Goal: Task Accomplishment & Management: Manage account settings

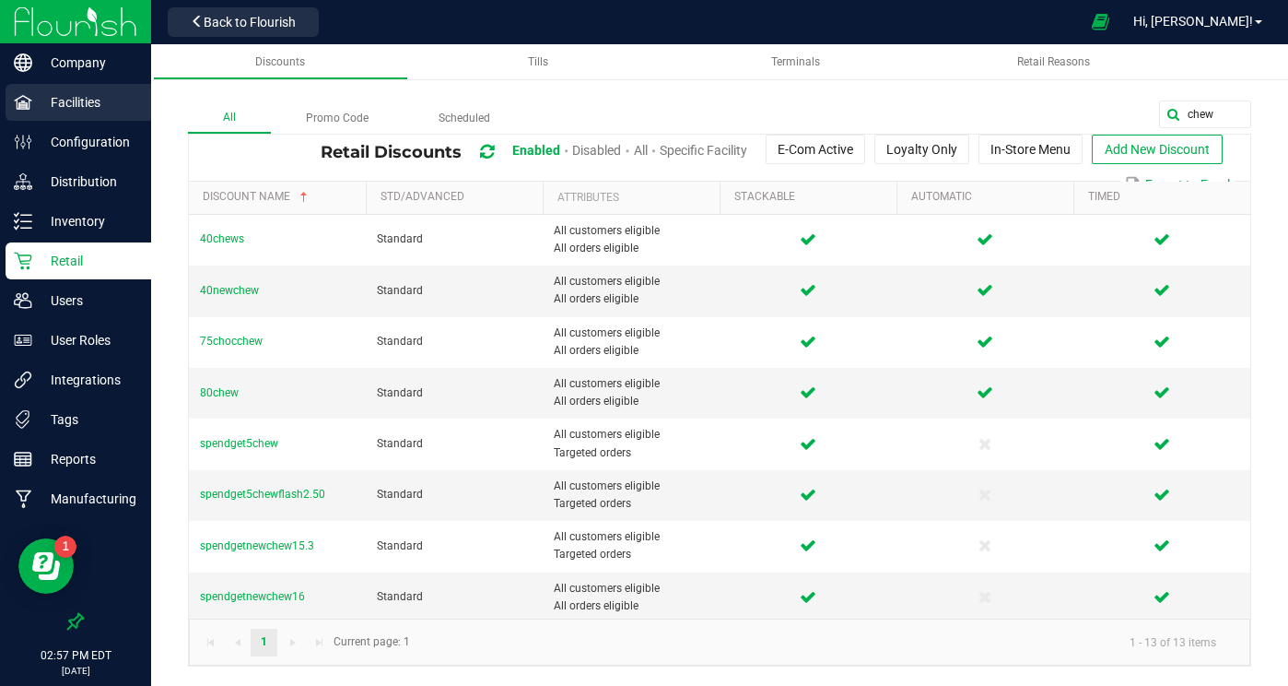
click at [72, 110] on p "Facilities" at bounding box center [87, 102] width 111 height 22
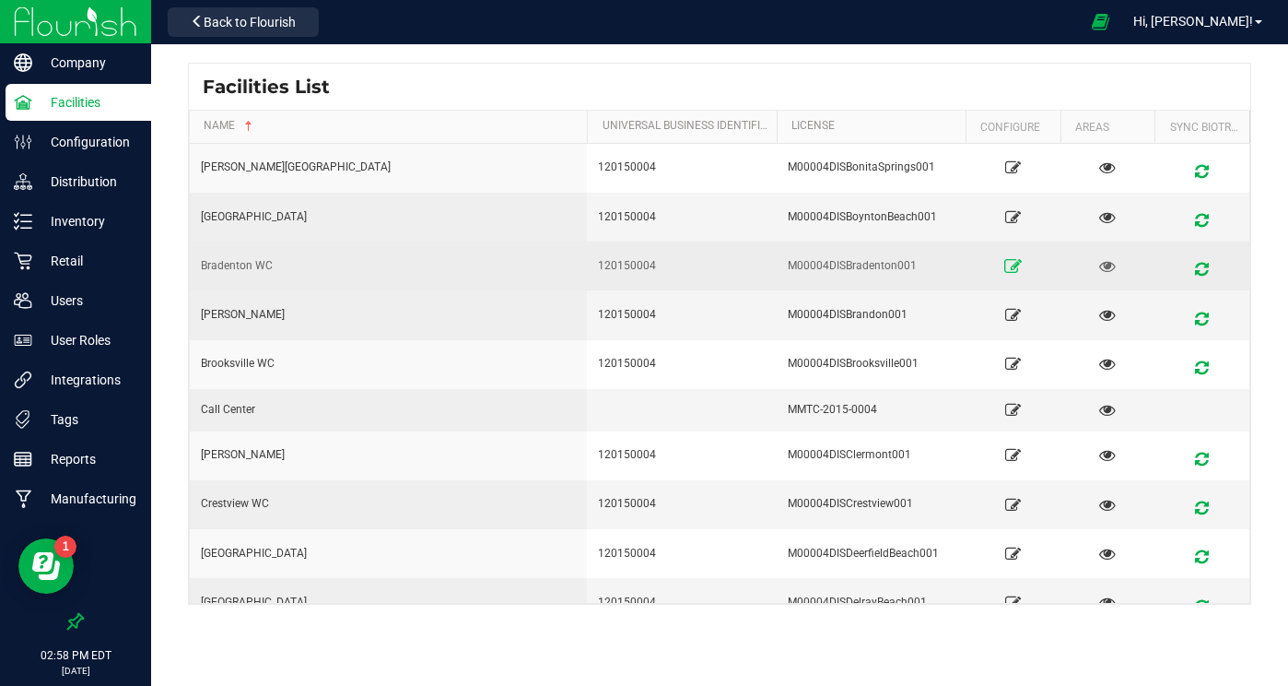
click at [1015, 264] on icon at bounding box center [1013, 265] width 18 height 13
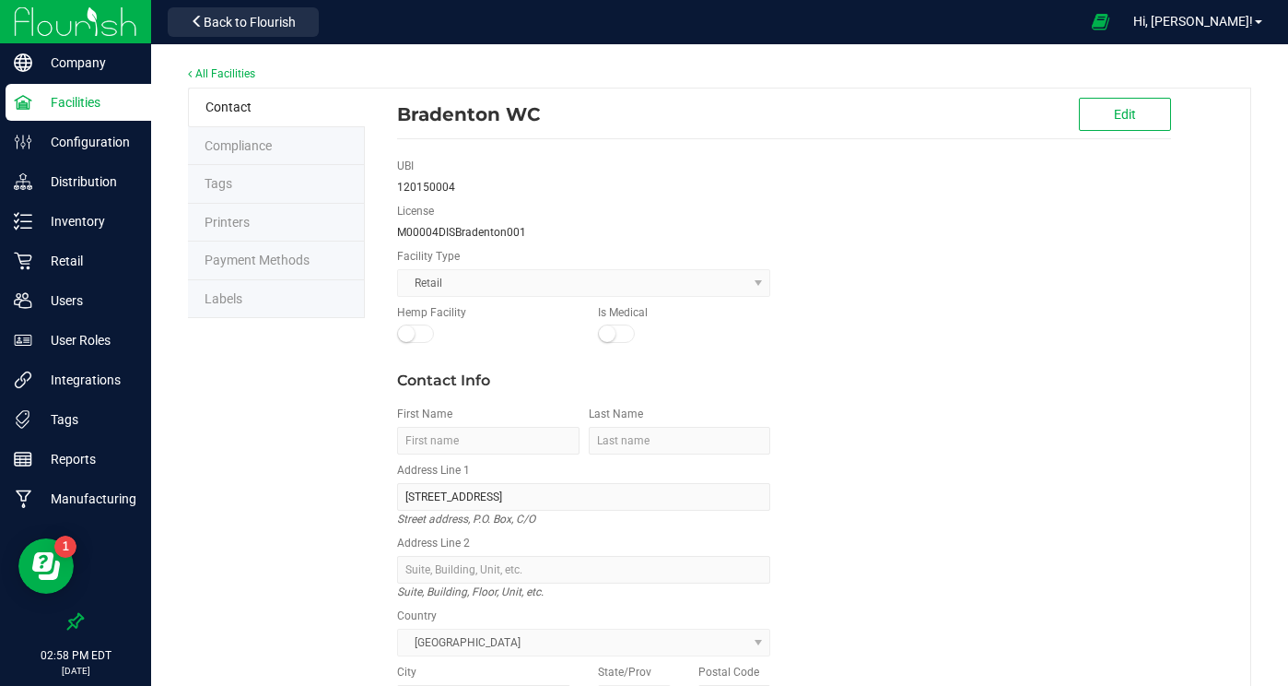
click at [259, 149] on span "Compliance" at bounding box center [238, 145] width 67 height 15
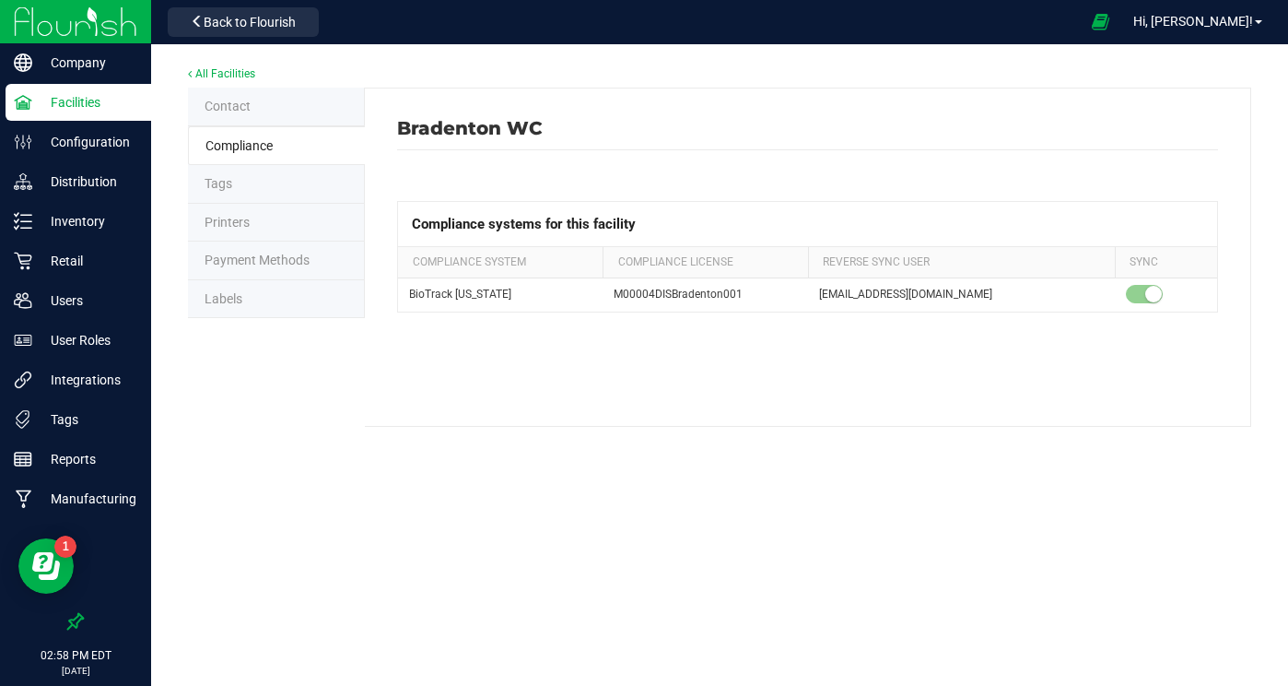
click at [247, 180] on li "Tags" at bounding box center [276, 184] width 177 height 39
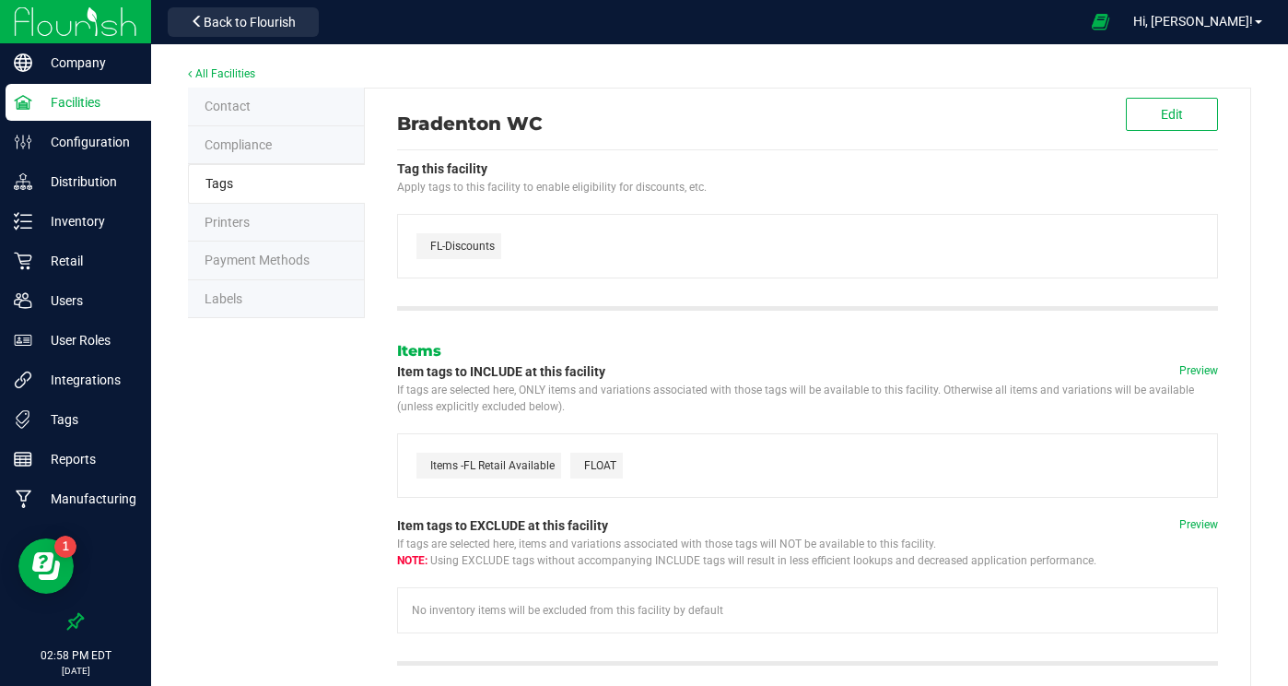
click at [244, 148] on span "Compliance" at bounding box center [238, 144] width 67 height 15
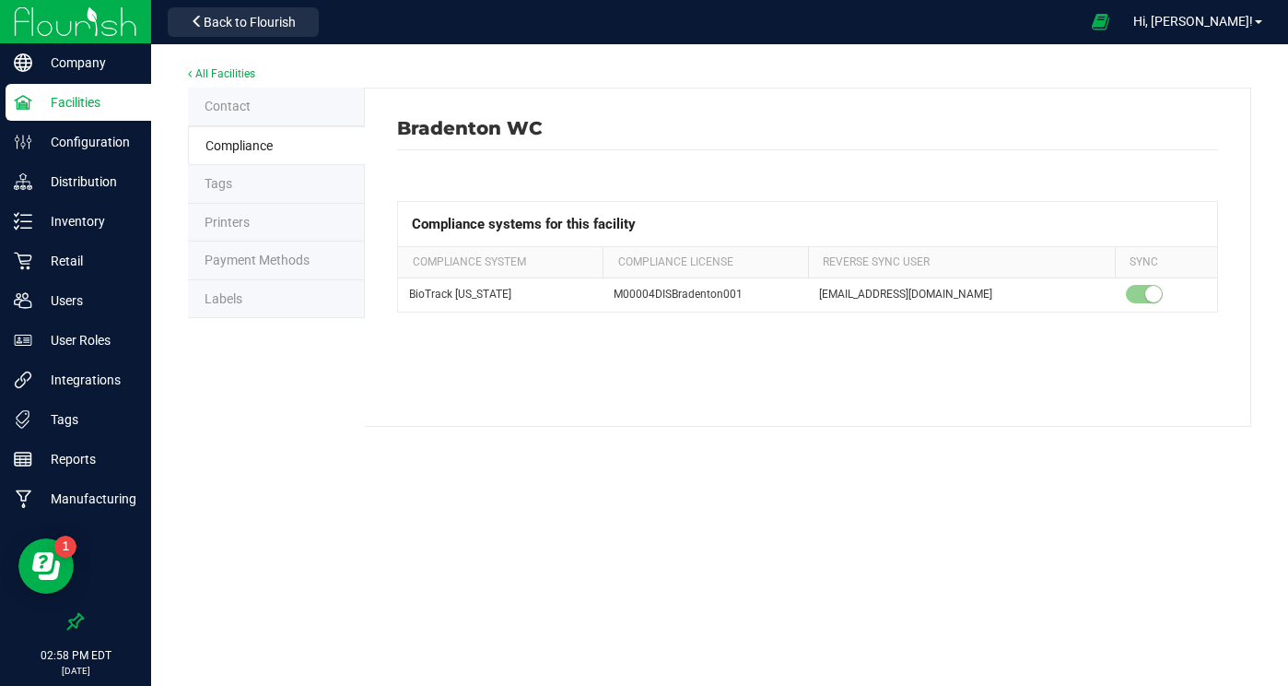
click at [252, 106] on li "Contact" at bounding box center [276, 107] width 177 height 39
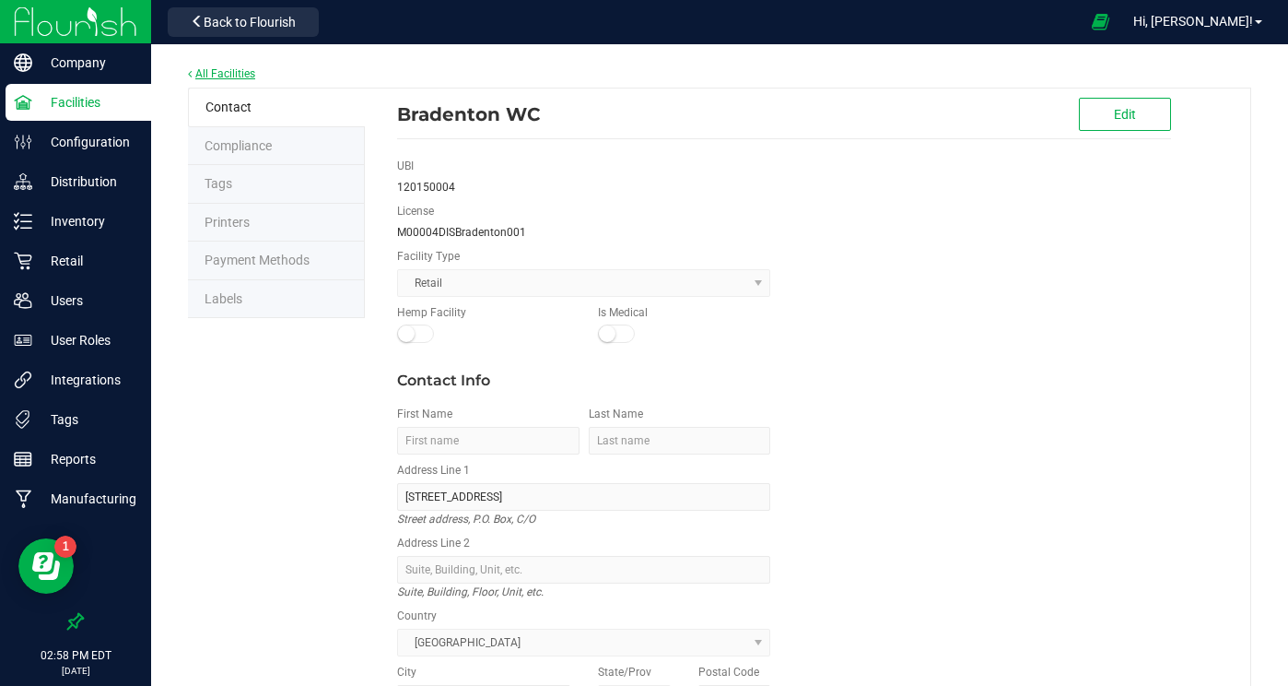
click at [242, 68] on link "All Facilities" at bounding box center [221, 73] width 67 height 13
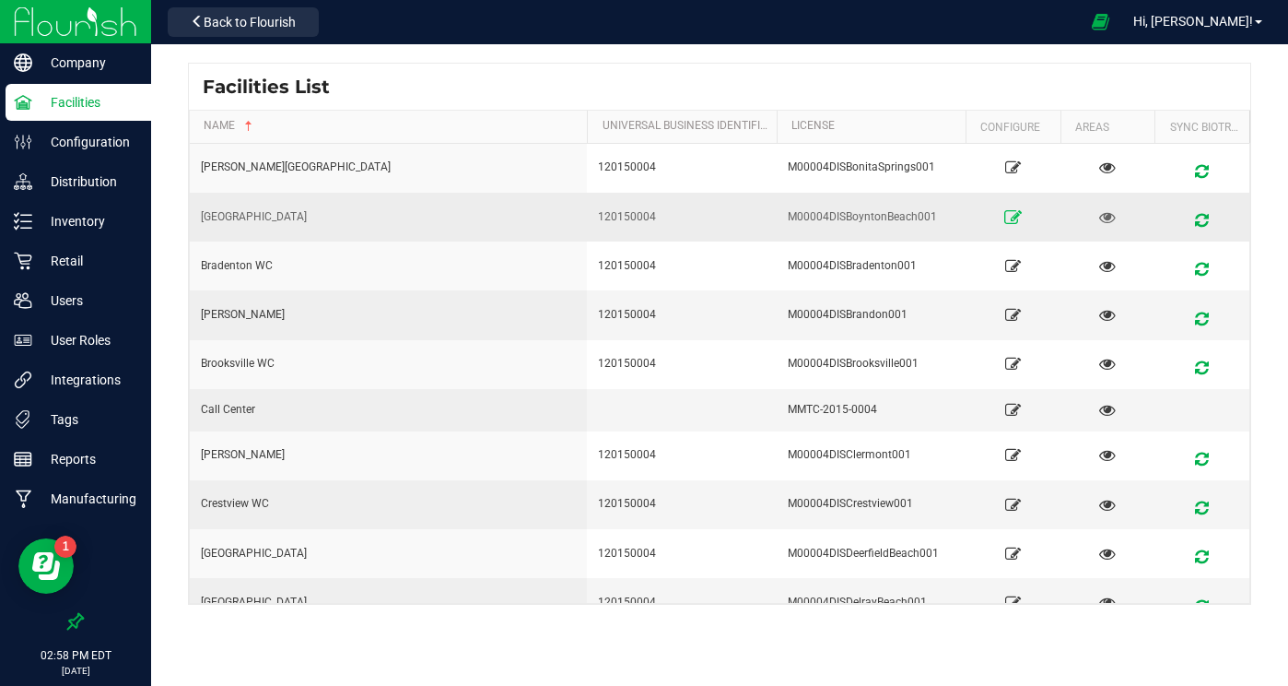
click at [1016, 221] on icon at bounding box center [1013, 216] width 18 height 13
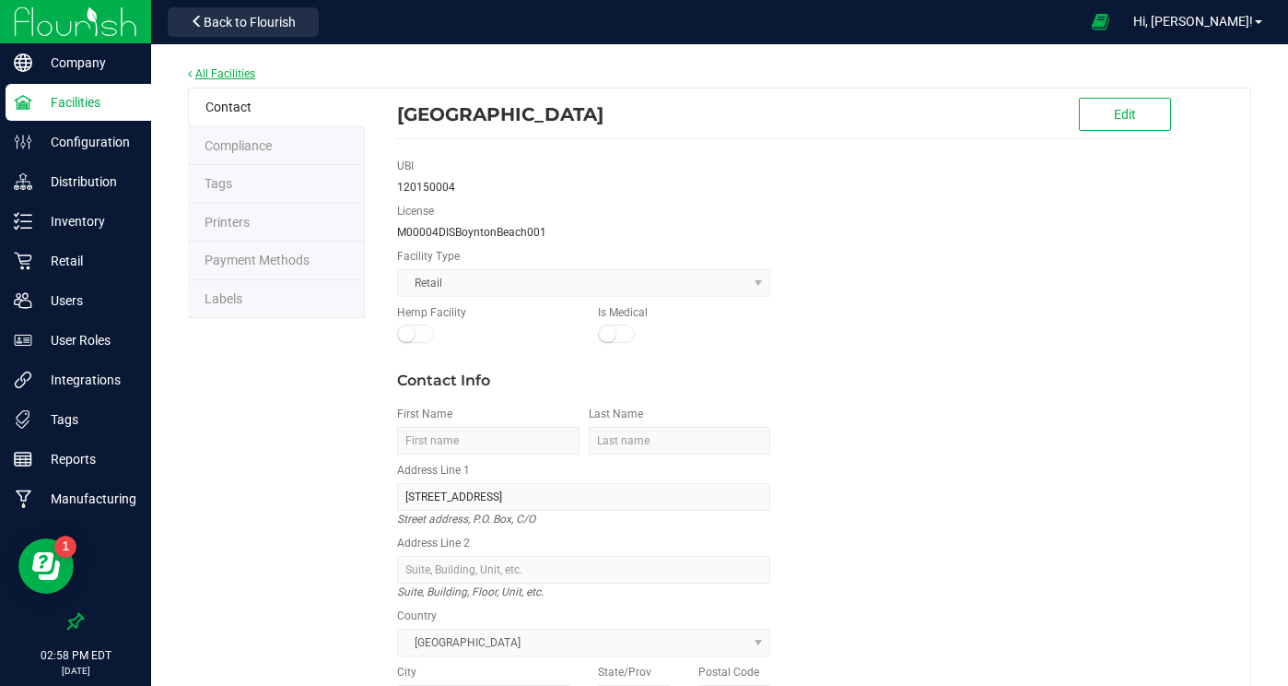
click at [209, 69] on link "All Facilities" at bounding box center [221, 73] width 67 height 13
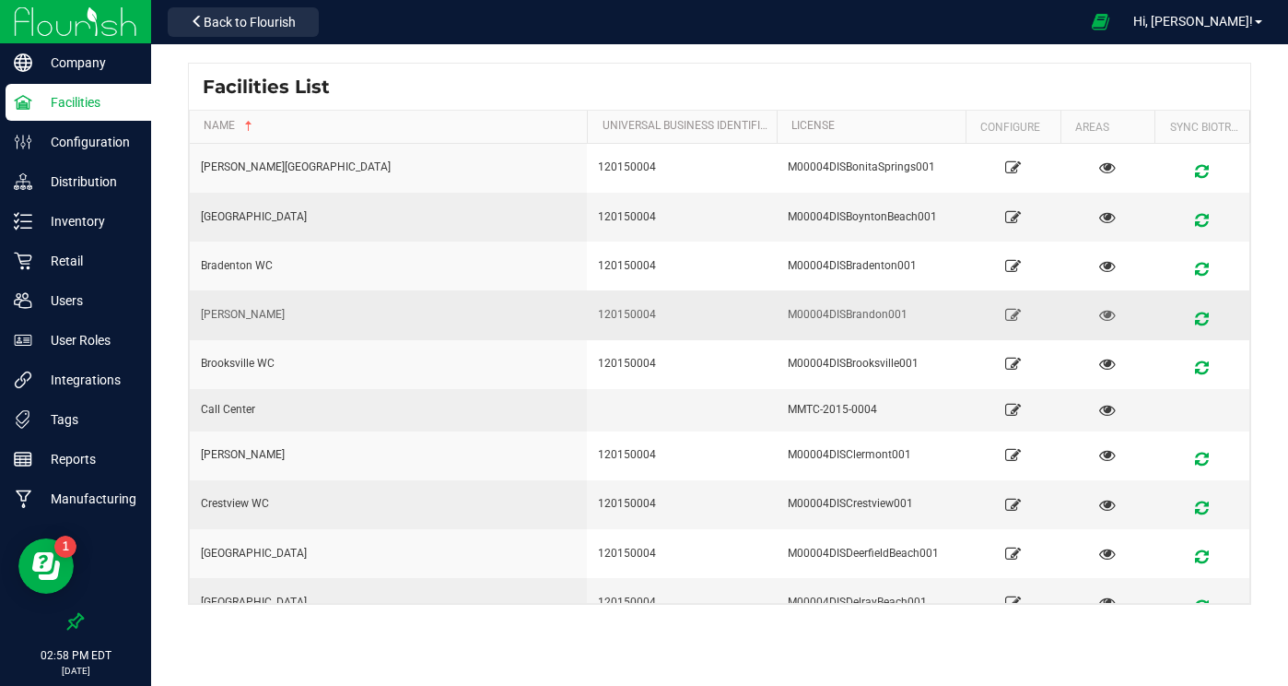
click at [231, 313] on div "[PERSON_NAME]" at bounding box center [388, 315] width 375 height 18
click at [1017, 314] on icon at bounding box center [1013, 314] width 18 height 13
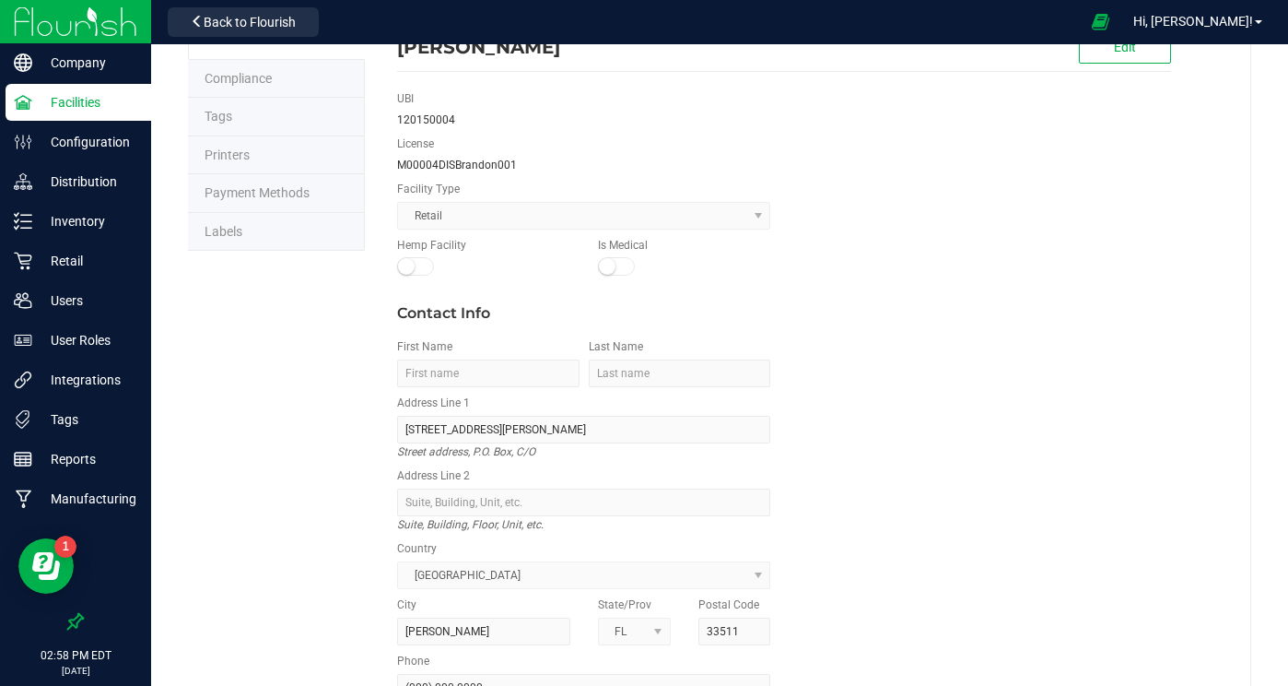
scroll to position [65, 0]
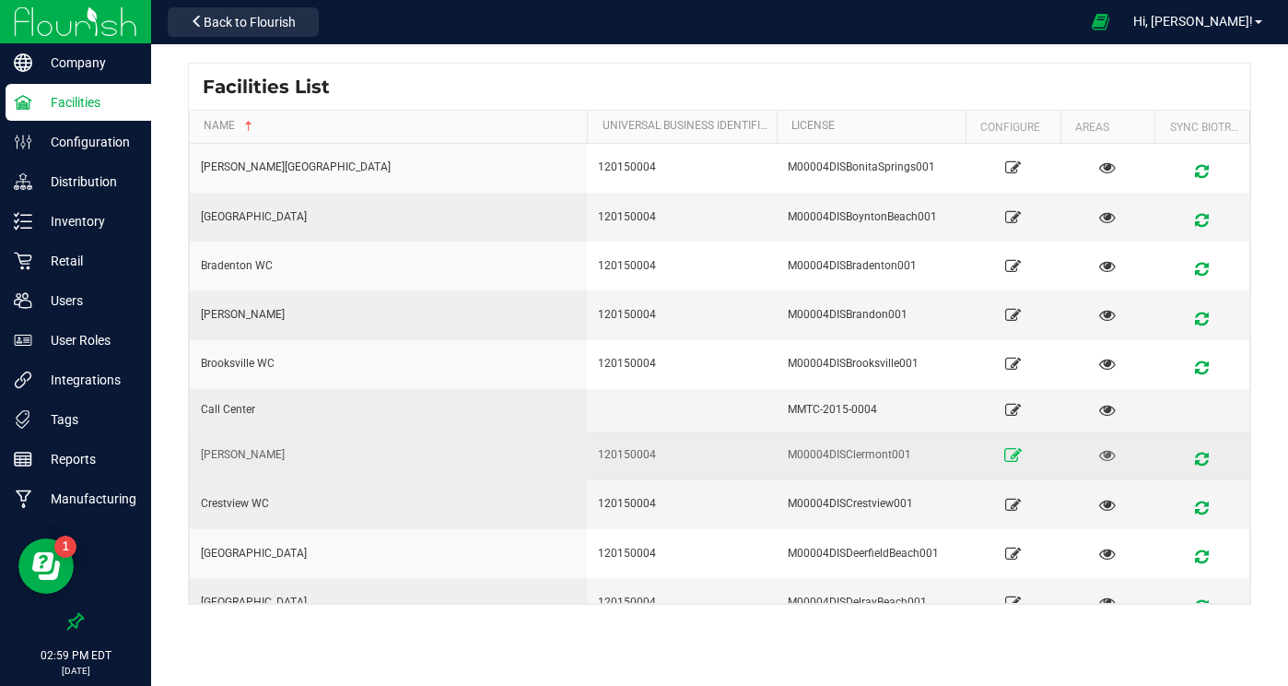
click at [1020, 454] on icon at bounding box center [1013, 455] width 18 height 13
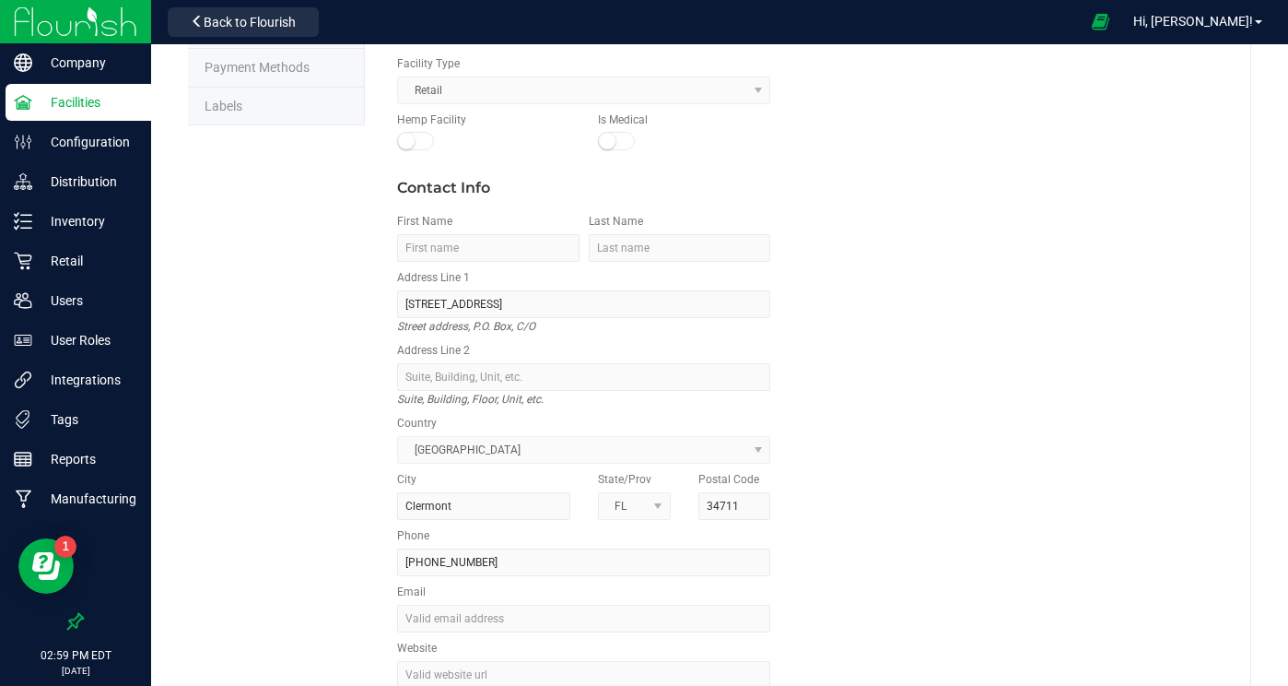
scroll to position [196, 0]
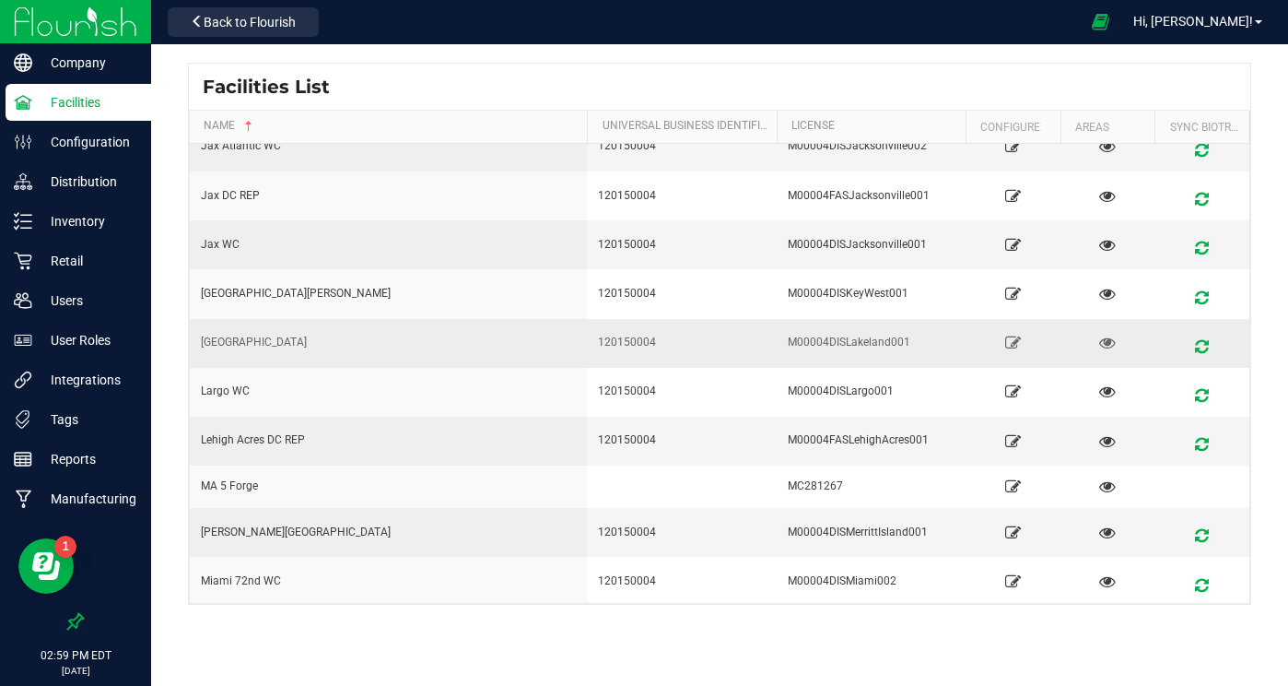
scroll to position [855, 0]
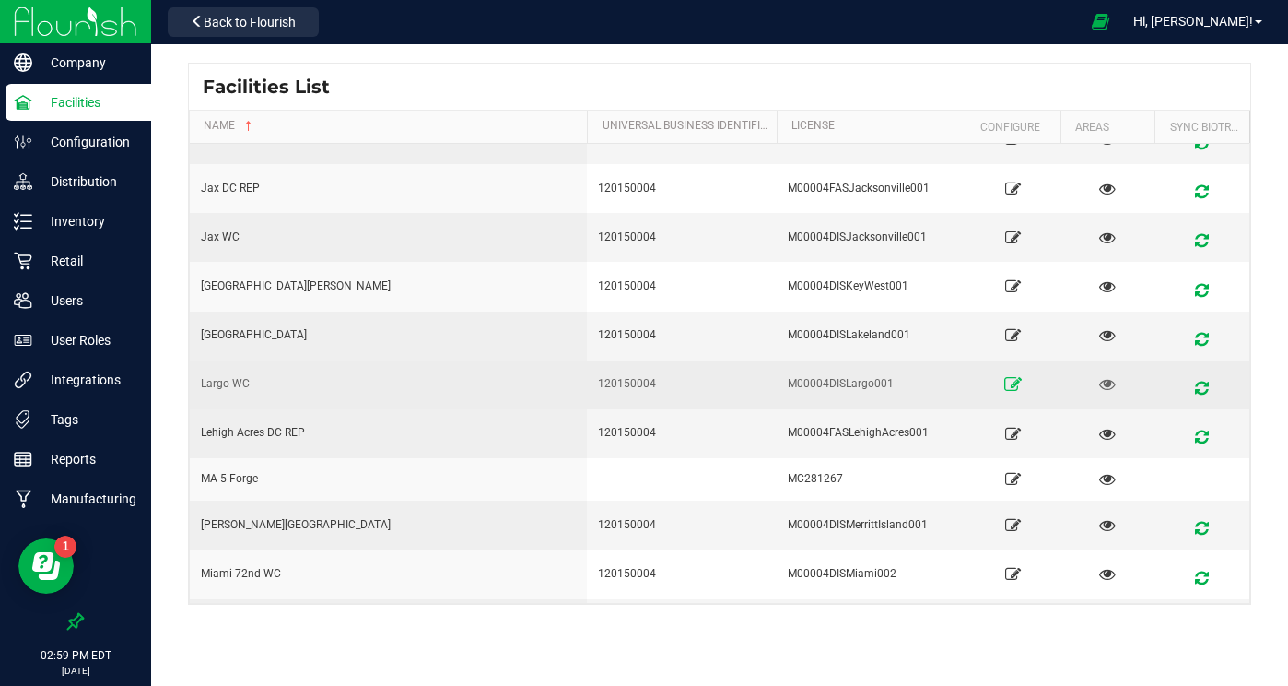
click at [1006, 381] on icon at bounding box center [1013, 384] width 18 height 13
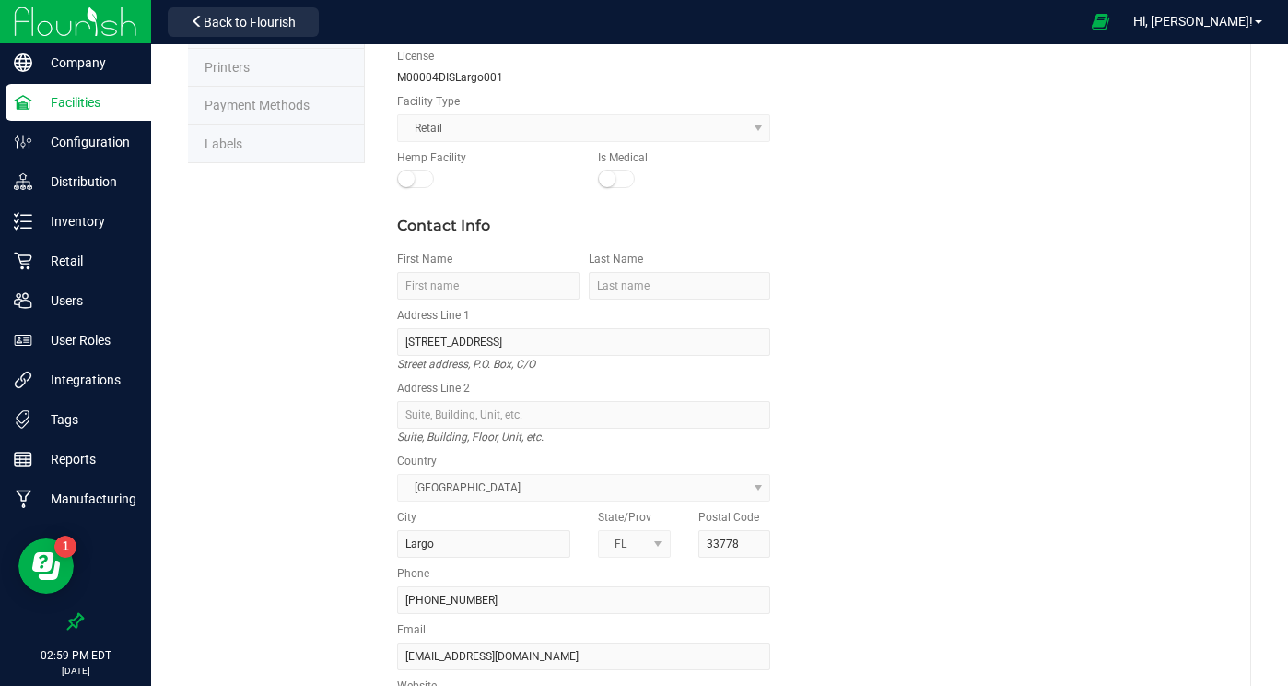
scroll to position [152, 0]
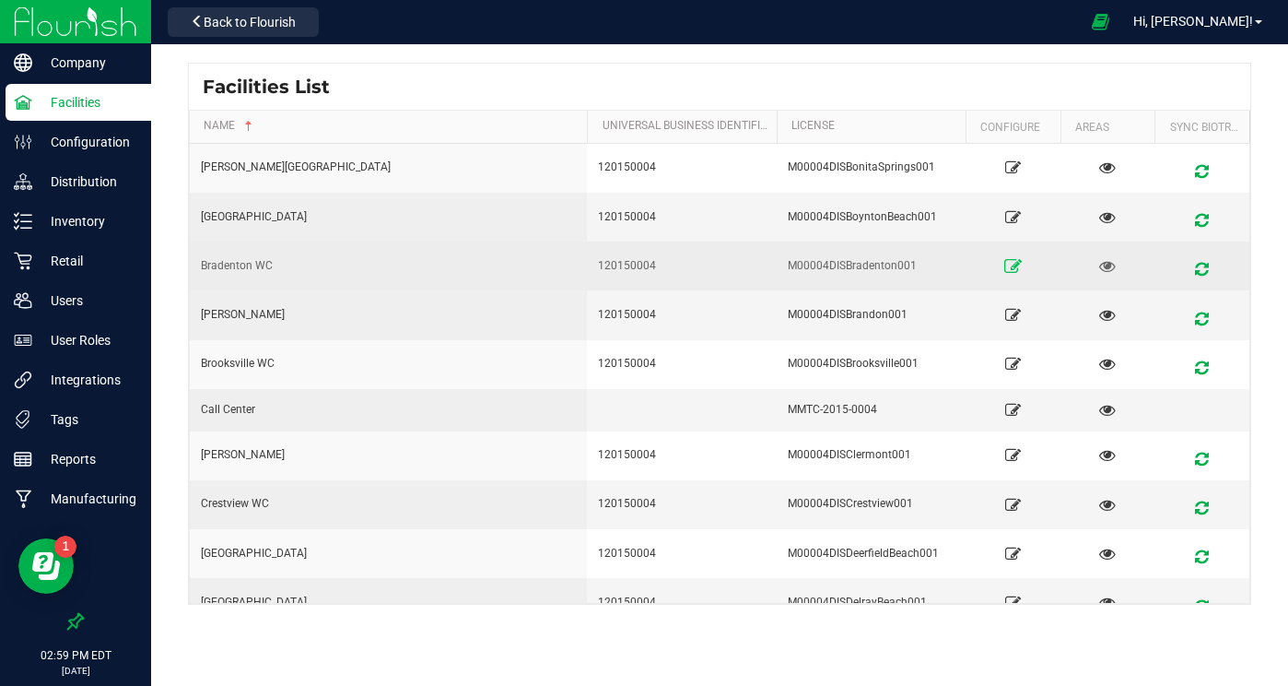
click at [1004, 267] on link at bounding box center [1013, 265] width 80 height 29
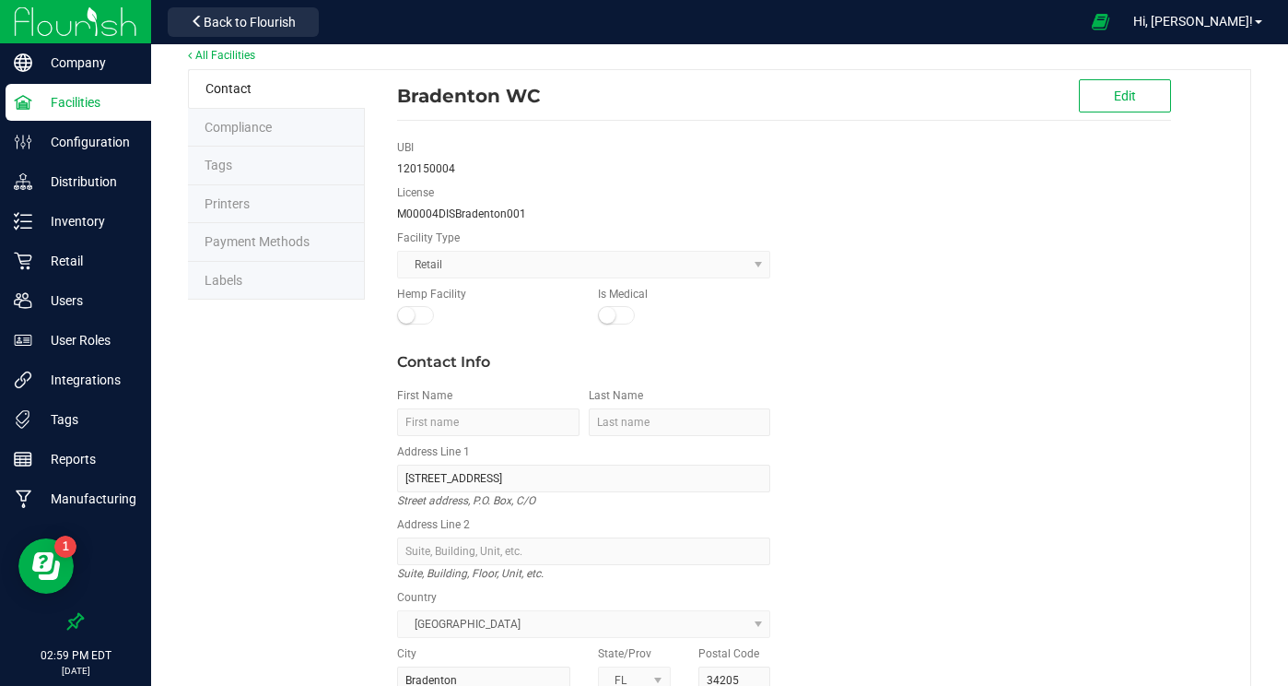
scroll to position [2, 0]
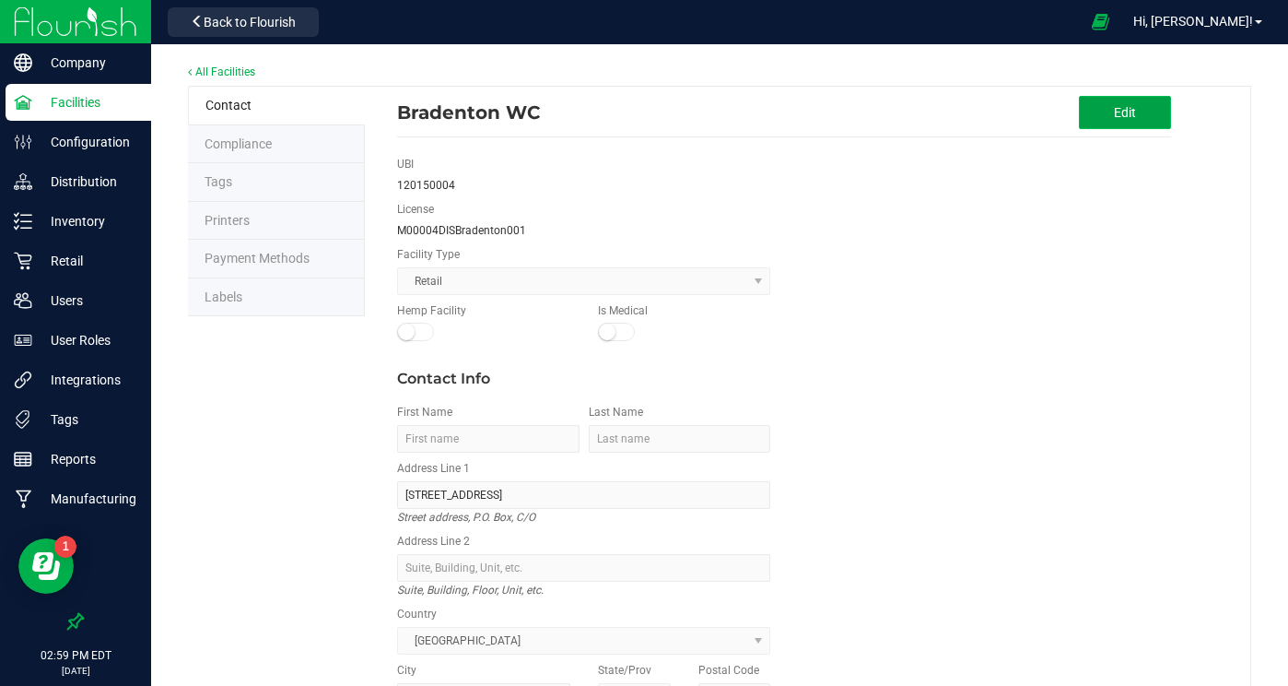
click at [1114, 108] on span "Edit" at bounding box center [1125, 112] width 22 height 15
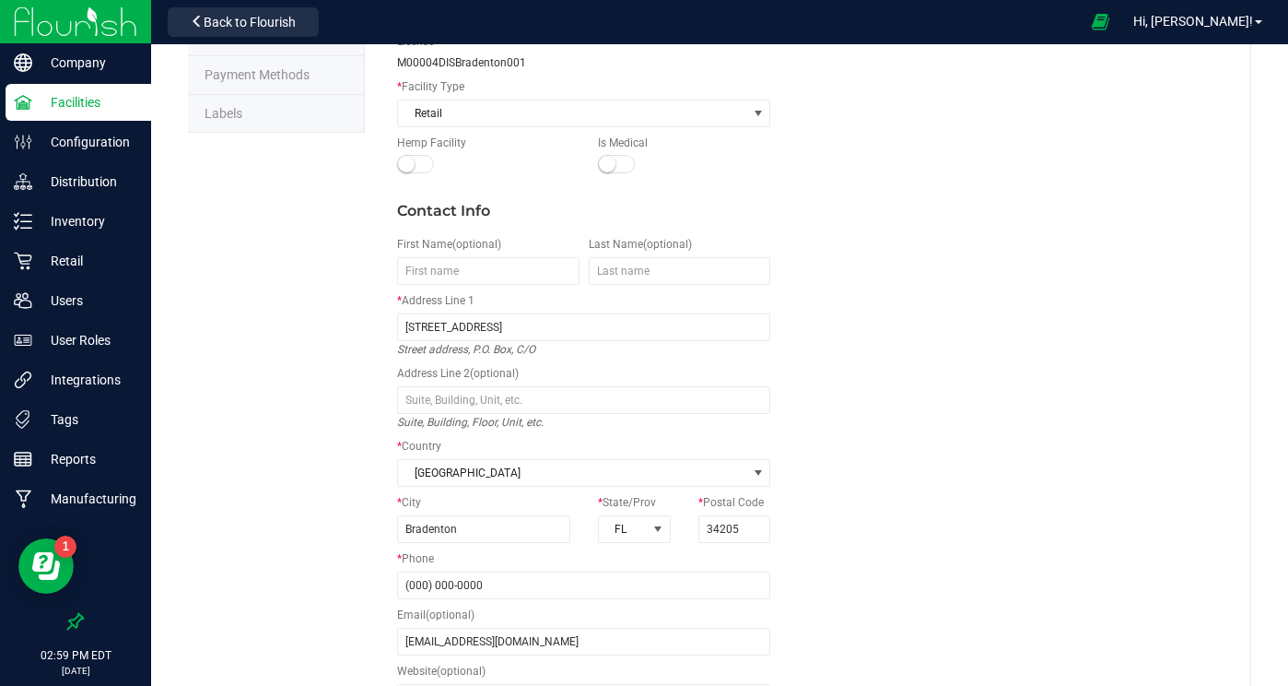
scroll to position [190, 0]
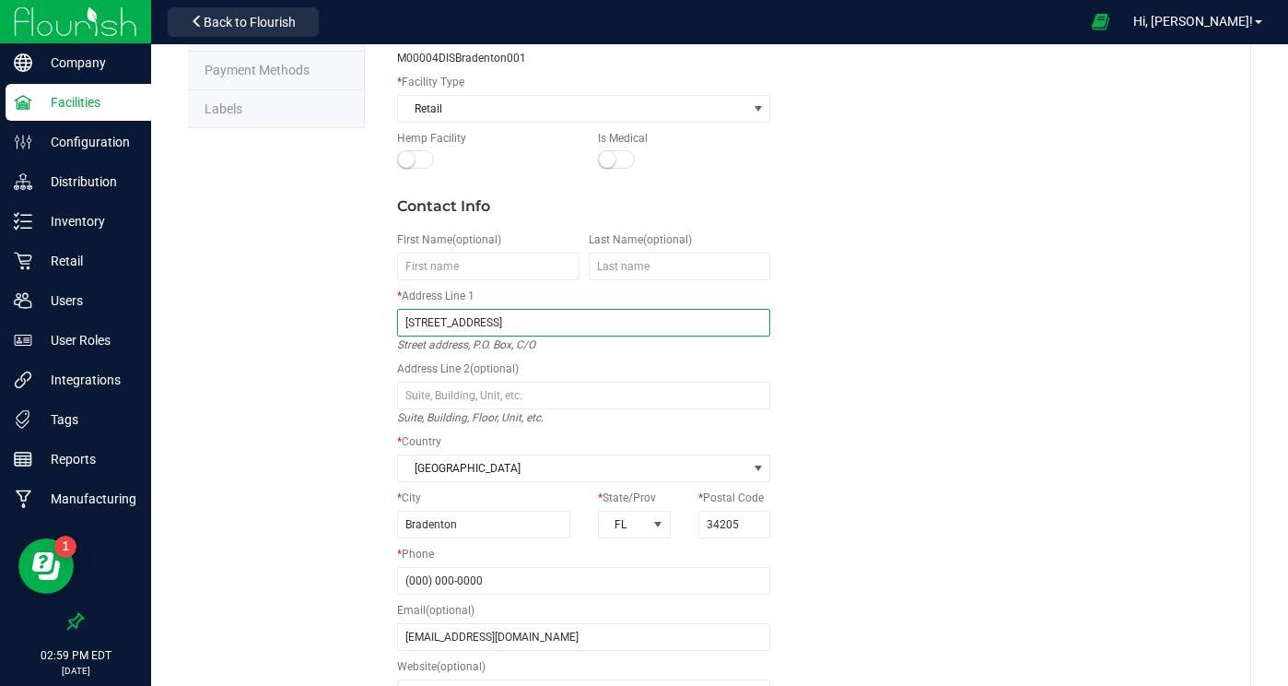
drag, startPoint x: 505, startPoint y: 327, endPoint x: 356, endPoint y: 319, distance: 149.5
click at [357, 319] on div "Contact Compliance Tags Printers Payment Methods Labels * Facility Name Bradent…" at bounding box center [719, 329] width 1063 height 862
type input "[STREET_ADDRESS]"
click at [749, 522] on input "34205" at bounding box center [734, 524] width 73 height 28
type input "34203"
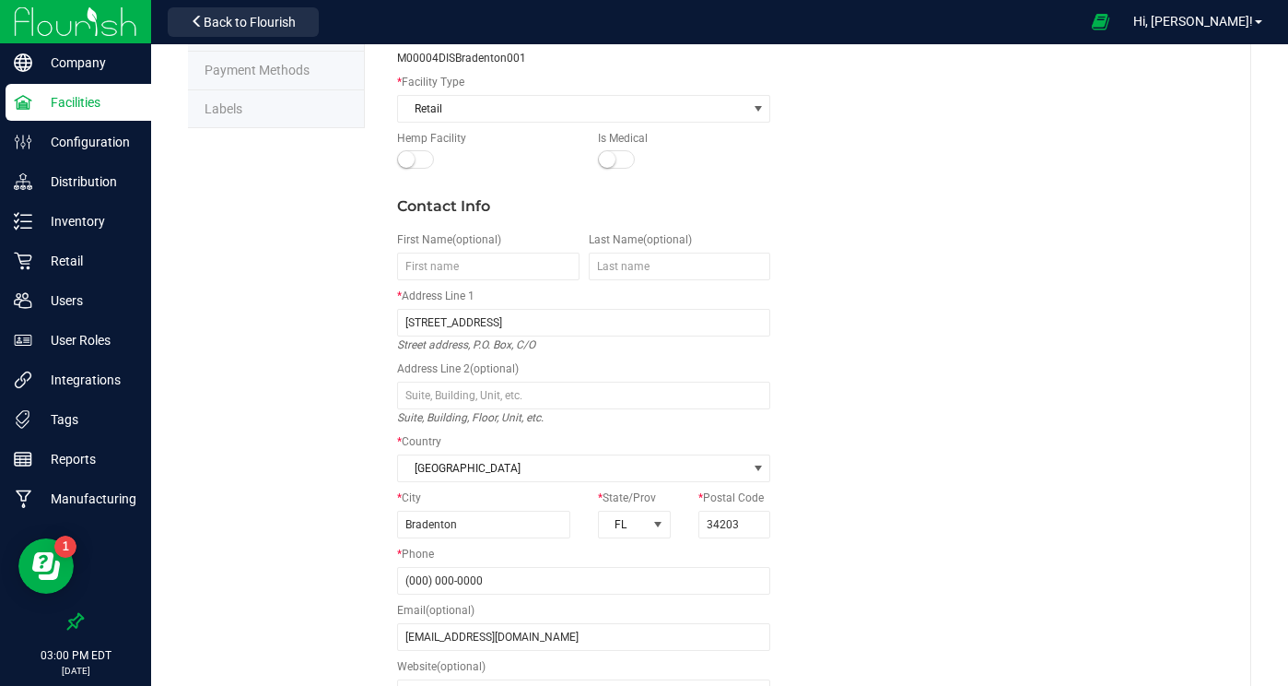
click at [859, 496] on div "Contact Info First Name (optional) Last Name (optional) * Address Line 1 6815 5…" at bounding box center [784, 458] width 802 height 563
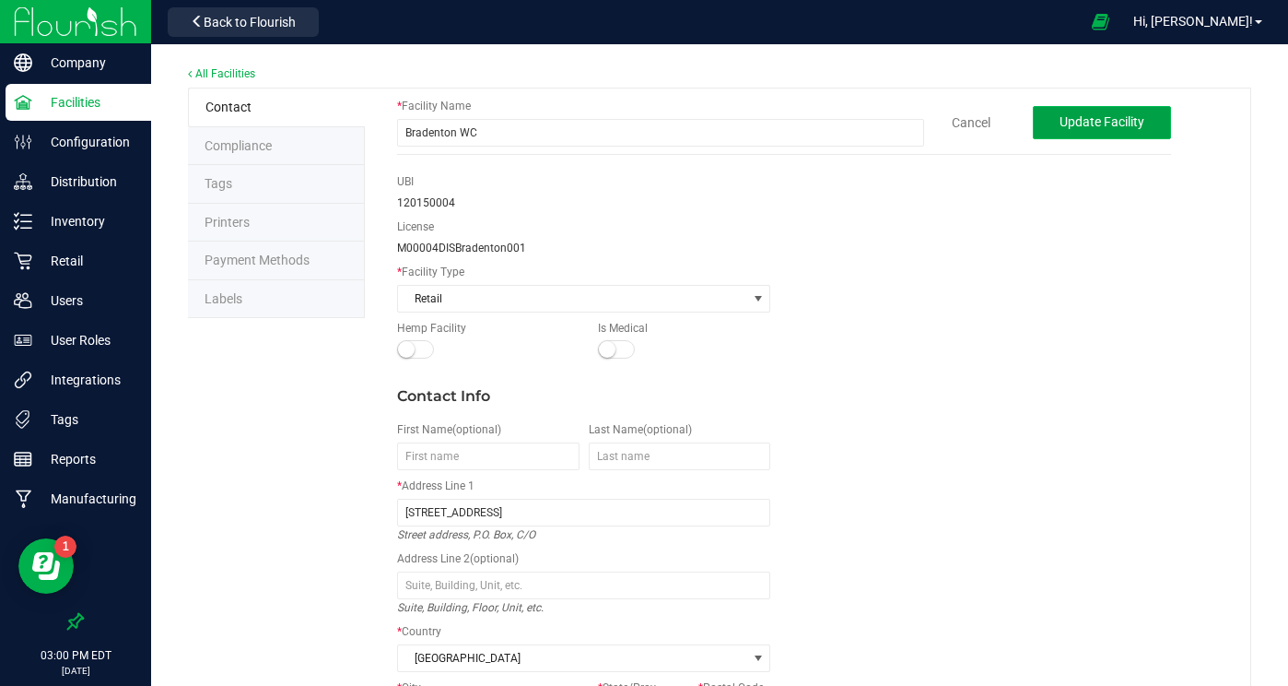
click at [1082, 119] on span "Update Facility" at bounding box center [1102, 121] width 85 height 15
click at [56, 259] on p "Retail" at bounding box center [87, 261] width 111 height 22
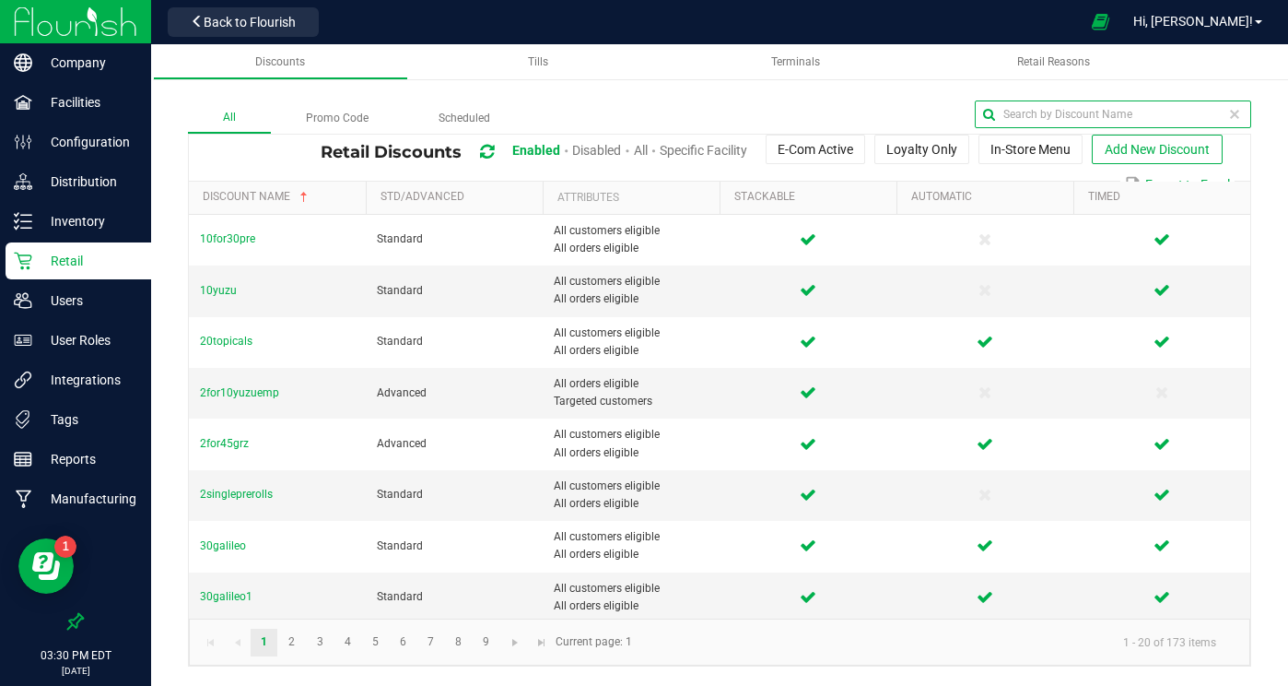
click at [1184, 117] on input "text" at bounding box center [1113, 114] width 276 height 28
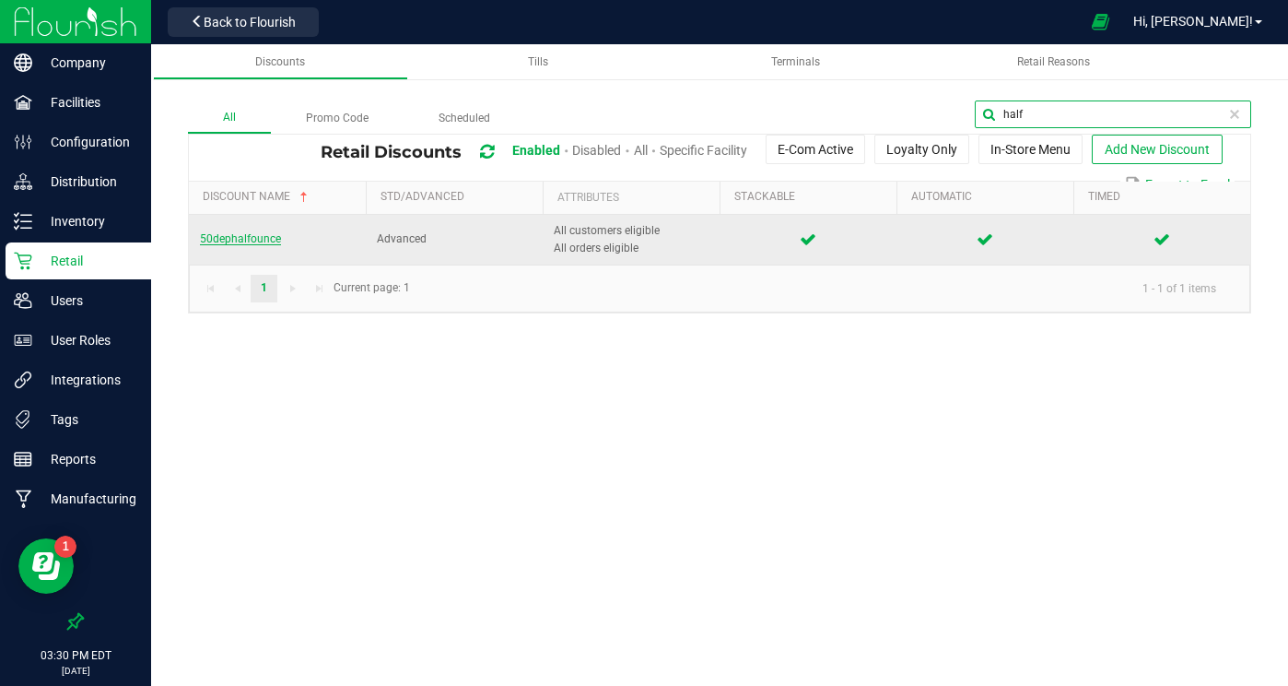
type input "half"
click at [253, 241] on span "50dephalfounce" at bounding box center [240, 238] width 81 height 13
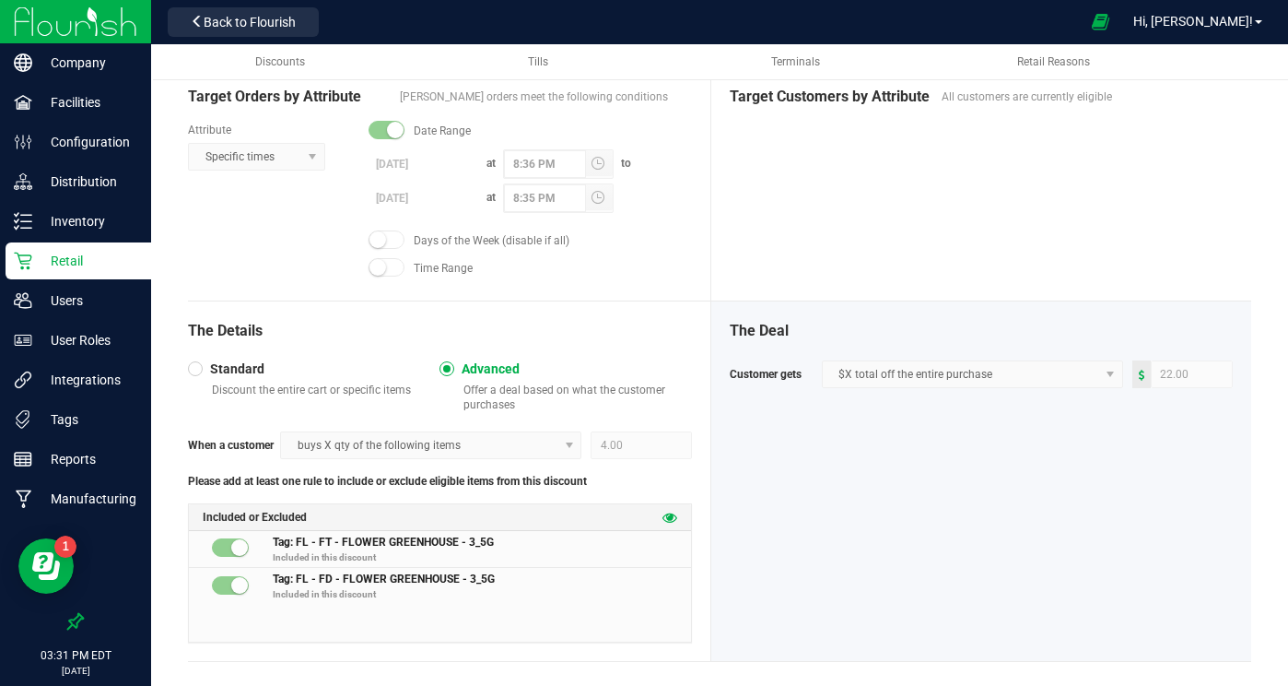
scroll to position [522, 0]
click at [666, 512] on icon at bounding box center [670, 516] width 15 height 15
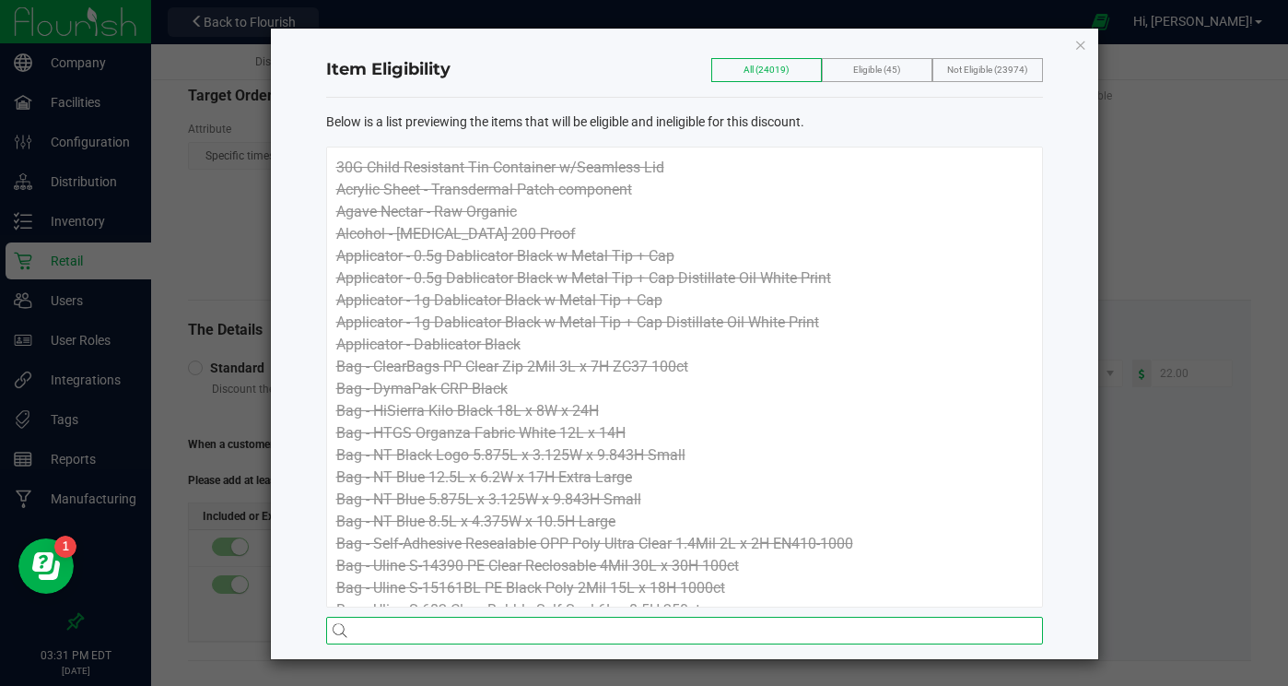
click at [429, 624] on input "text" at bounding box center [684, 630] width 717 height 28
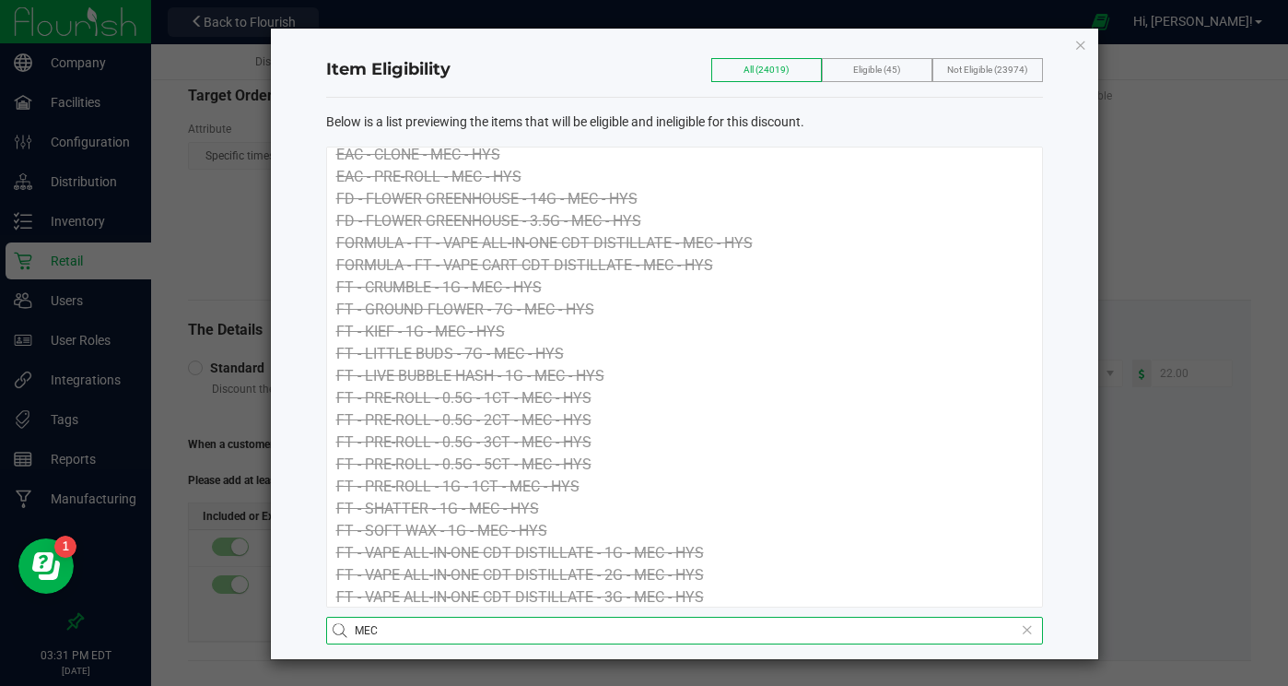
scroll to position [15, 0]
type input "MEC"
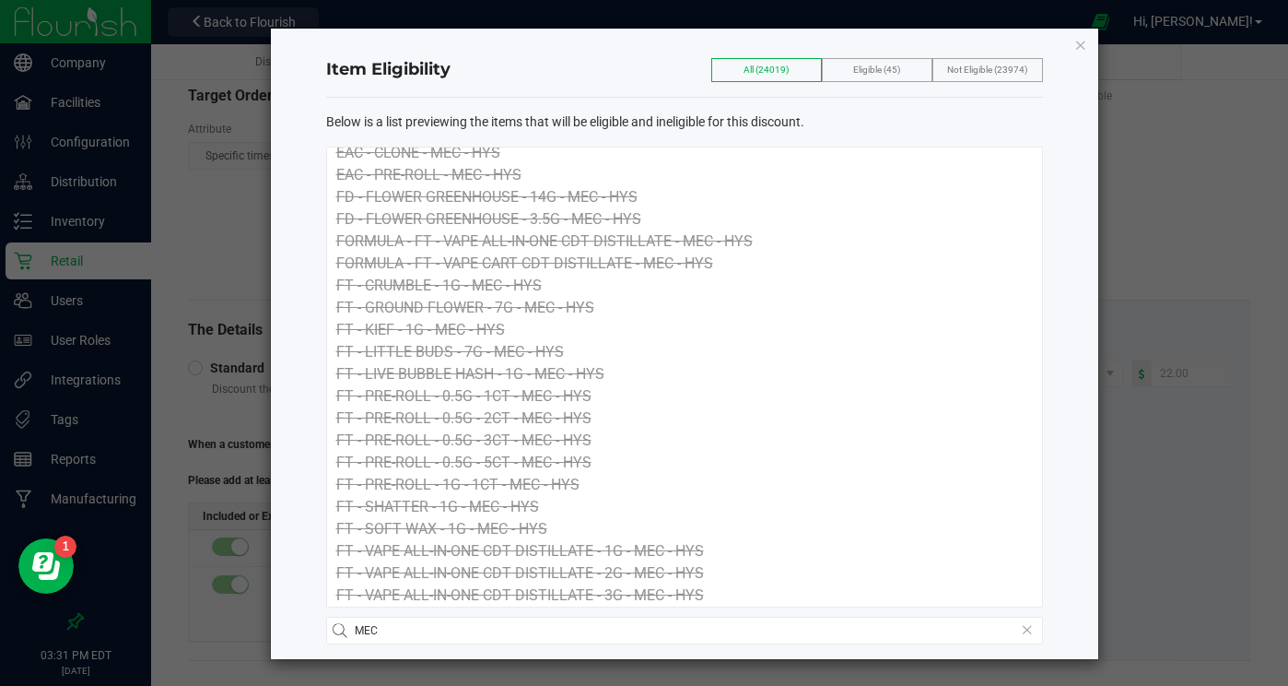
click at [1081, 48] on icon "button" at bounding box center [1080, 44] width 13 height 22
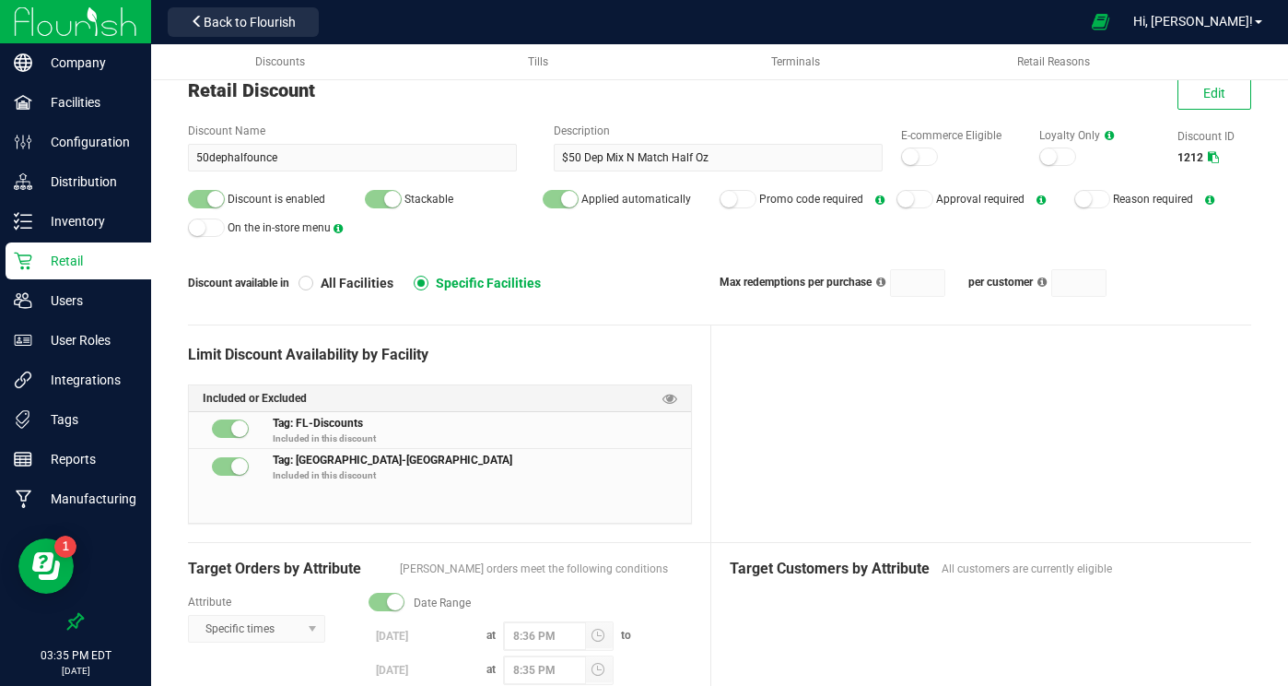
scroll to position [6, 0]
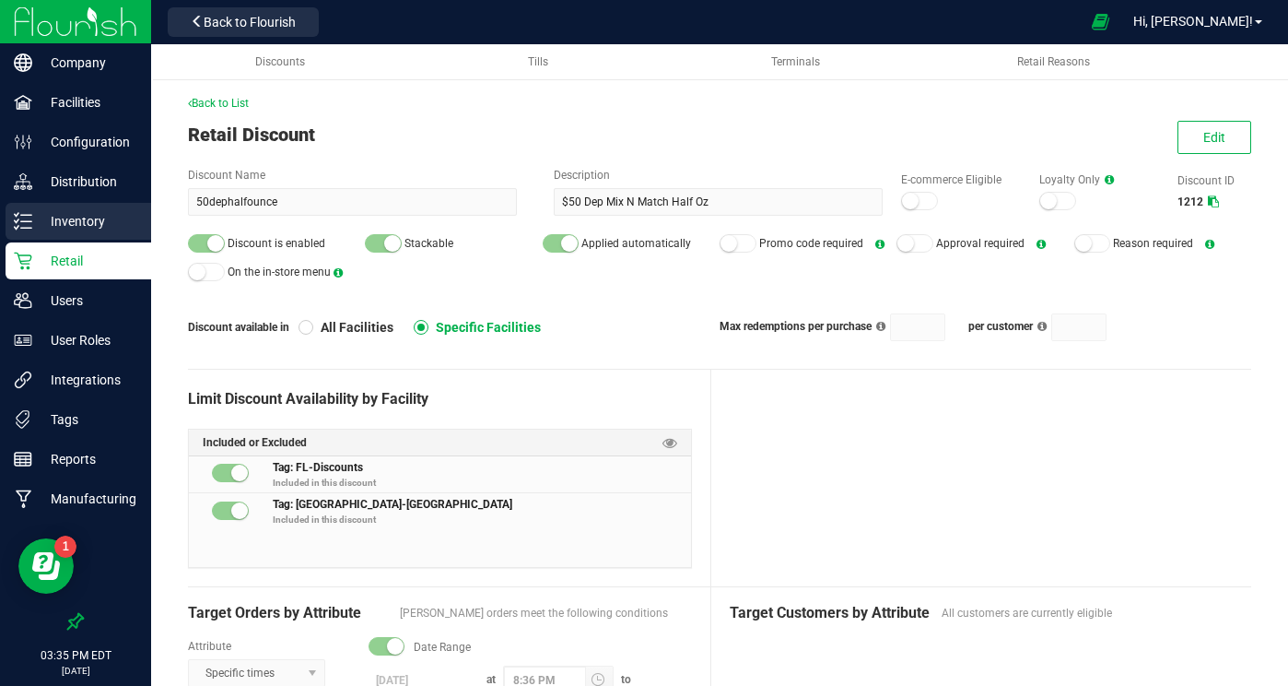
click at [98, 220] on p "Inventory" at bounding box center [87, 221] width 111 height 22
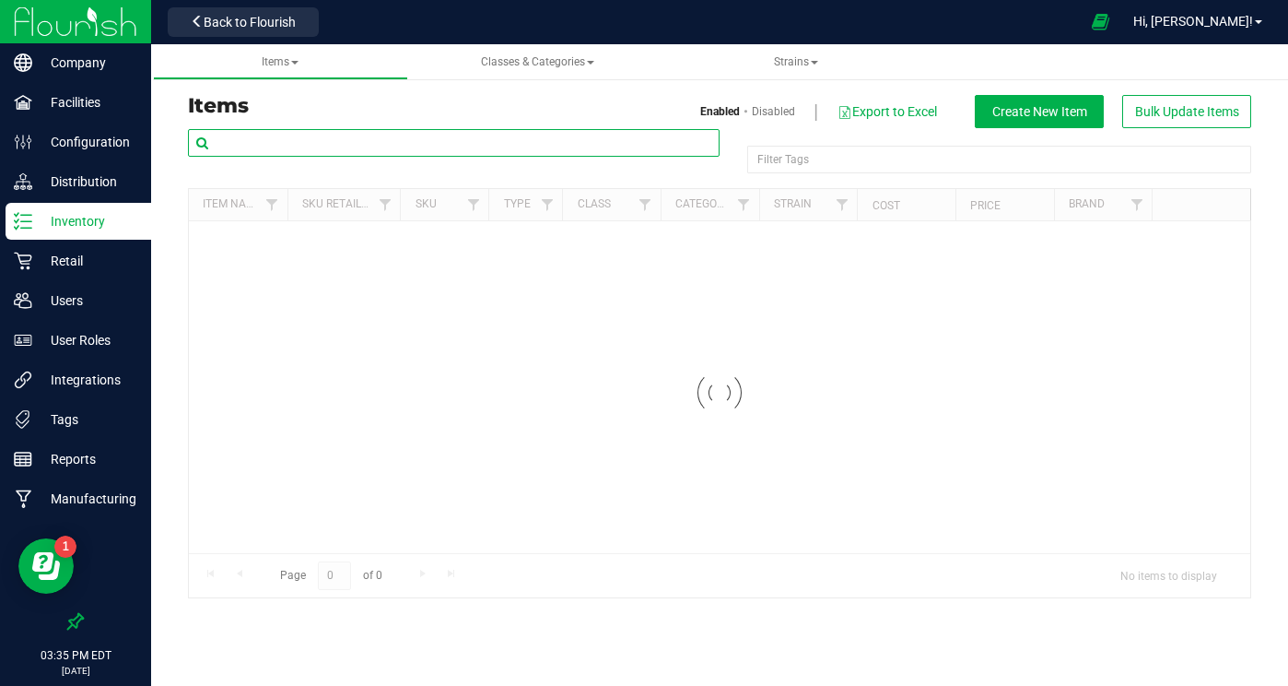
click at [499, 145] on input "text" at bounding box center [454, 143] width 532 height 28
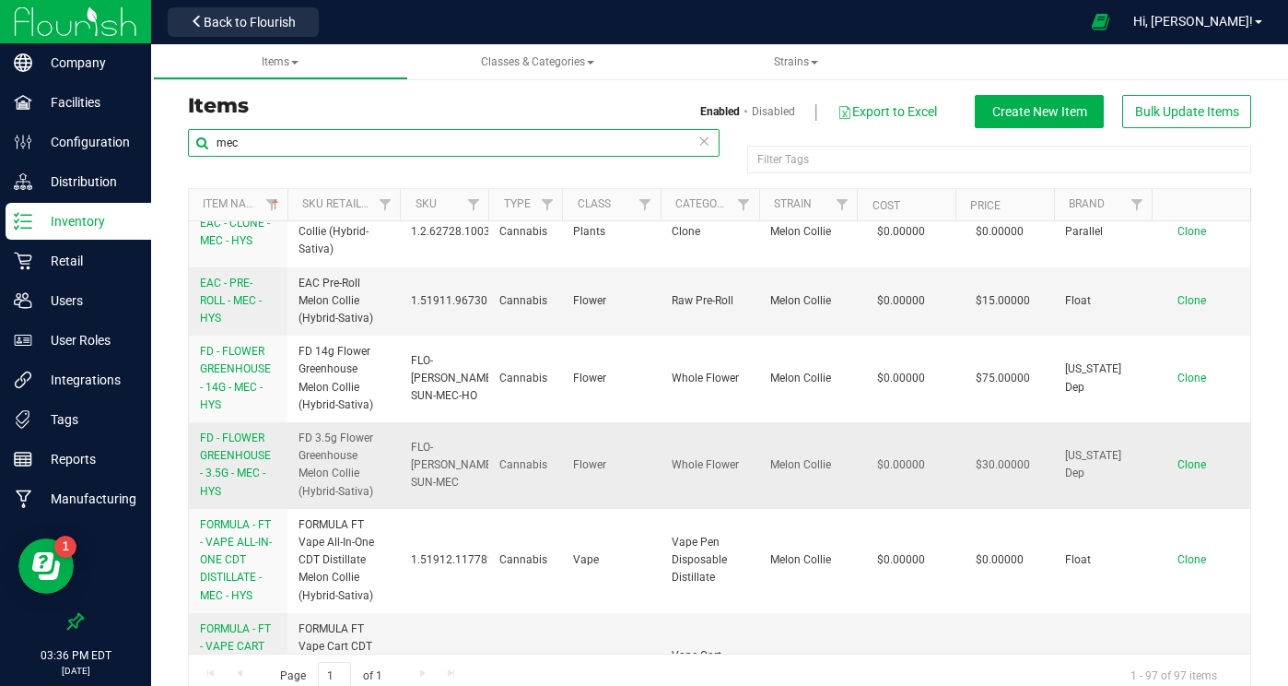
type input "mec"
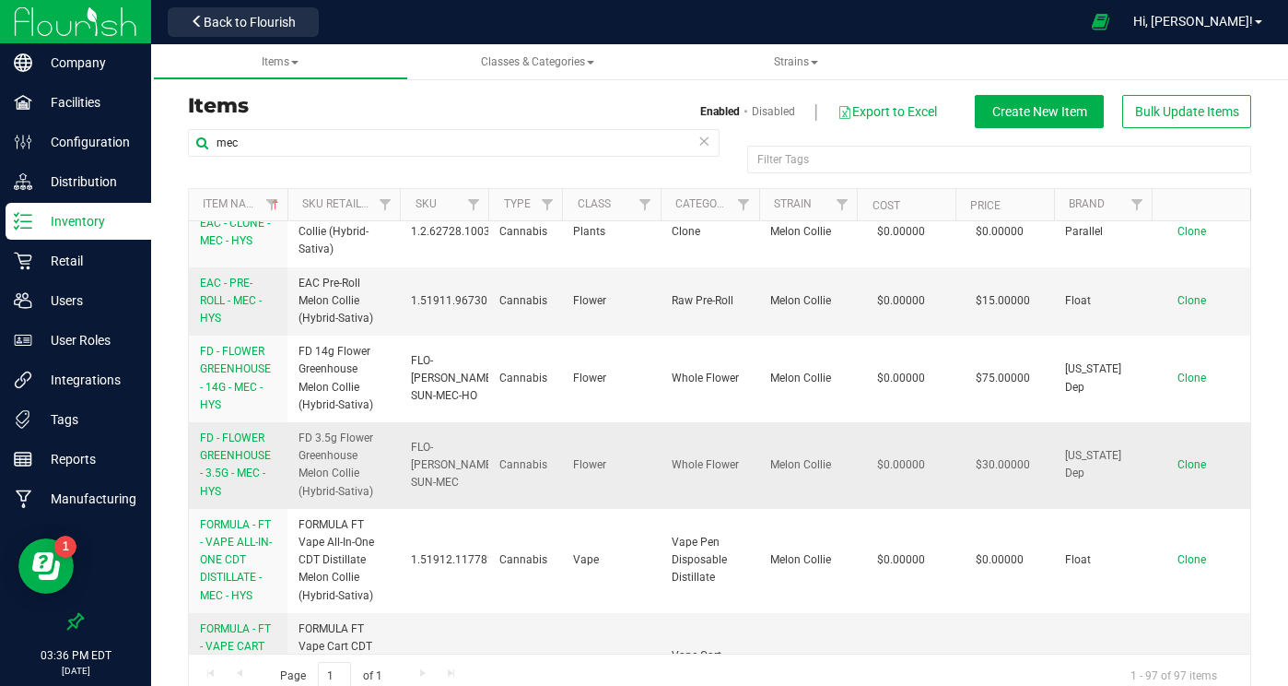
scroll to position [29, 0]
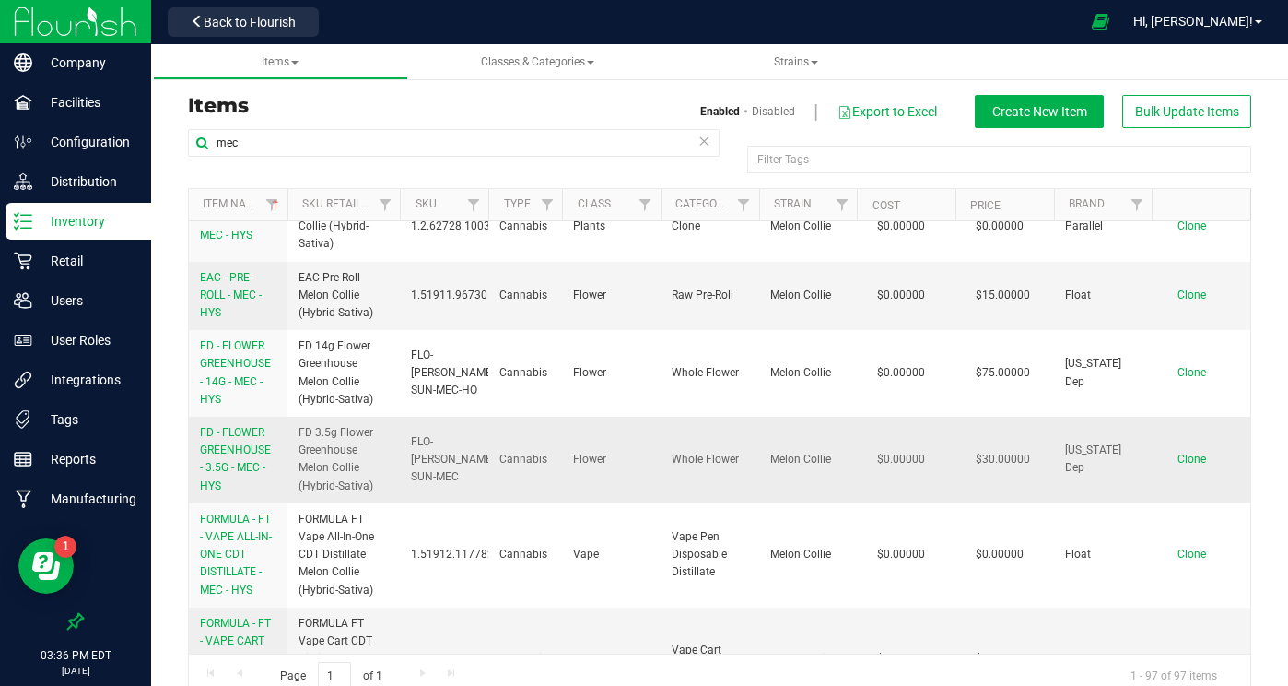
click at [241, 444] on span "FD - FLOWER GREENHOUSE - 3.5G - MEC - HYS" at bounding box center [235, 459] width 71 height 66
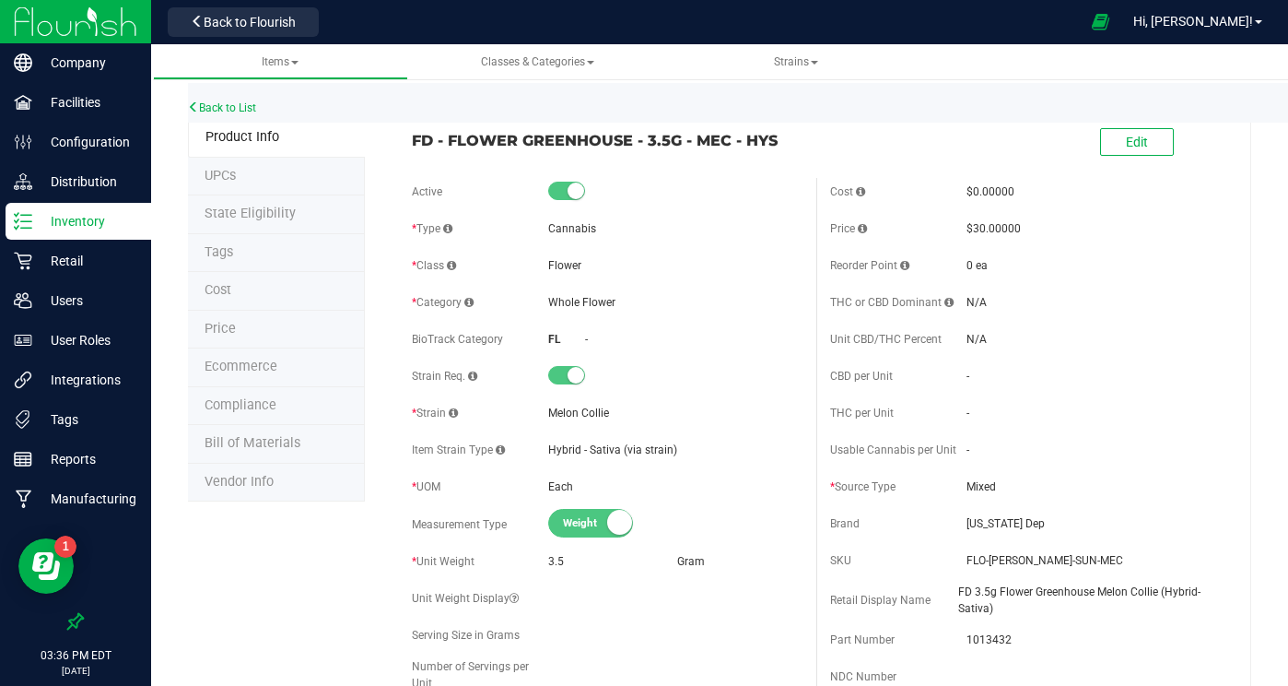
click at [224, 252] on span "Tags" at bounding box center [219, 252] width 29 height 16
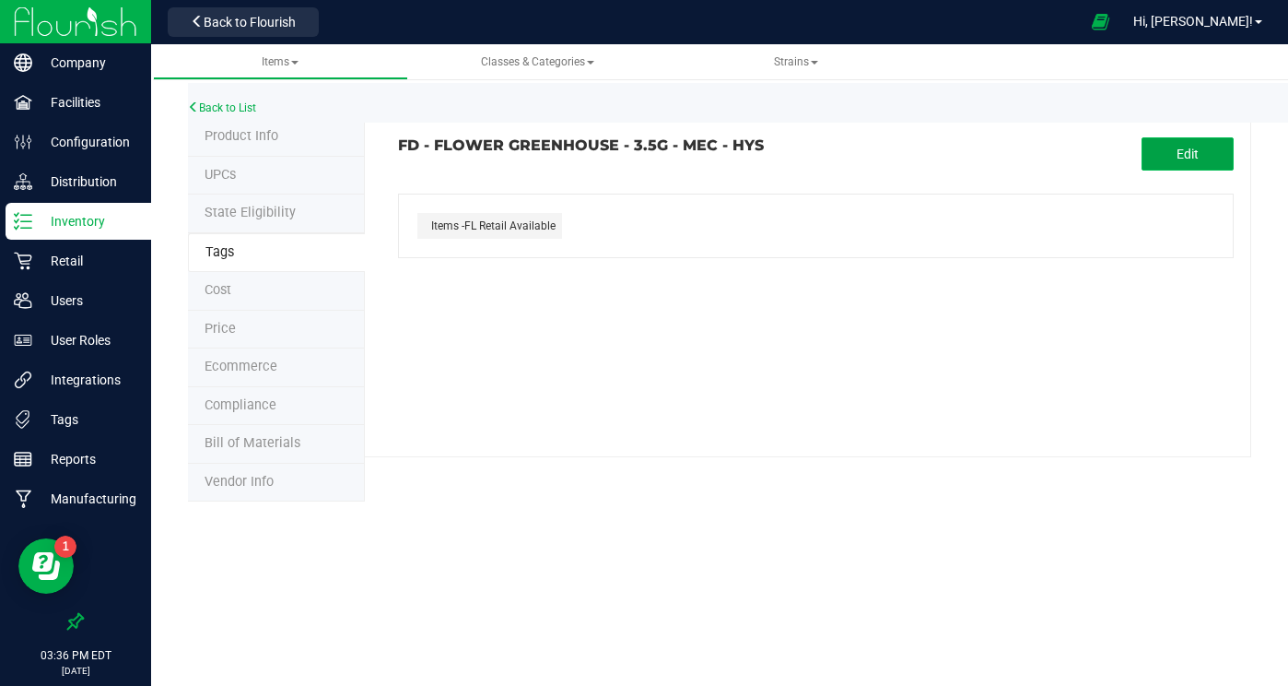
click at [1171, 156] on button "Edit" at bounding box center [1188, 153] width 92 height 33
click at [628, 208] on input "text" at bounding box center [679, 207] width 560 height 26
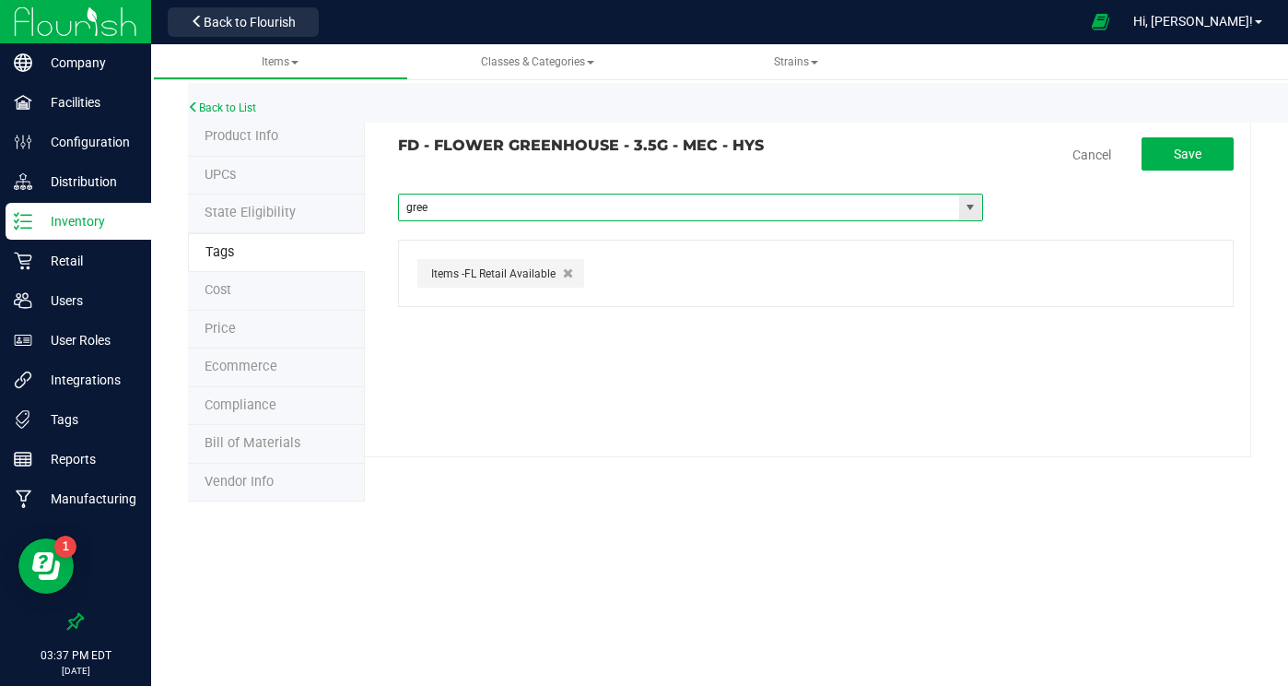
type input "green"
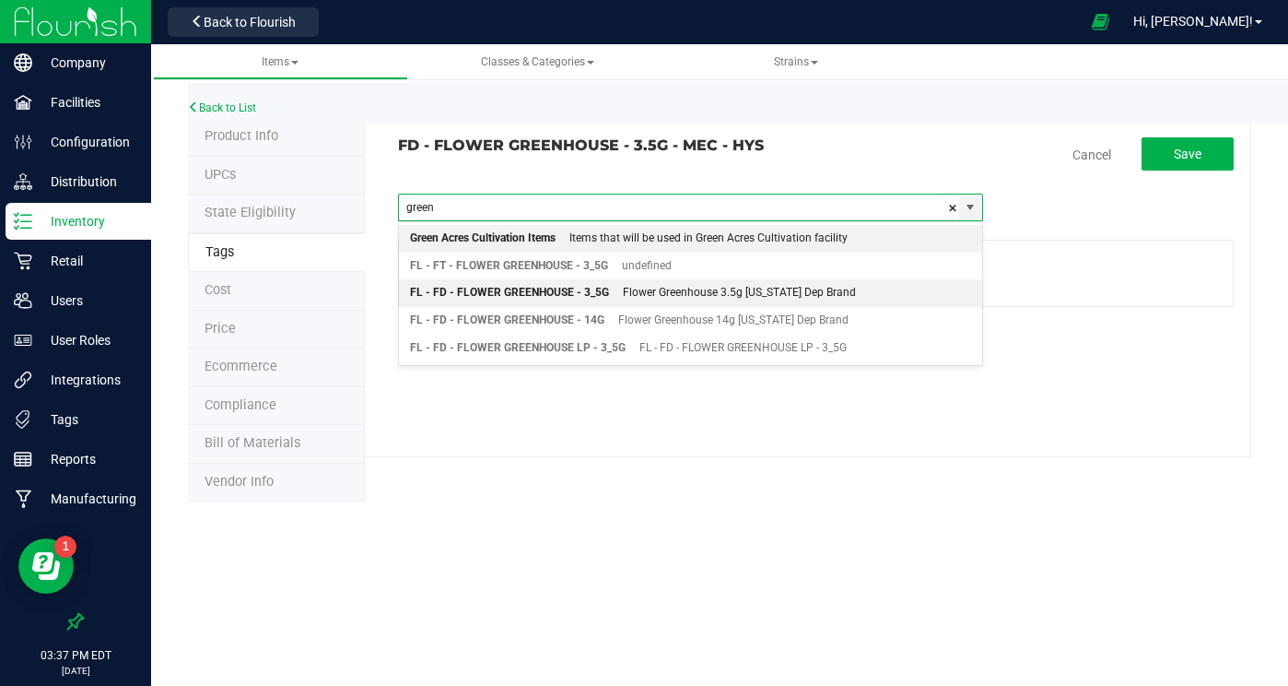
click at [633, 292] on div "Flower Greenhouse 3.5g [US_STATE] Dep Brand" at bounding box center [732, 293] width 247 height 24
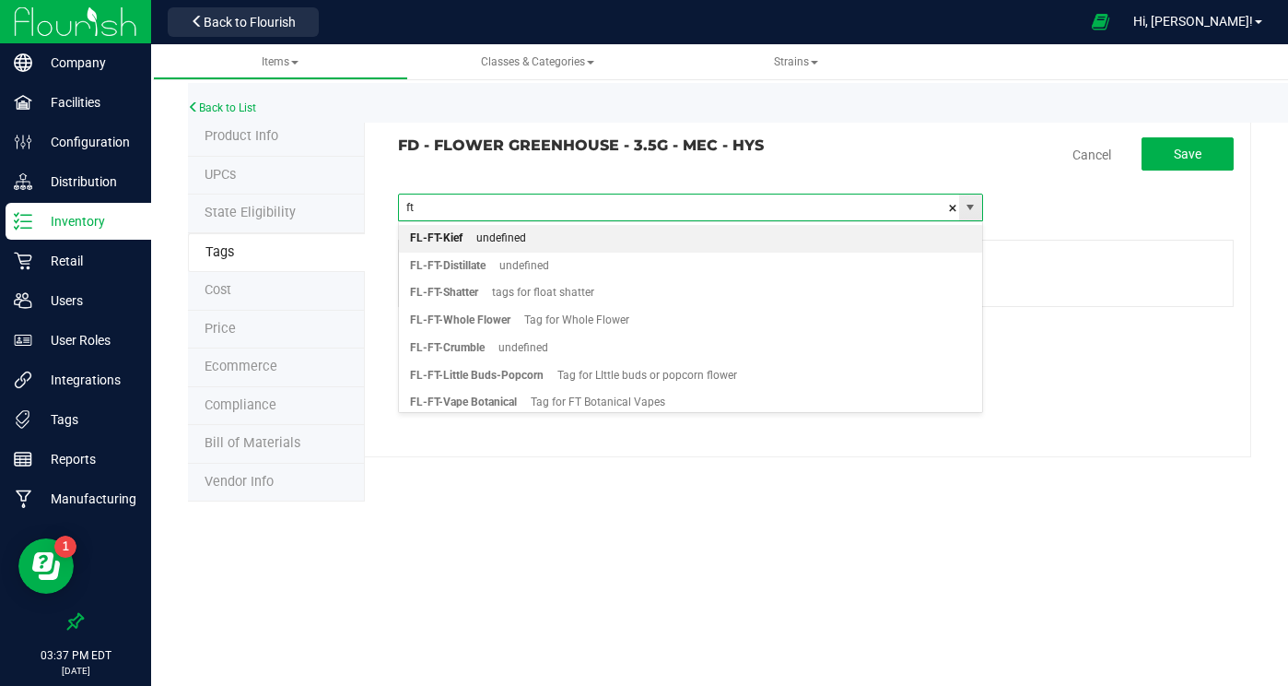
type input "f"
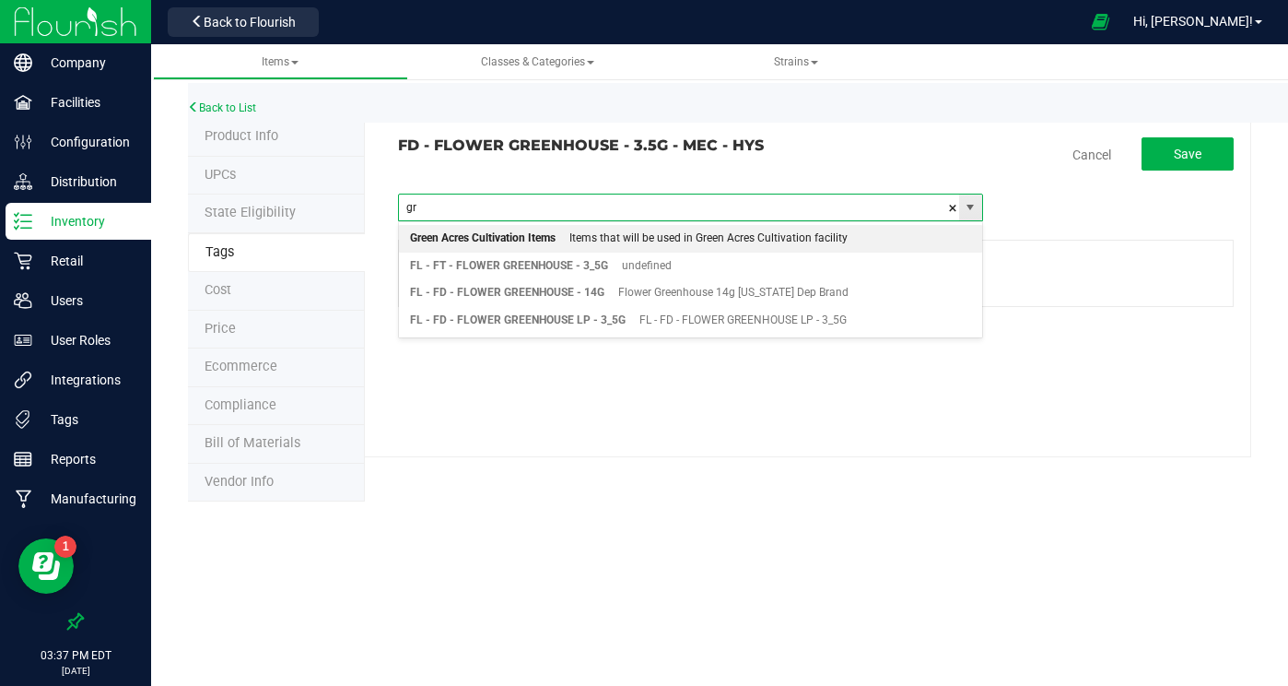
type input "g"
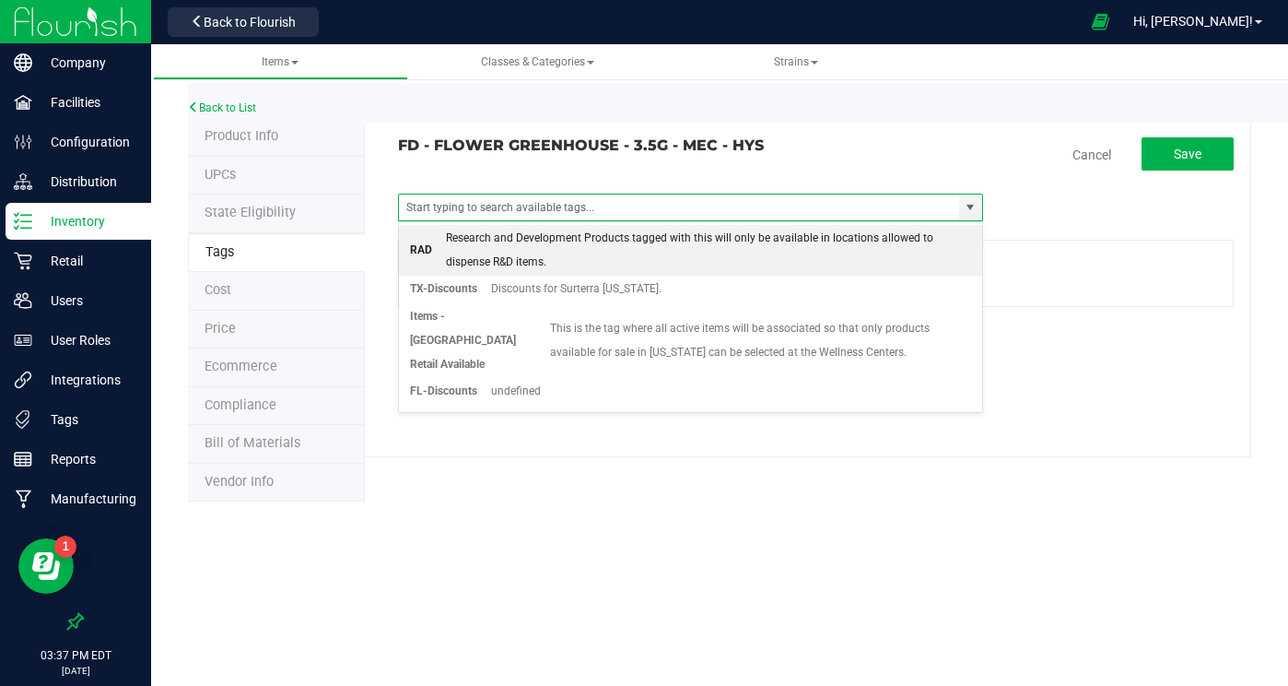
click at [898, 503] on div "Back to List Product Info UPCs State Eligibility Tags Cost Price Ecommerce Comp…" at bounding box center [719, 286] width 1137 height 466
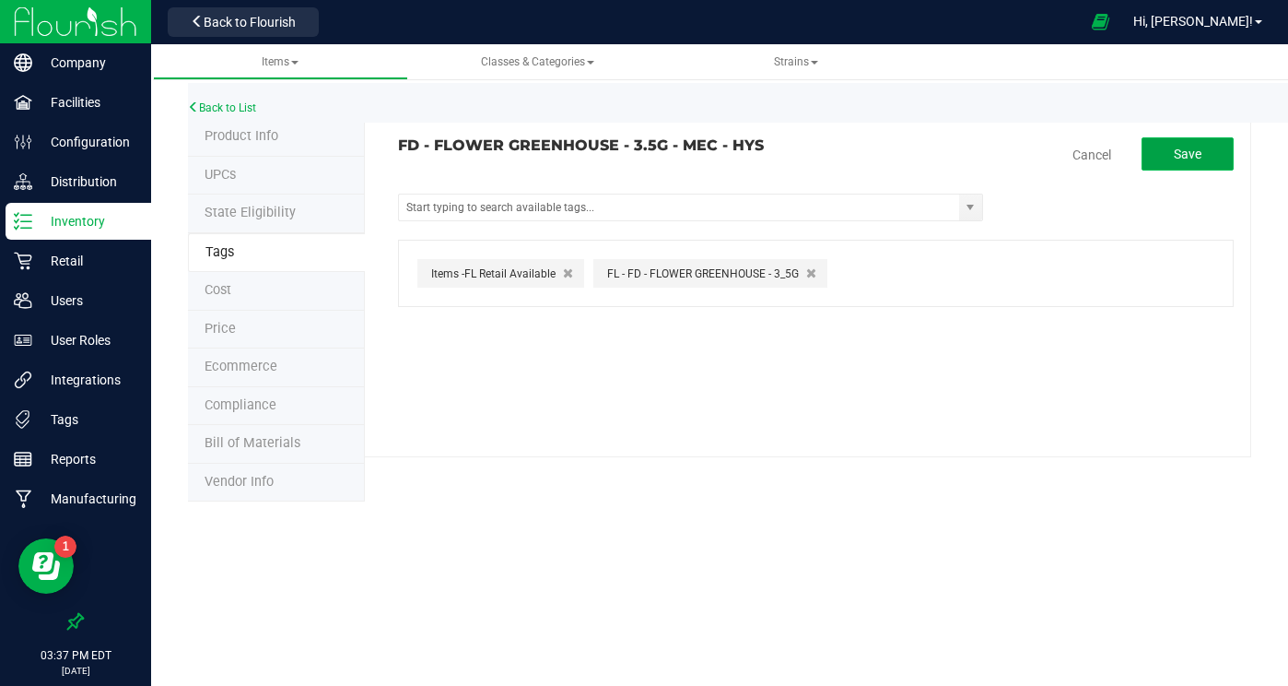
click at [1163, 158] on button "Save" at bounding box center [1188, 153] width 92 height 33
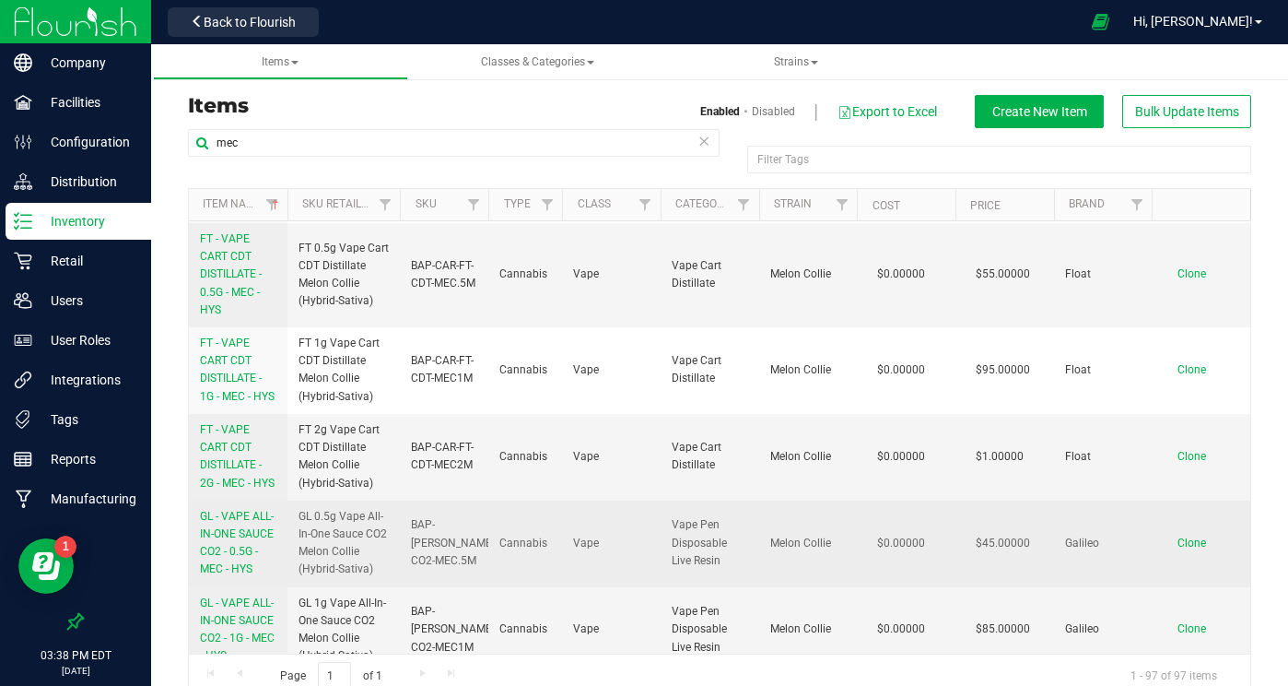
scroll to position [1724, 0]
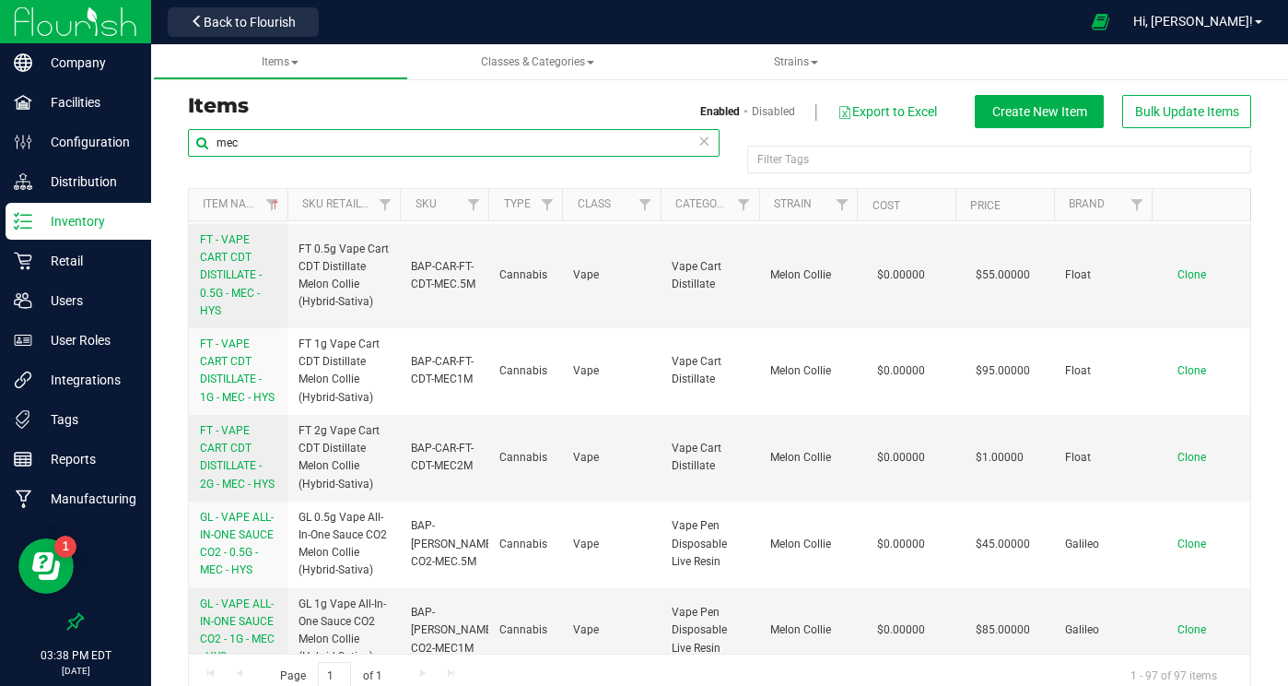
click at [302, 144] on input "mec" at bounding box center [454, 143] width 532 height 28
type input "m"
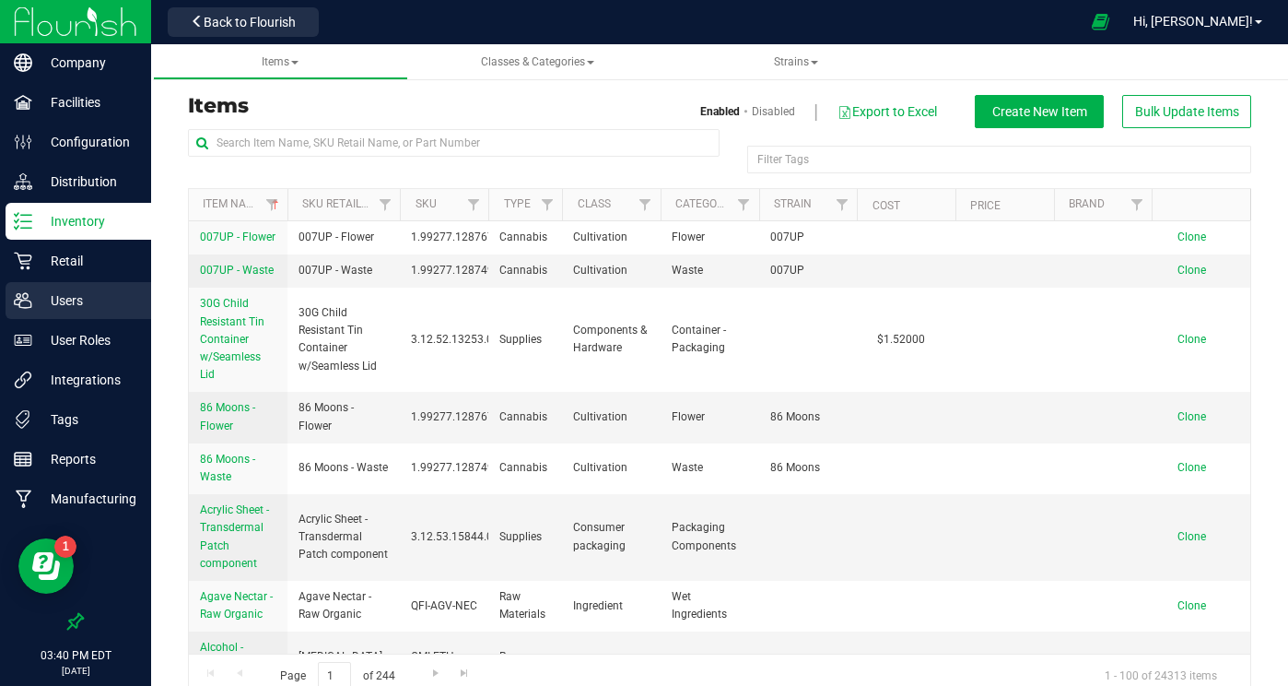
click at [65, 299] on p "Users" at bounding box center [87, 300] width 111 height 22
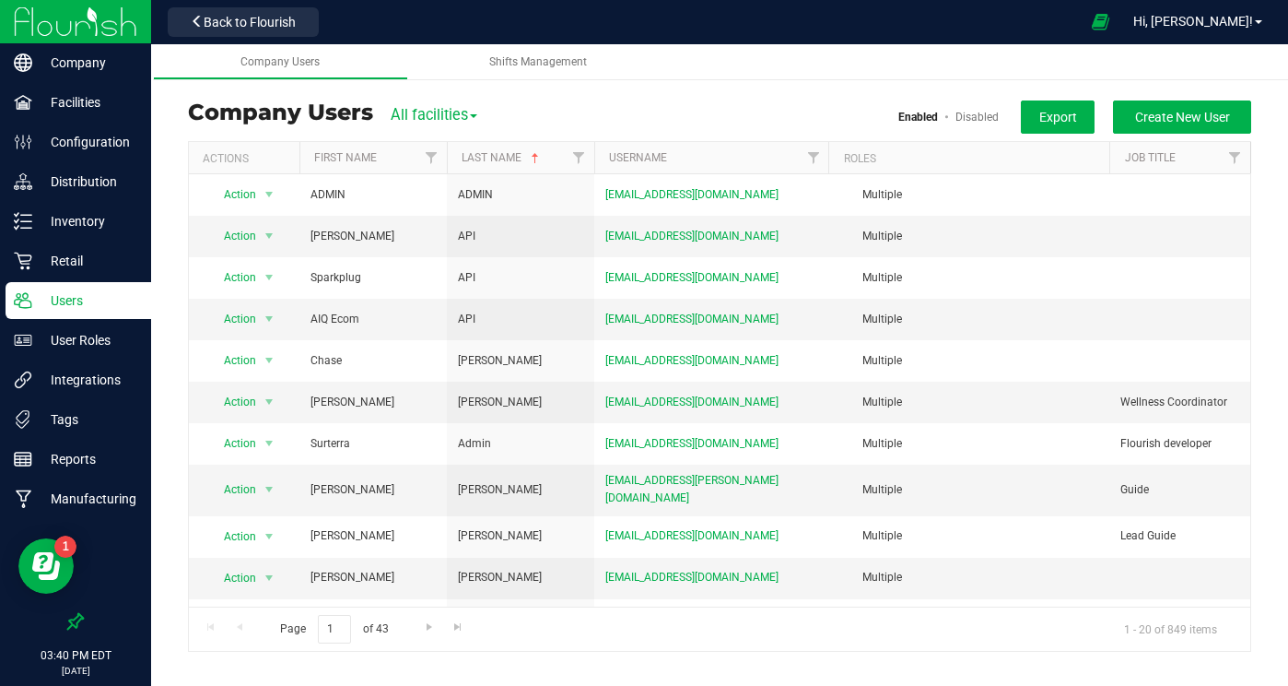
click at [980, 117] on link "Disabled" at bounding box center [977, 117] width 43 height 13
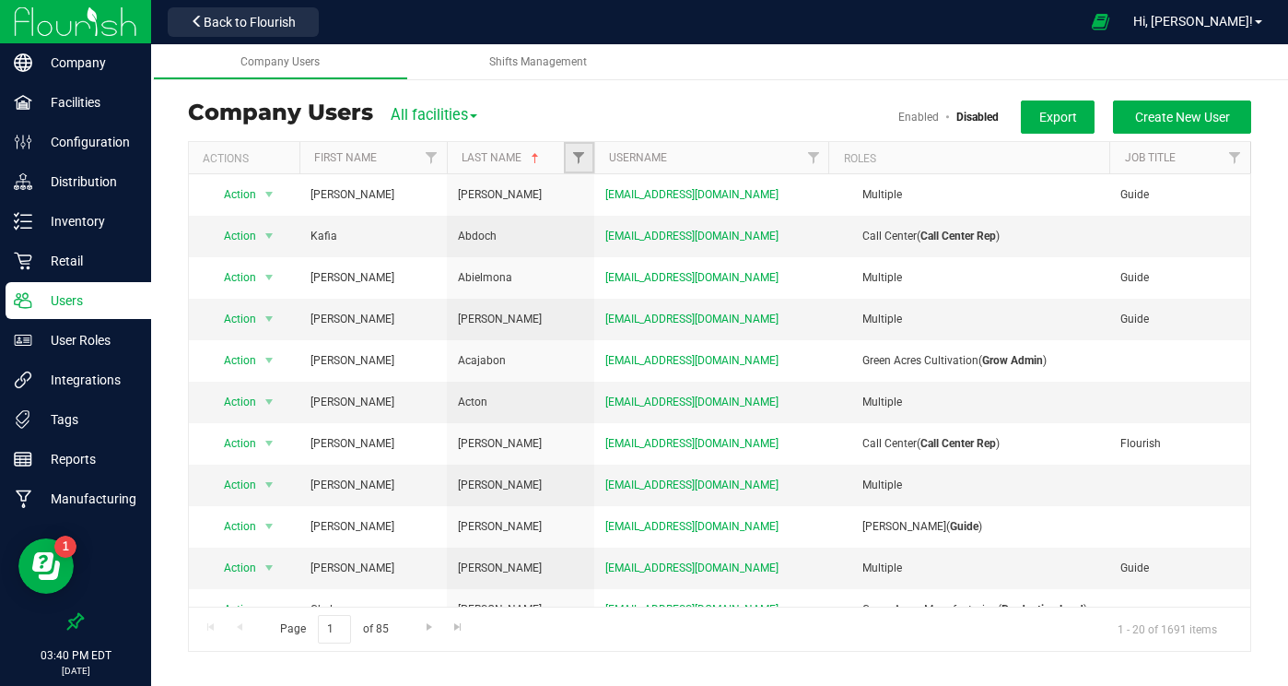
click at [586, 159] on link "Filter" at bounding box center [579, 157] width 30 height 31
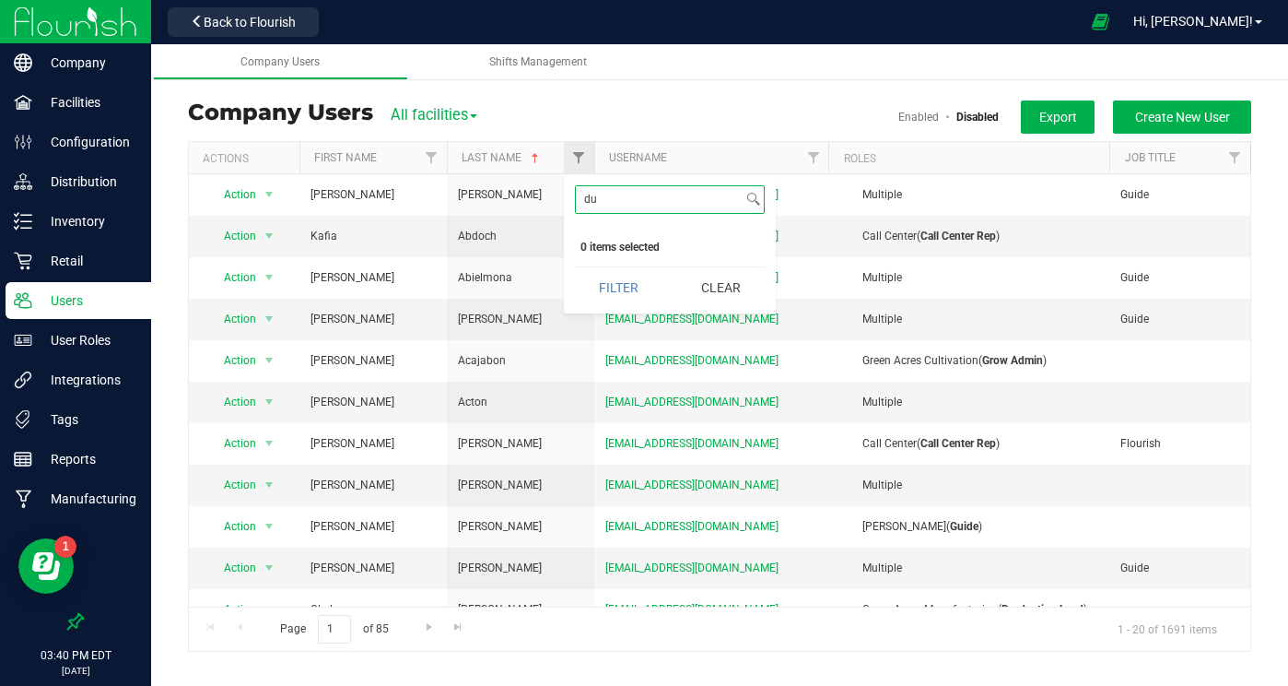
type input "d"
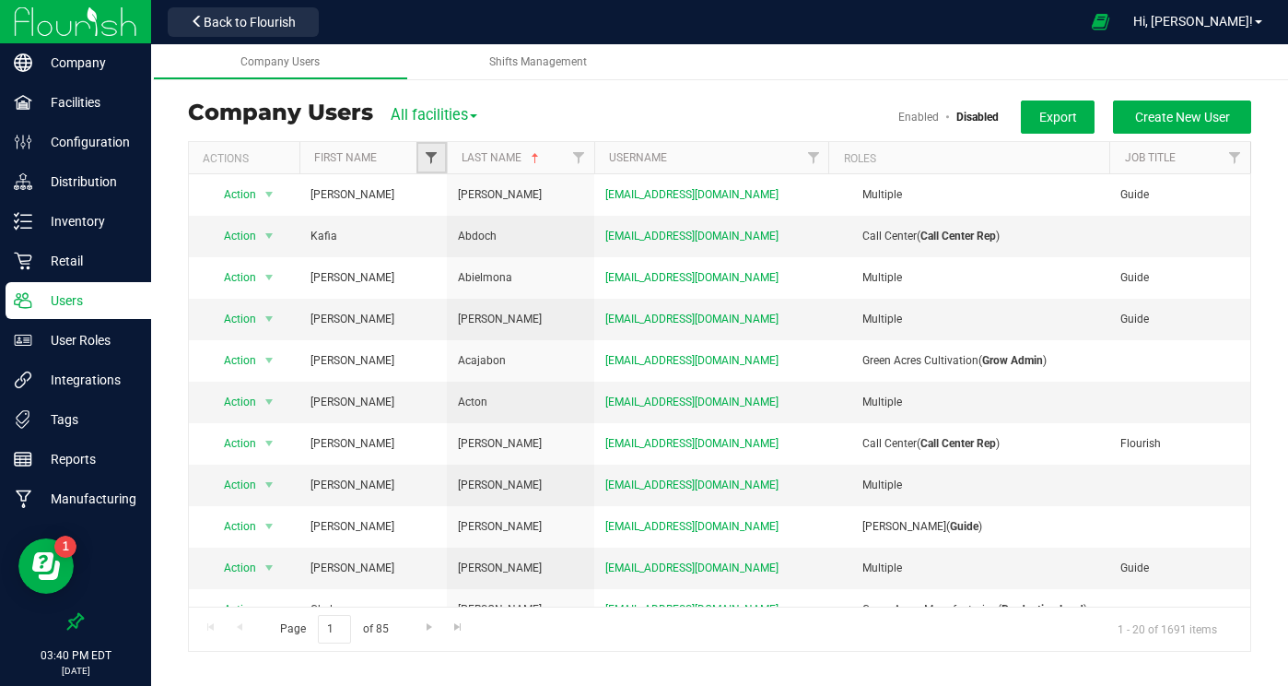
click at [433, 154] on span "Filter" at bounding box center [431, 157] width 15 height 15
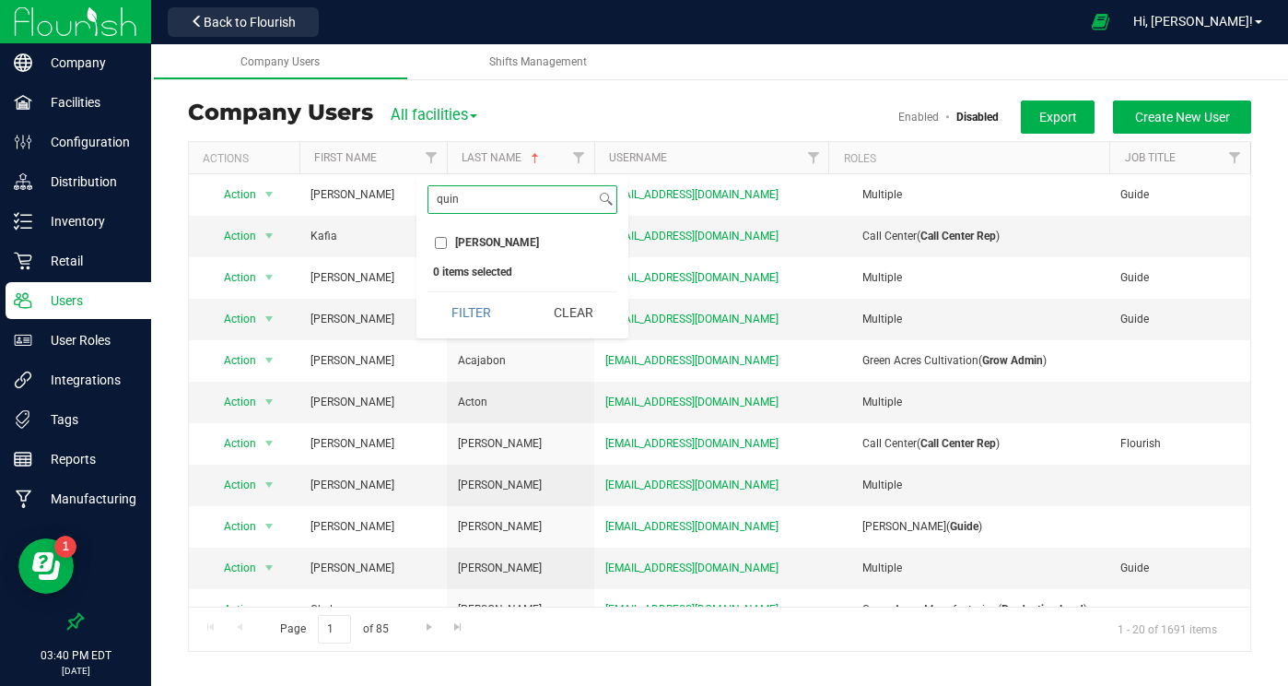
type input "quin"
click at [438, 239] on input "[PERSON_NAME]" at bounding box center [441, 243] width 12 height 12
checkbox input "true"
click at [476, 311] on button "Filter" at bounding box center [472, 312] width 88 height 41
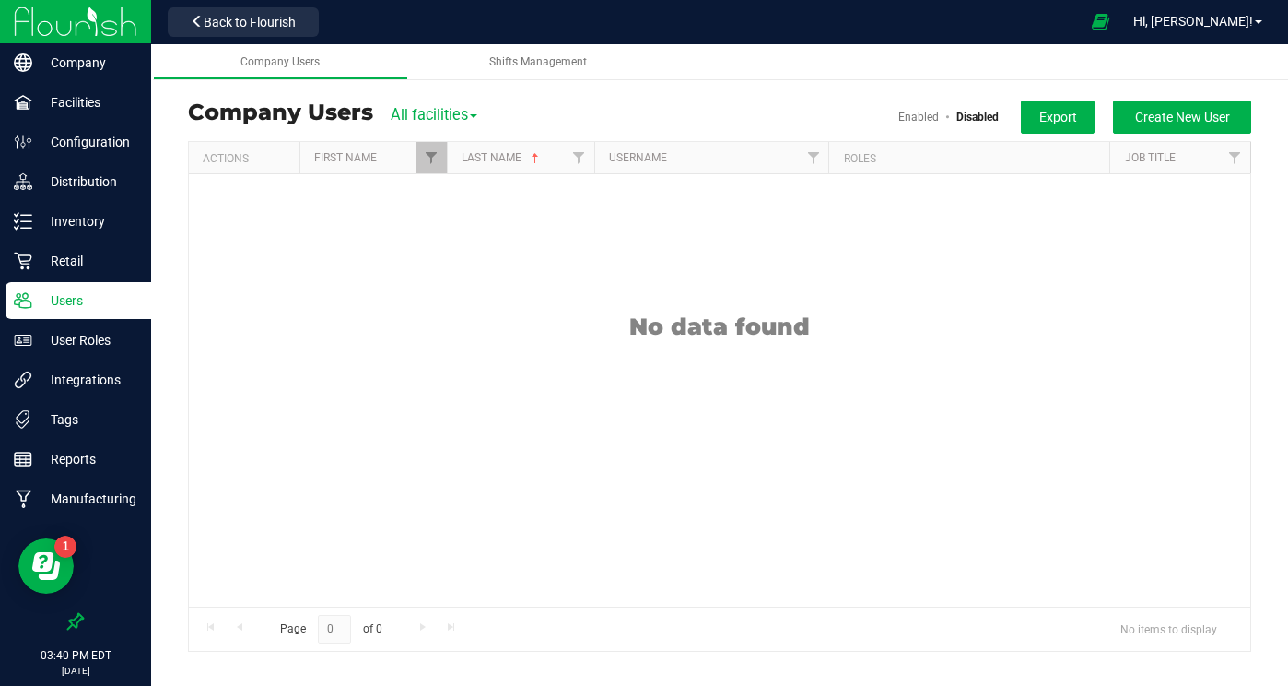
click at [915, 113] on link "Enabled" at bounding box center [918, 117] width 41 height 13
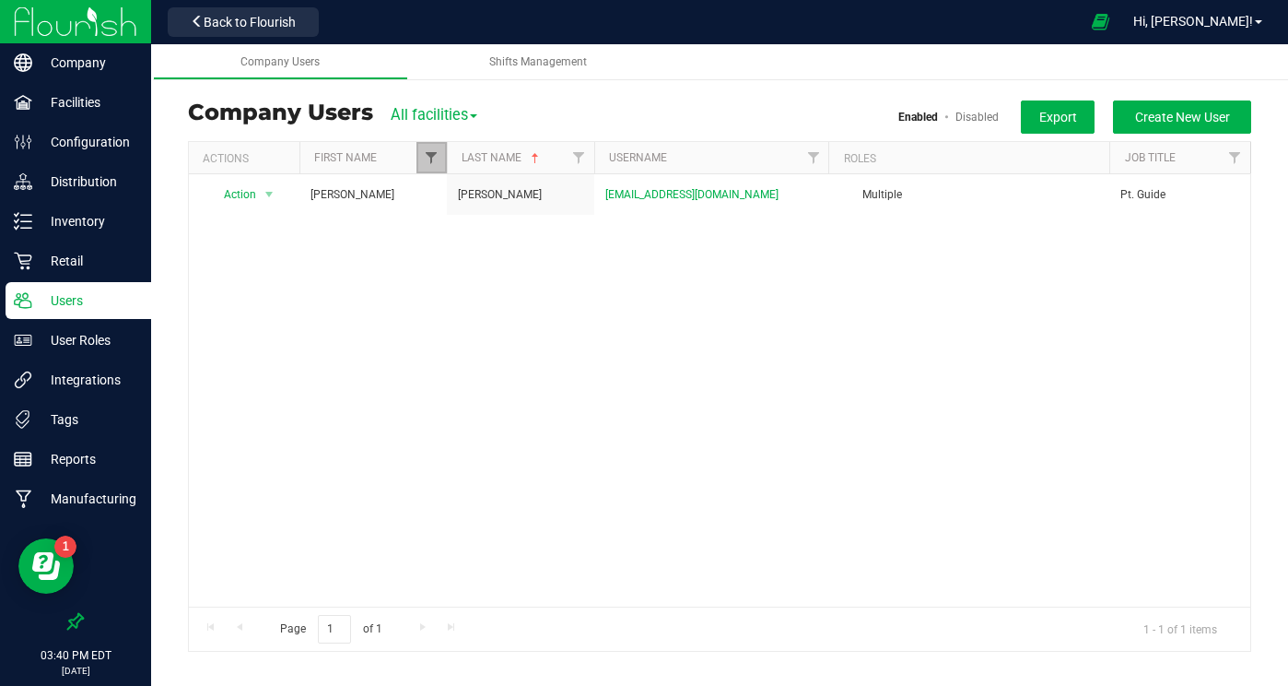
click at [437, 158] on span "Filter" at bounding box center [431, 157] width 15 height 15
click at [572, 311] on button "Clear" at bounding box center [573, 312] width 88 height 41
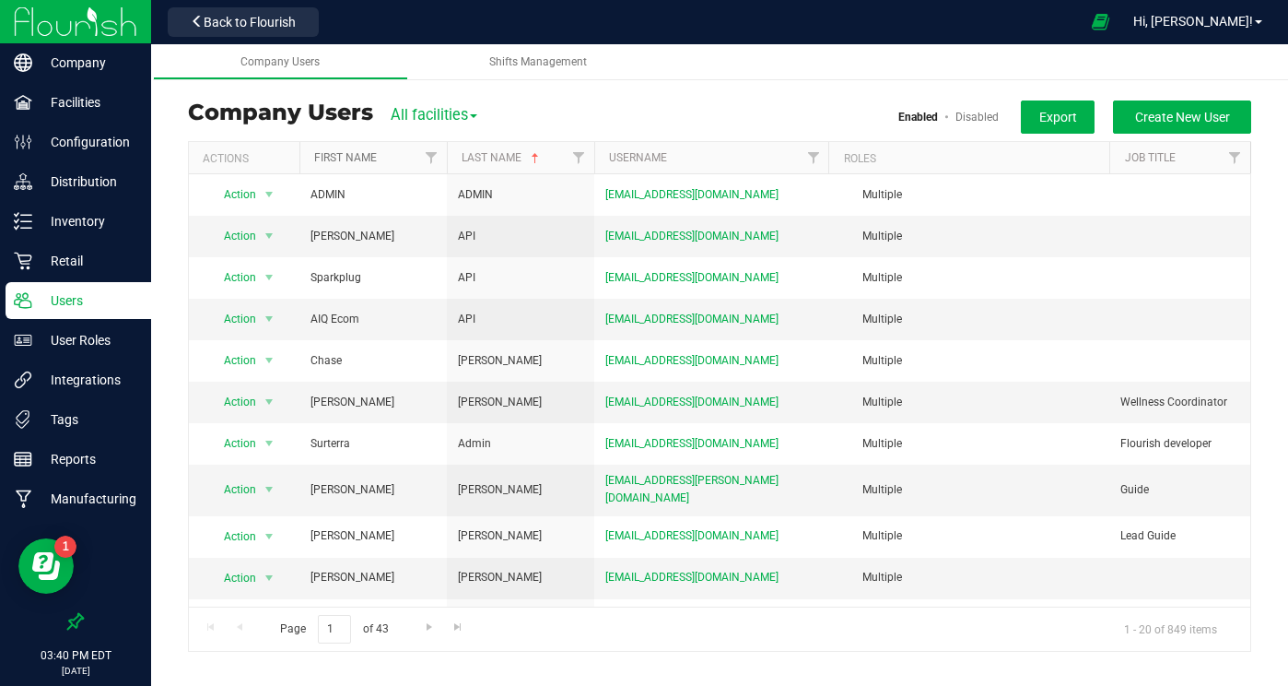
click at [369, 157] on link "First Name" at bounding box center [345, 157] width 63 height 13
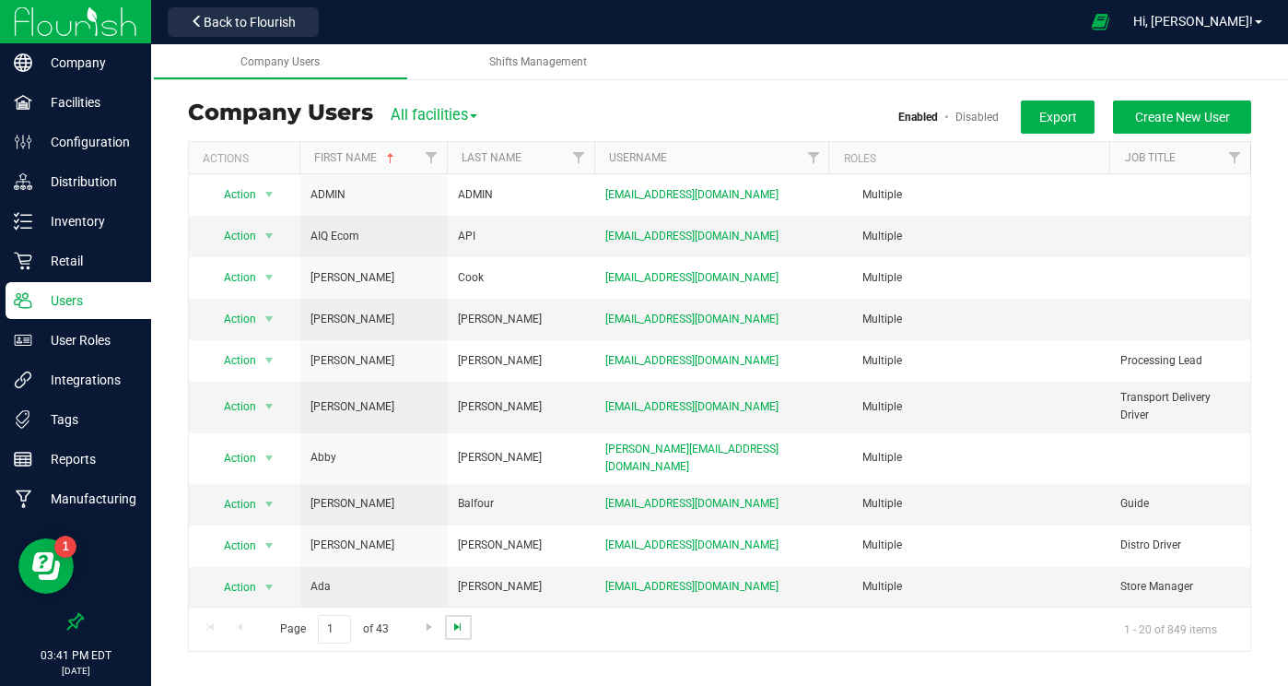
click at [453, 625] on span "Go to the last page" at bounding box center [458, 626] width 15 height 15
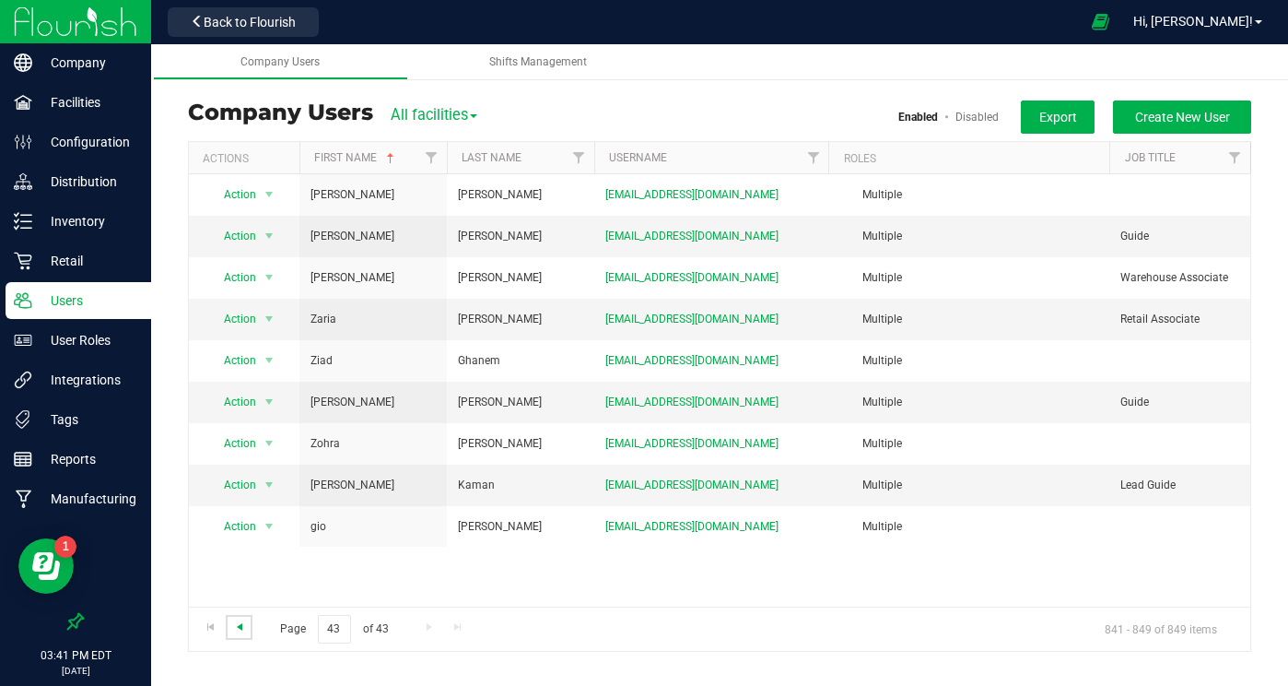
click at [242, 628] on span "Go to the previous page" at bounding box center [239, 626] width 15 height 15
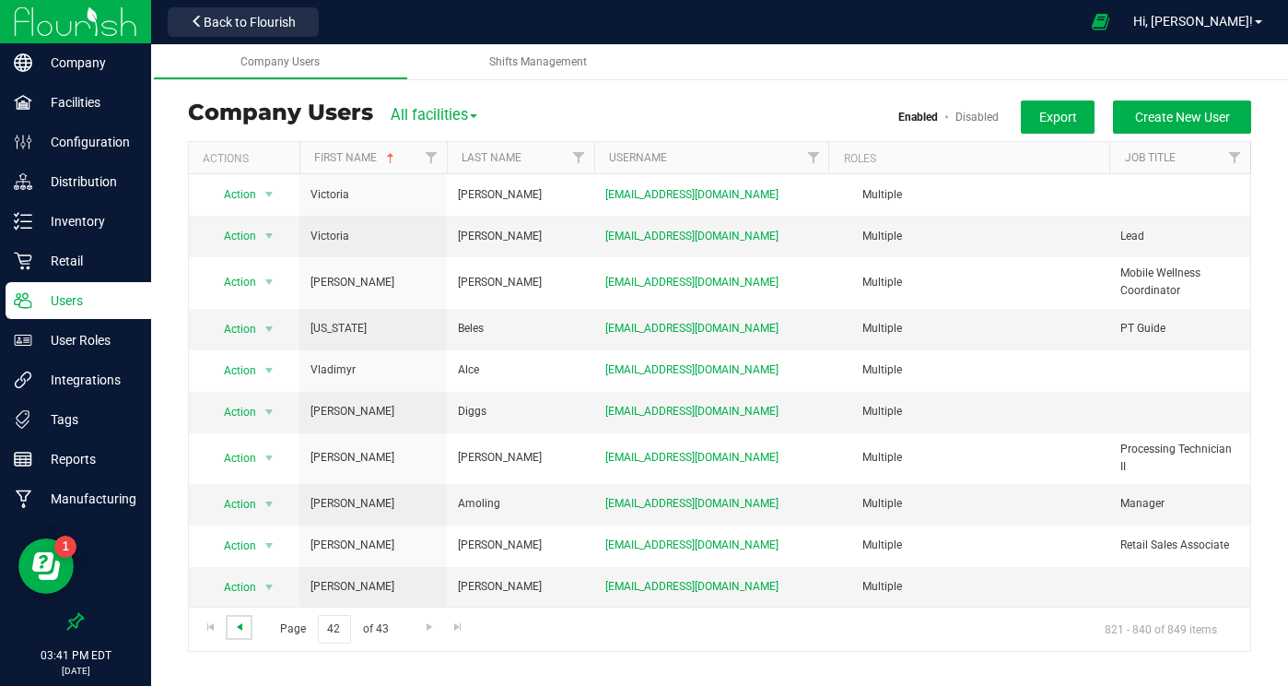
click at [242, 628] on span "Go to the previous page" at bounding box center [239, 626] width 15 height 15
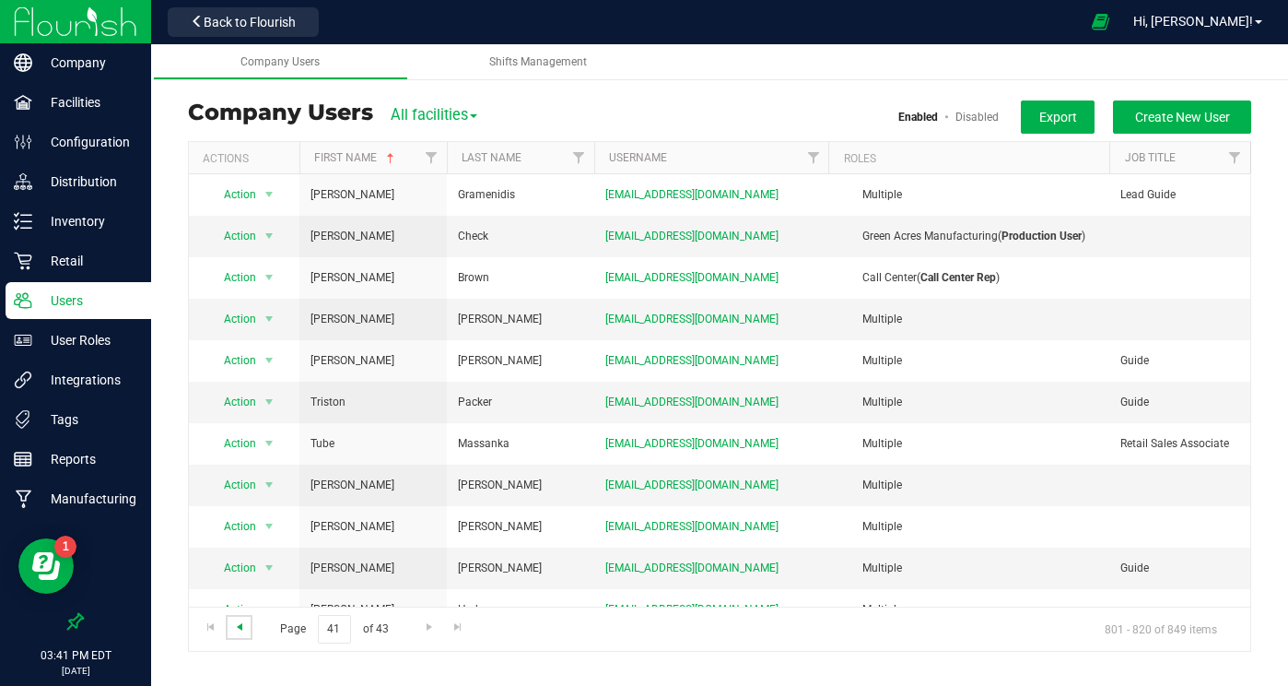
click at [241, 628] on span "Go to the previous page" at bounding box center [239, 626] width 15 height 15
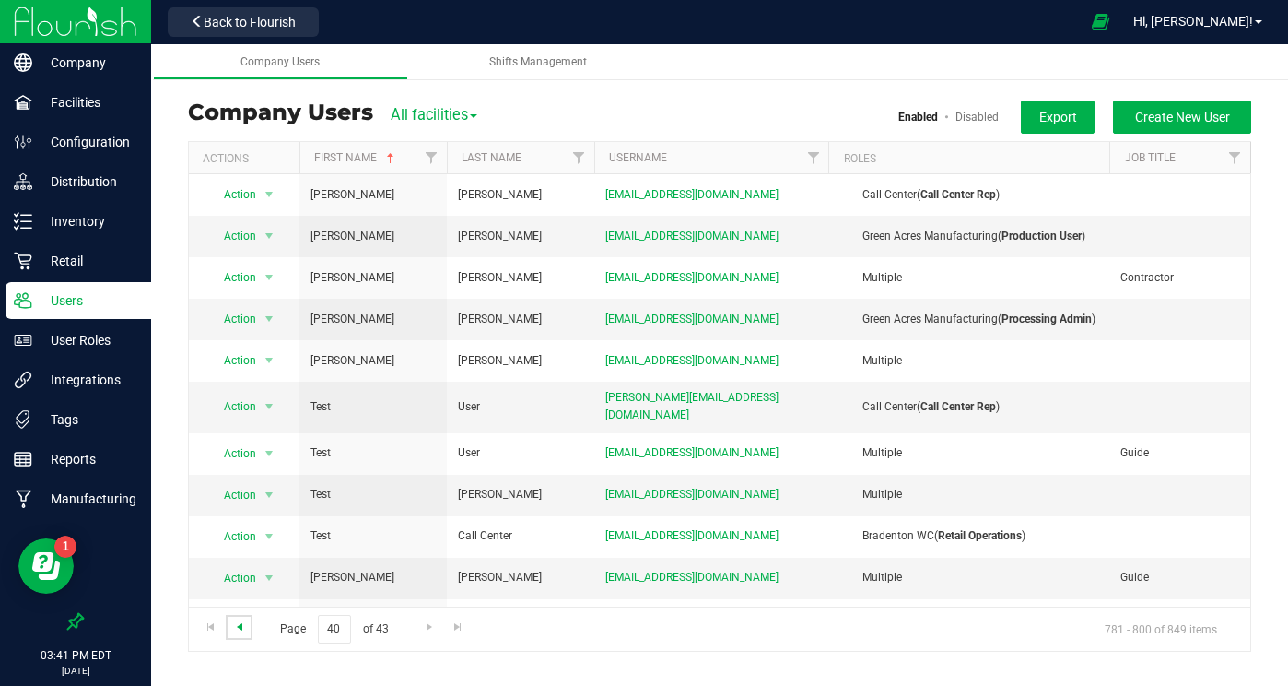
click at [241, 628] on span "Go to the previous page" at bounding box center [239, 626] width 15 height 15
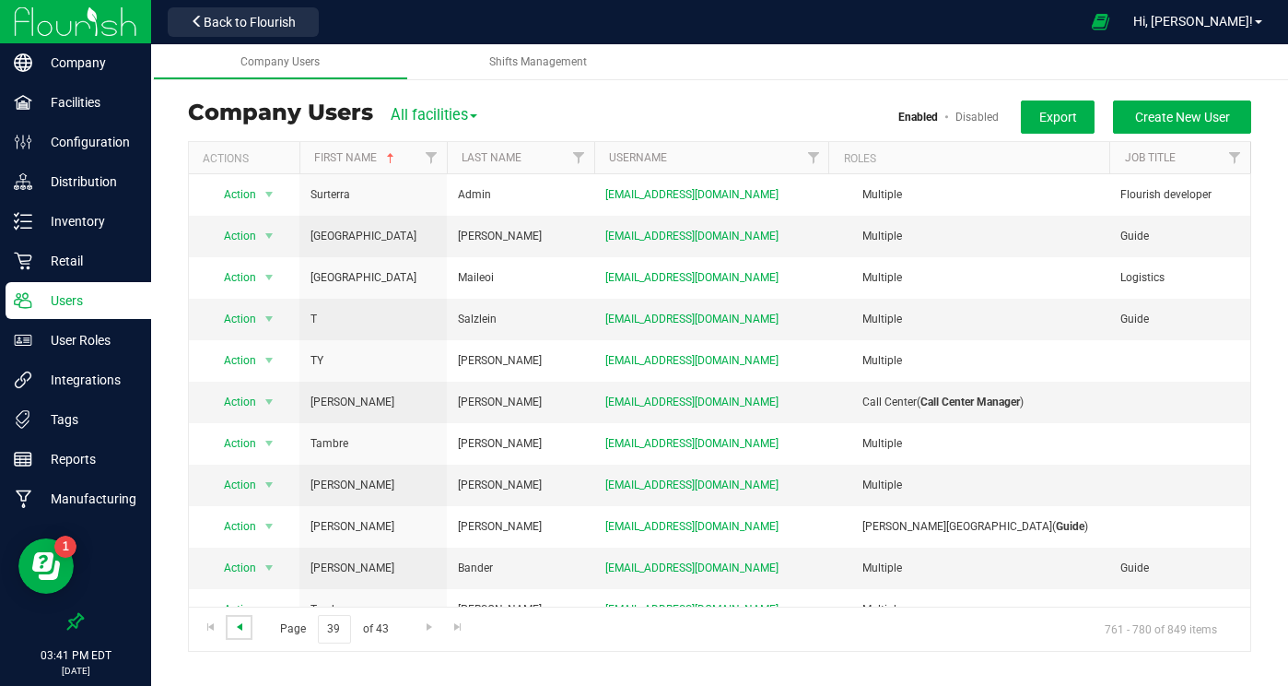
click at [241, 628] on span "Go to the previous page" at bounding box center [239, 626] width 15 height 15
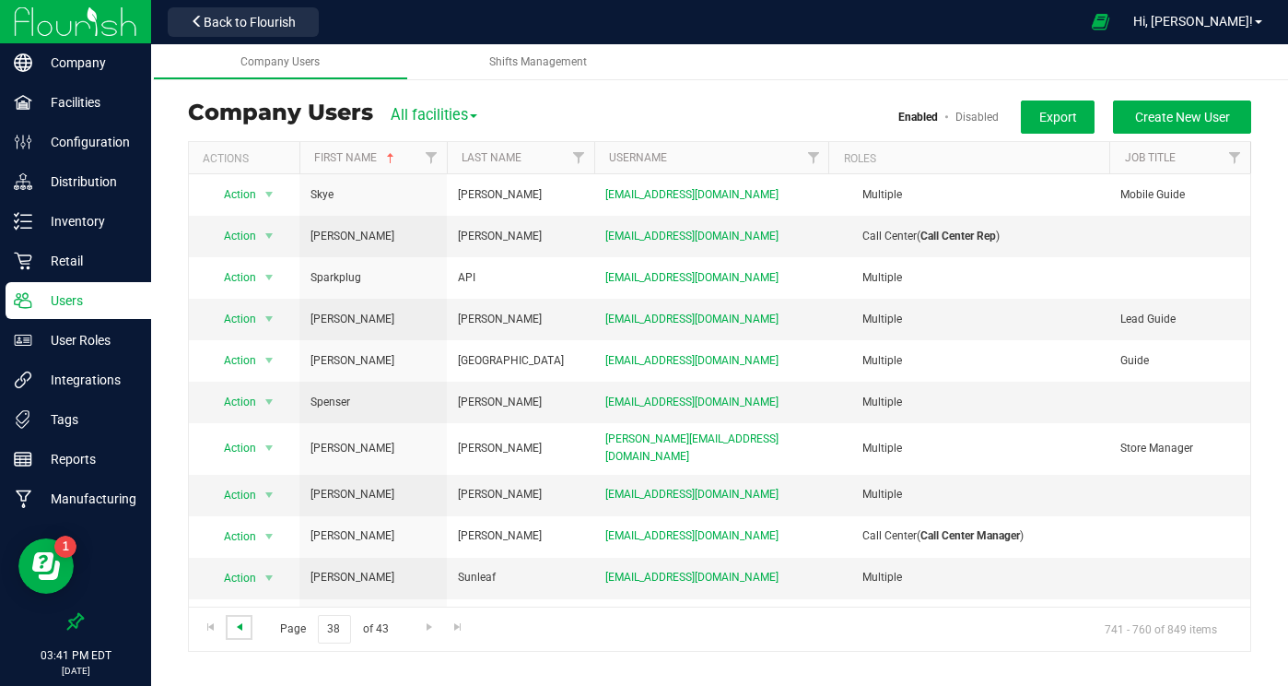
click at [241, 628] on span "Go to the previous page" at bounding box center [239, 626] width 15 height 15
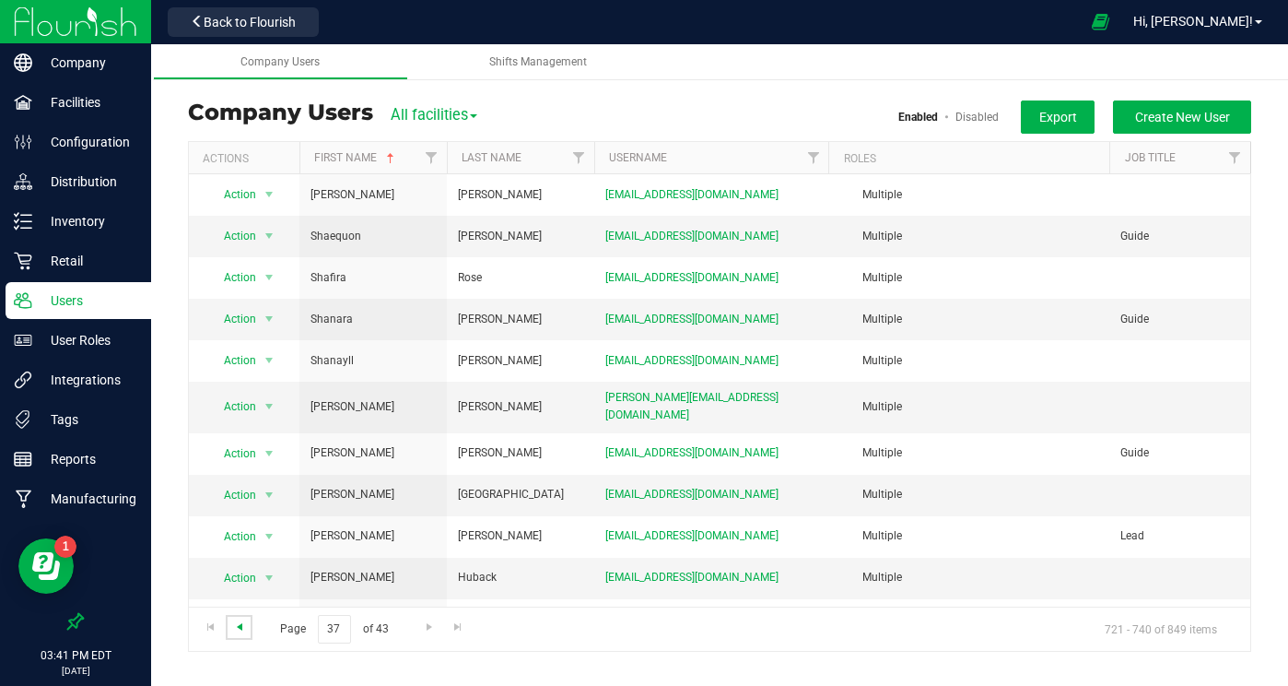
click at [240, 628] on span "Go to the previous page" at bounding box center [239, 626] width 15 height 15
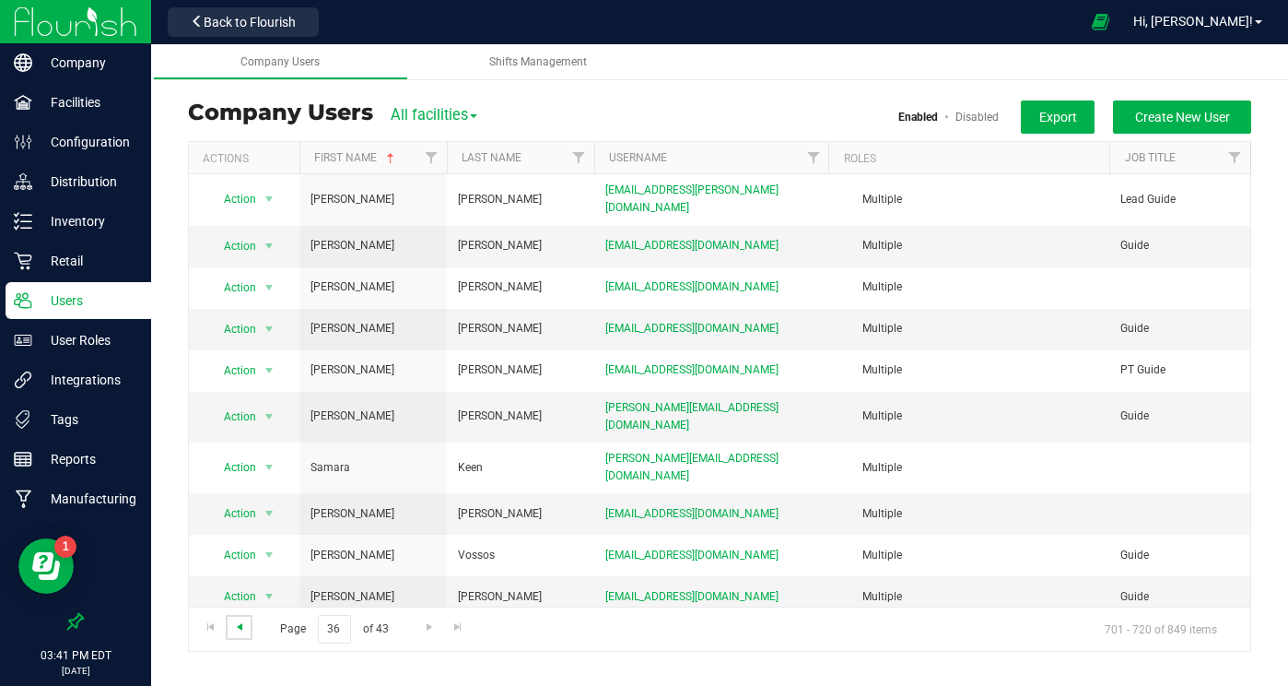
click at [240, 628] on span "Go to the previous page" at bounding box center [239, 626] width 15 height 15
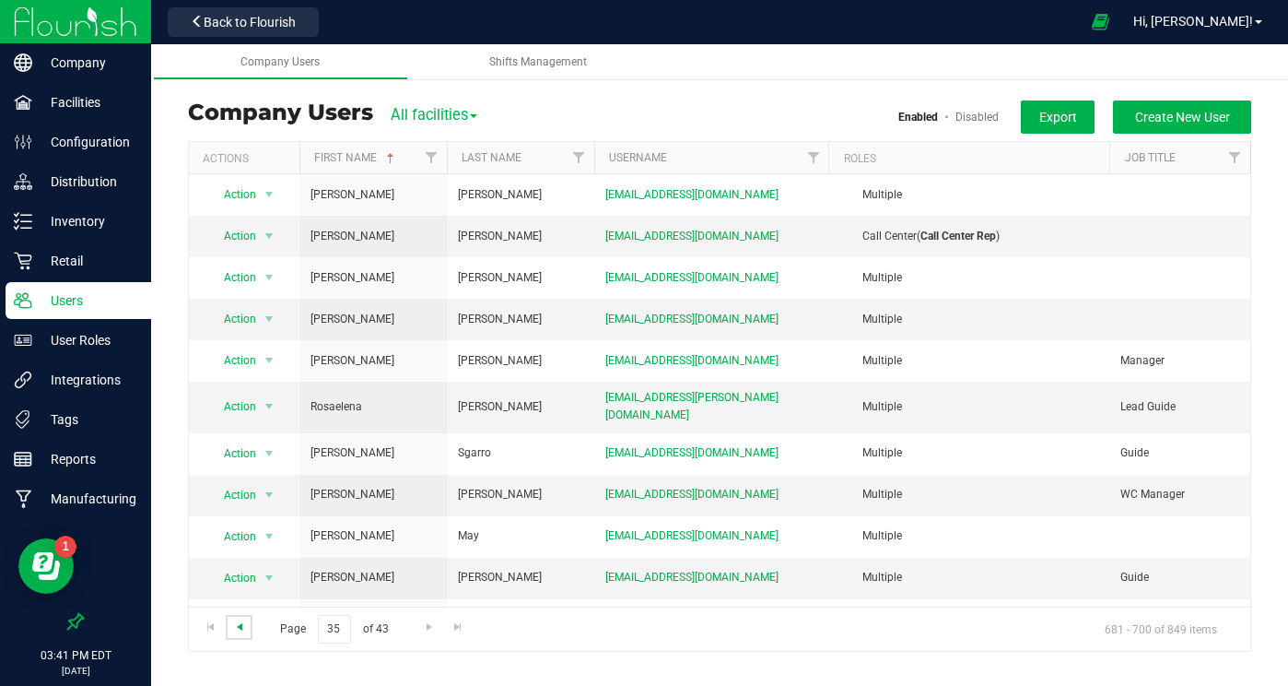
click at [240, 628] on span "Go to the previous page" at bounding box center [239, 626] width 15 height 15
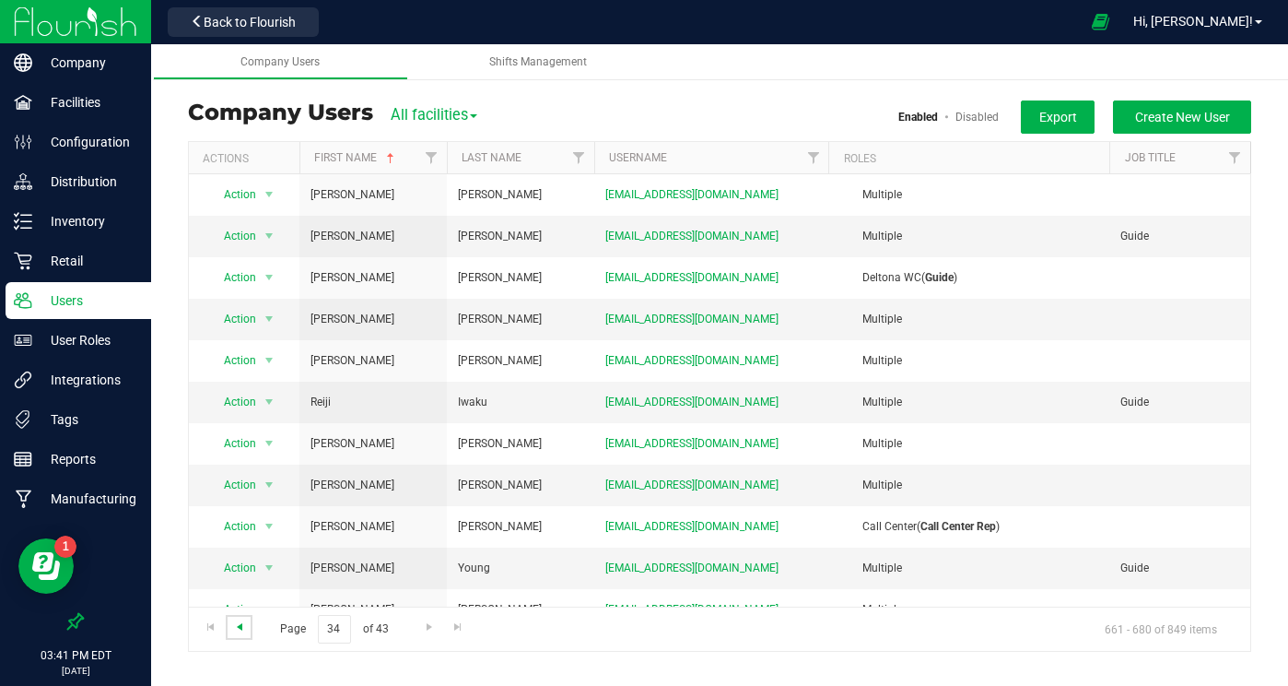
click at [240, 628] on span "Go to the previous page" at bounding box center [239, 626] width 15 height 15
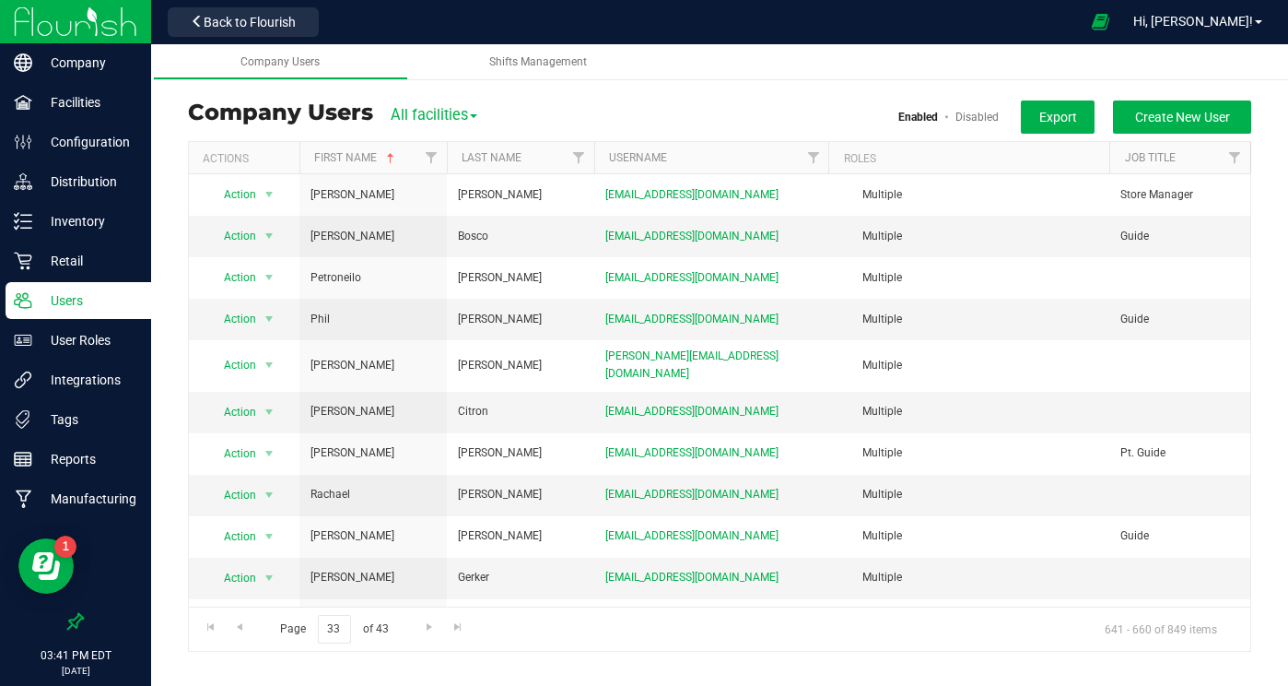
click at [983, 116] on link "Disabled" at bounding box center [977, 117] width 43 height 13
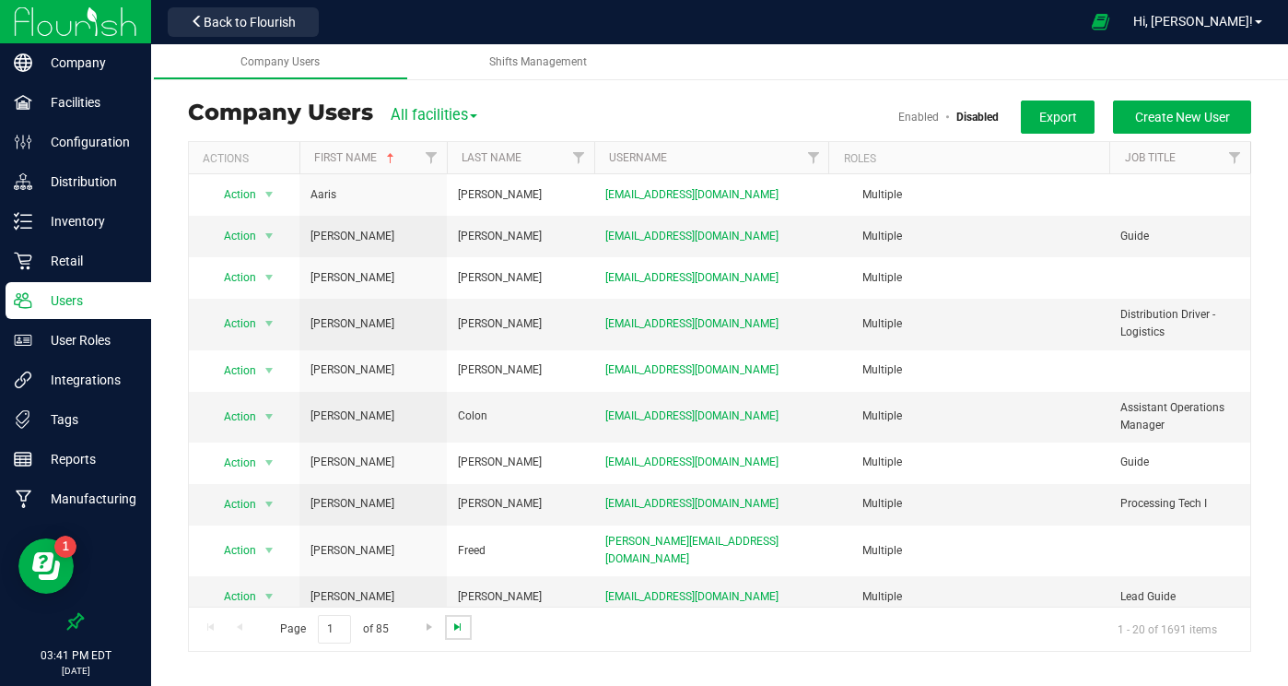
click at [452, 628] on span "Go to the last page" at bounding box center [458, 626] width 15 height 15
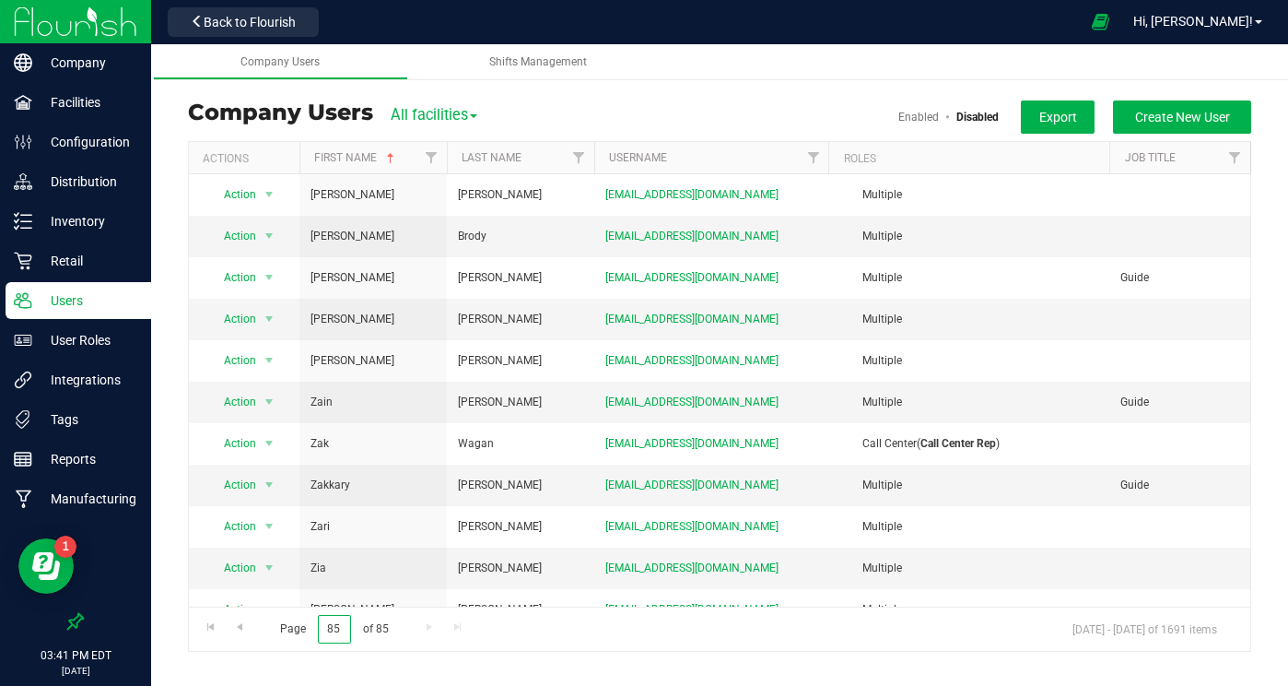
drag, startPoint x: 343, startPoint y: 627, endPoint x: 320, endPoint y: 628, distance: 23.1
click at [320, 628] on input "85" at bounding box center [334, 629] width 33 height 29
type input "65"
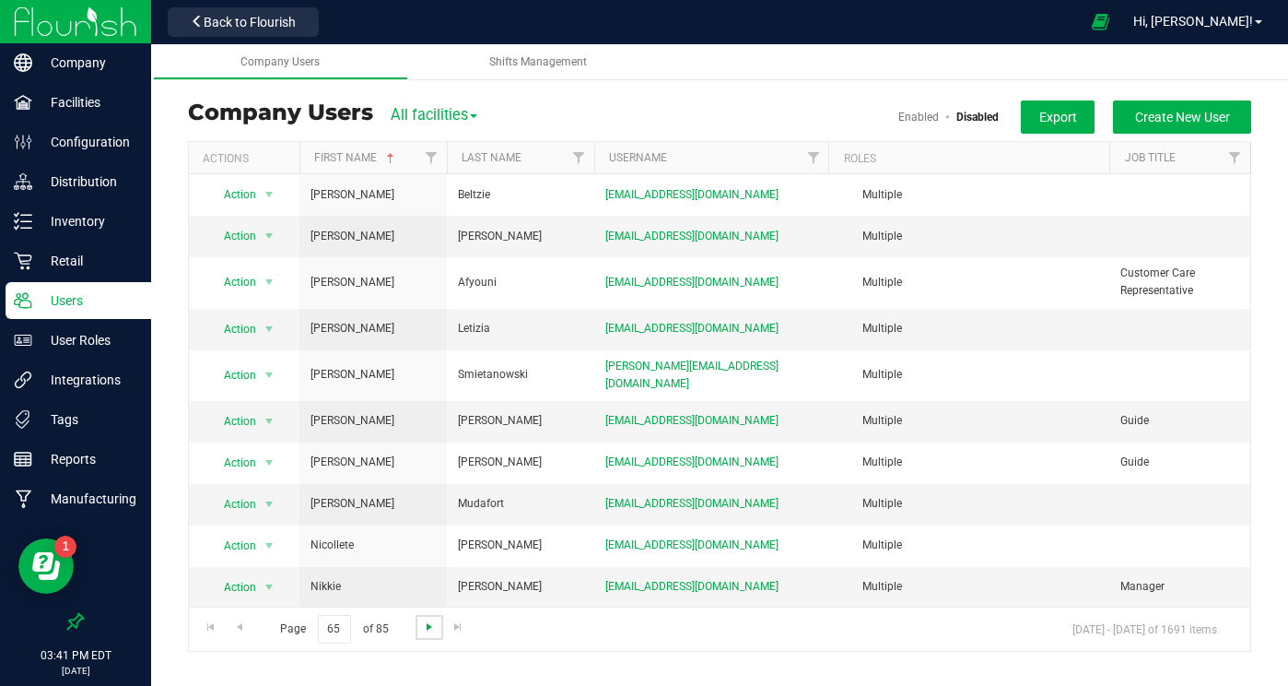
click at [428, 621] on span "Go to the next page" at bounding box center [429, 626] width 15 height 15
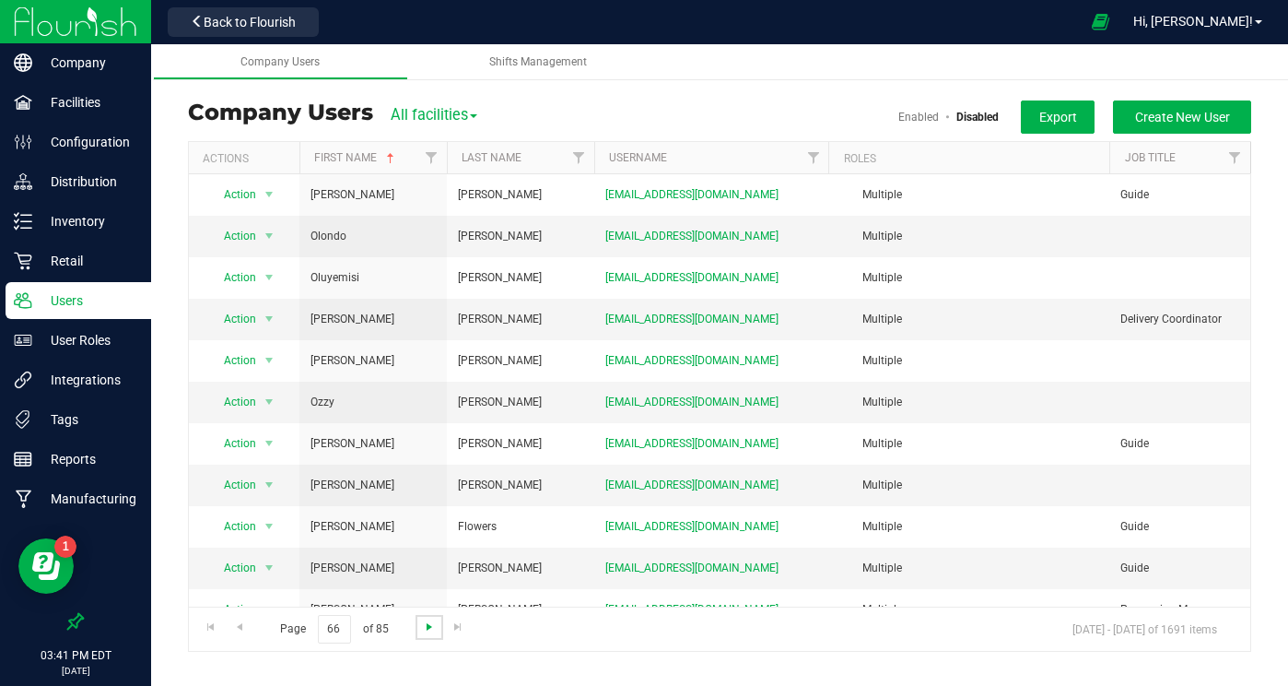
click at [428, 623] on span "Go to the next page" at bounding box center [429, 626] width 15 height 15
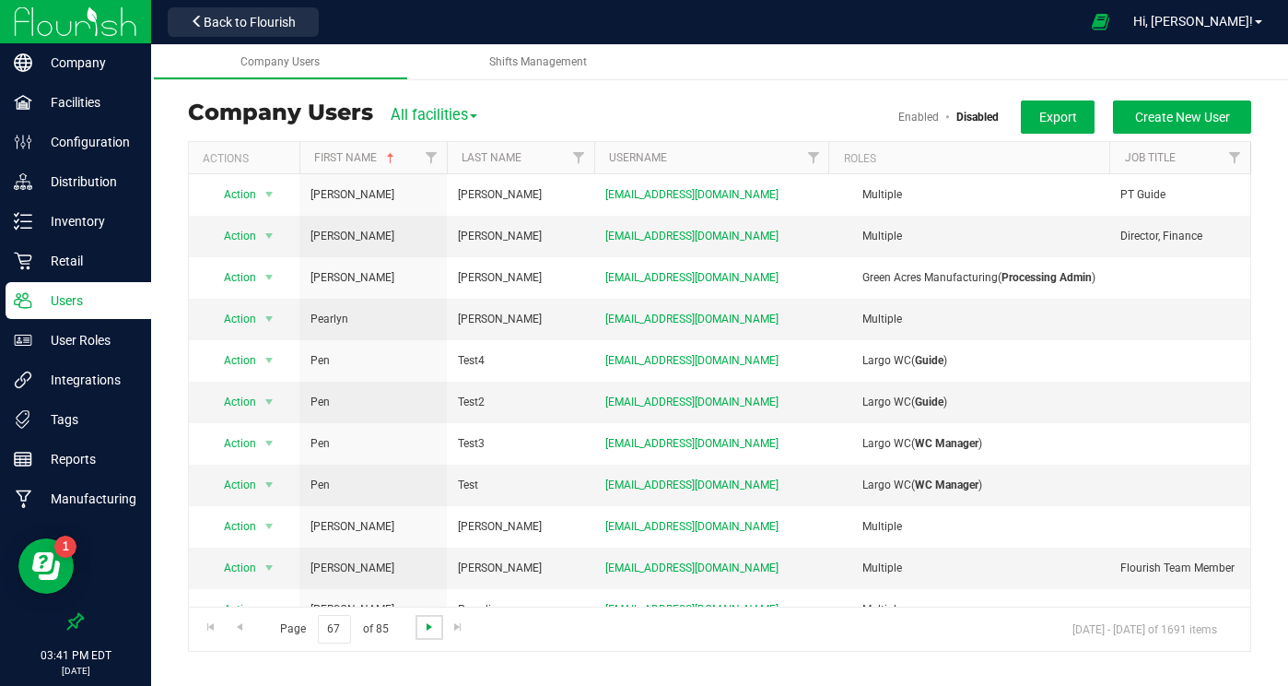
click at [428, 623] on span "Go to the next page" at bounding box center [429, 626] width 15 height 15
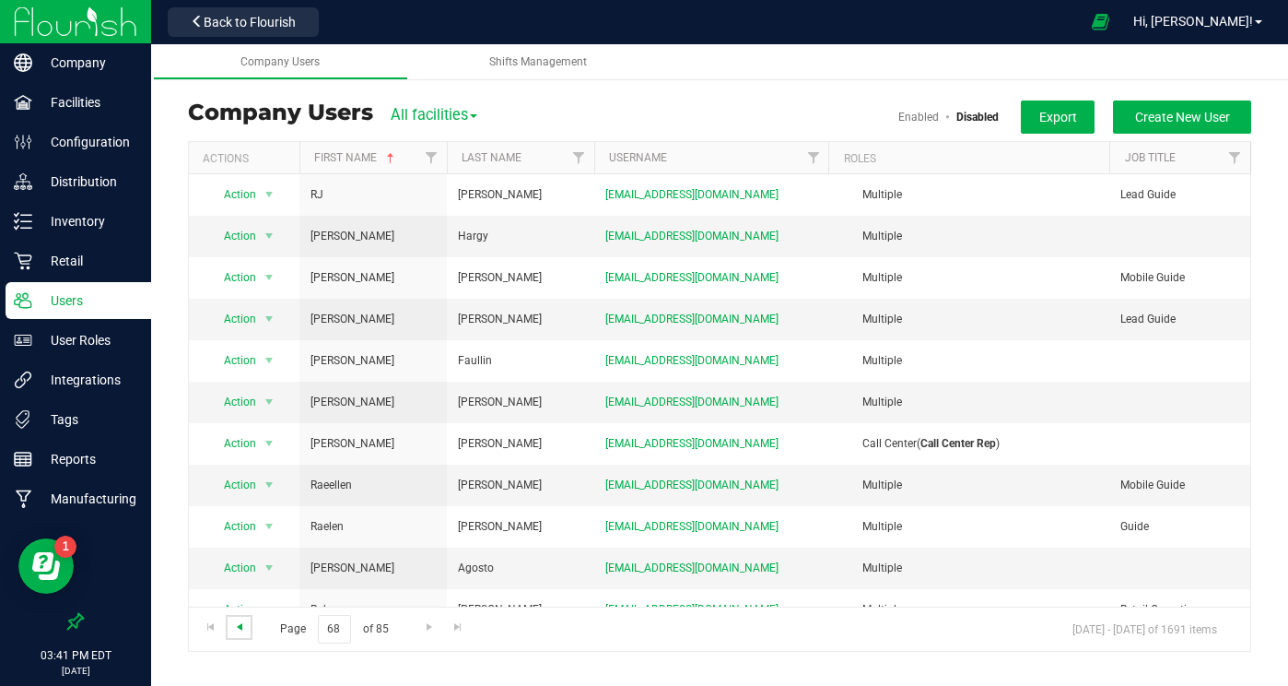
click at [242, 626] on span "Go to the previous page" at bounding box center [239, 626] width 15 height 15
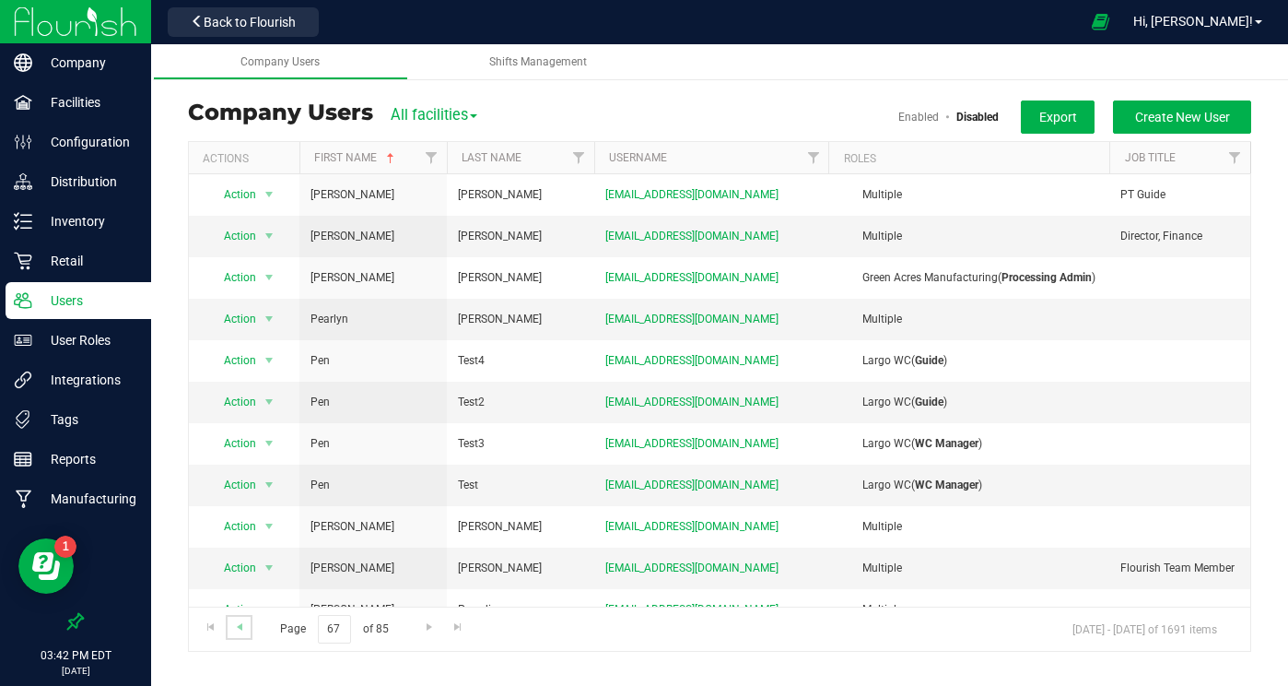
click at [247, 625] on link "Go to the previous page" at bounding box center [239, 627] width 27 height 25
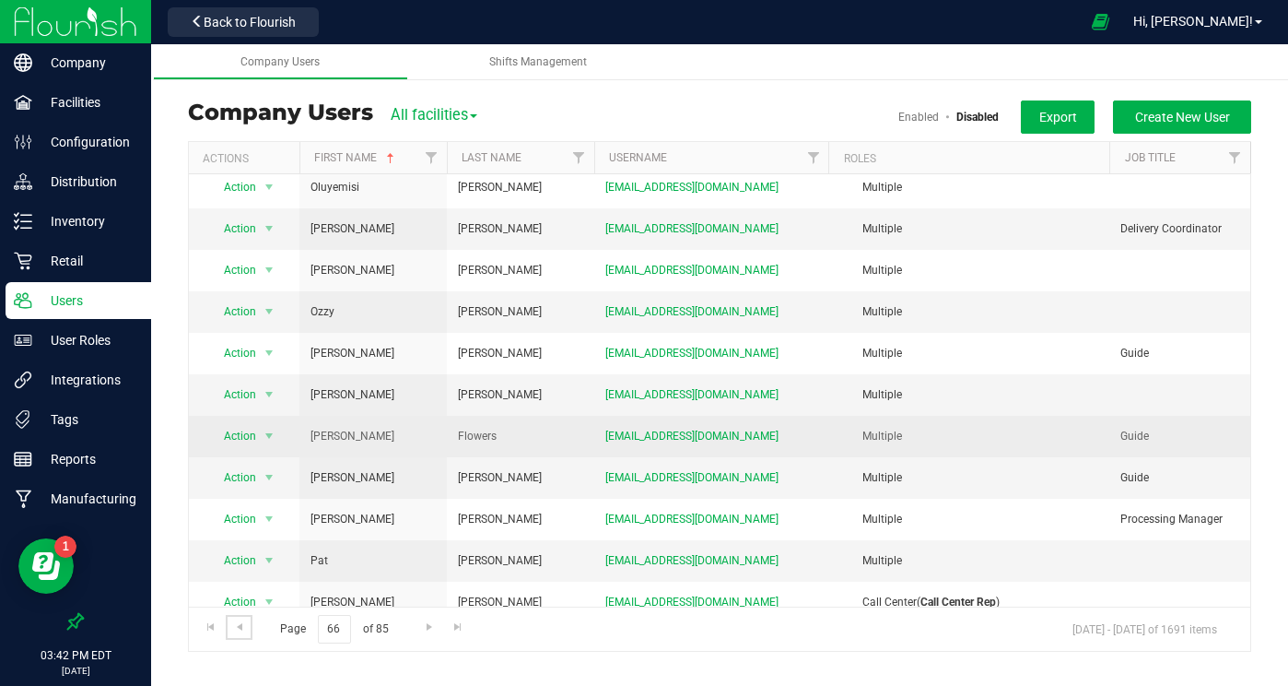
scroll to position [101, 0]
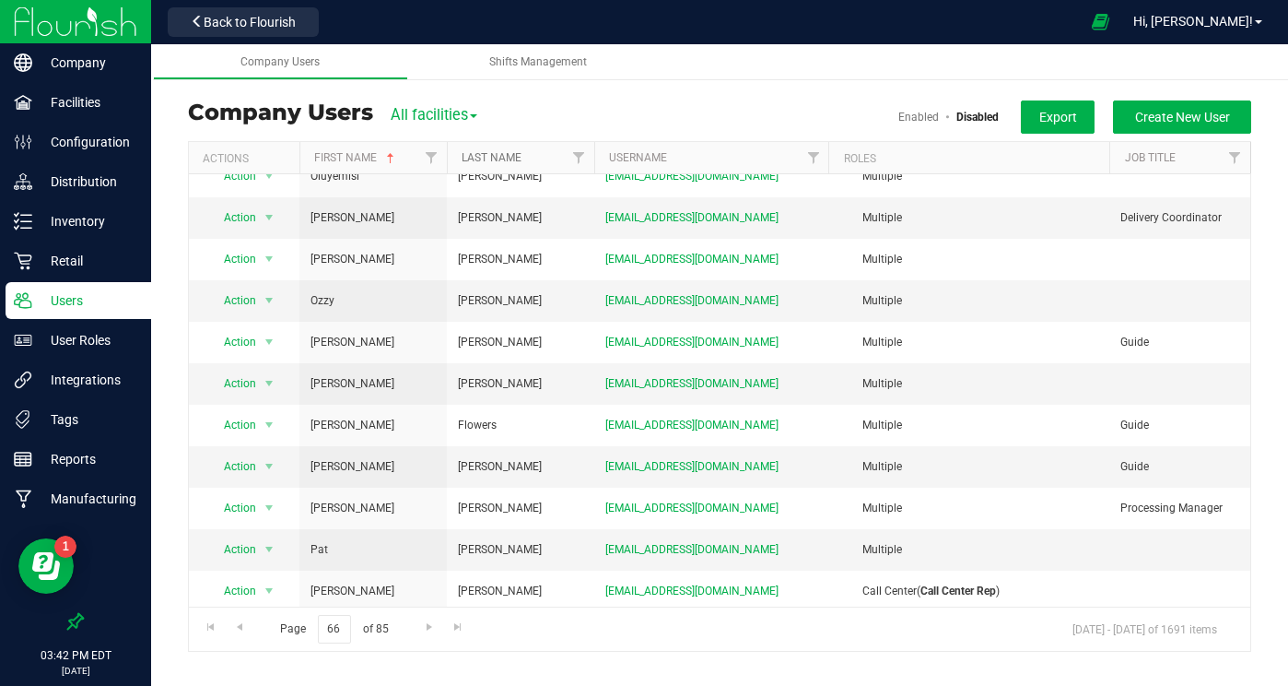
click at [490, 156] on link "Last Name" at bounding box center [492, 157] width 60 height 13
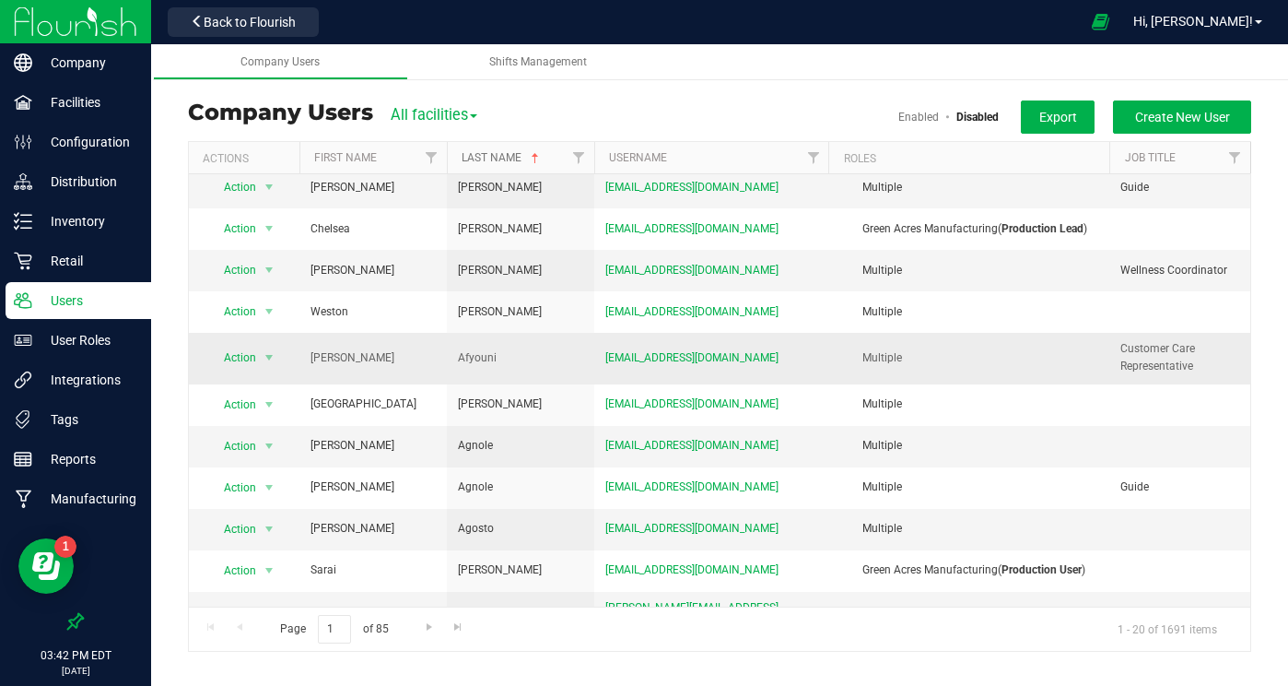
scroll to position [405, 0]
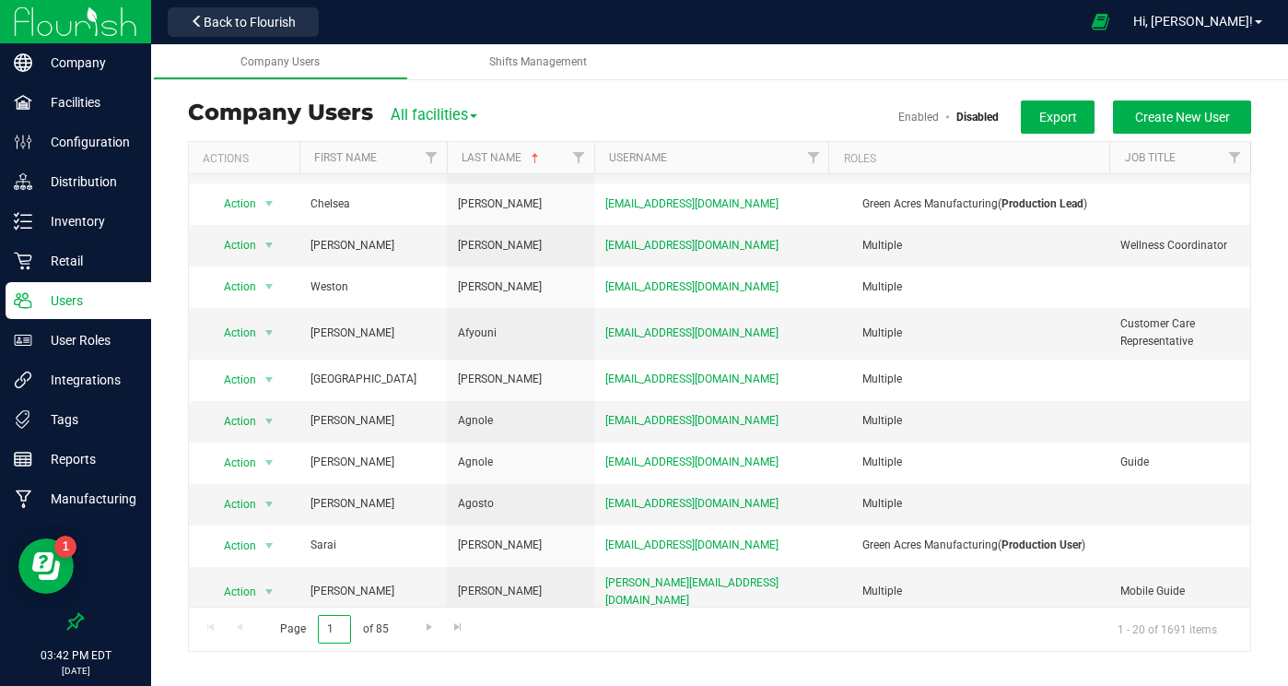
drag, startPoint x: 339, startPoint y: 628, endPoint x: 312, endPoint y: 625, distance: 27.0
click at [313, 627] on span "Page 1 of 85" at bounding box center [333, 629] width 139 height 29
type input "5"
click at [567, 639] on div "Page 5 of 85 1 - 20 of 1691 items" at bounding box center [720, 628] width 1062 height 44
click at [423, 623] on span "Go to the next page" at bounding box center [429, 626] width 15 height 15
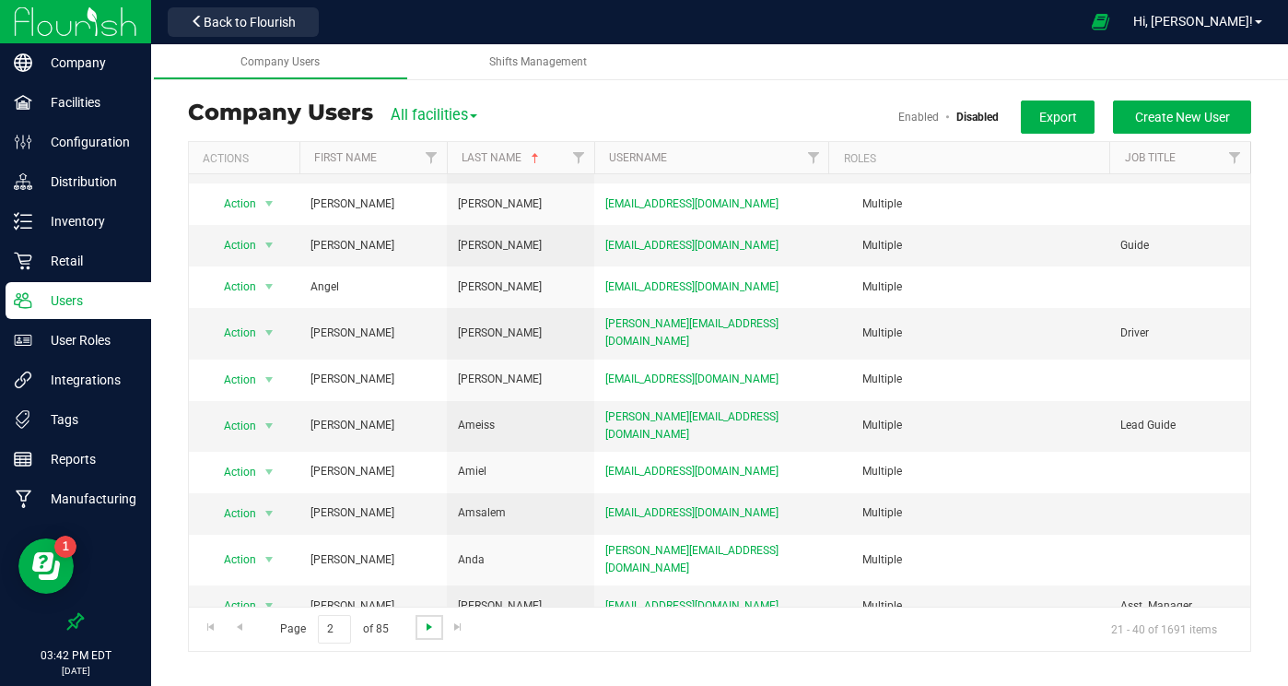
scroll to position [0, 0]
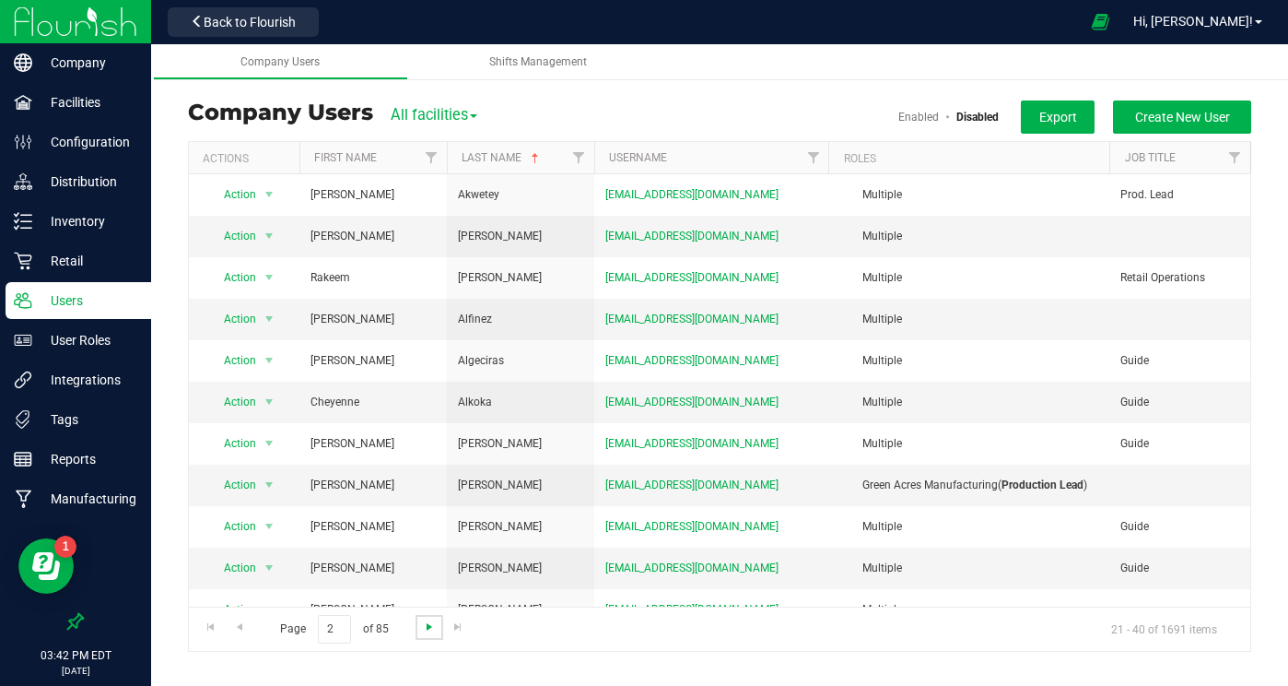
click at [423, 623] on span "Go to the next page" at bounding box center [429, 626] width 15 height 15
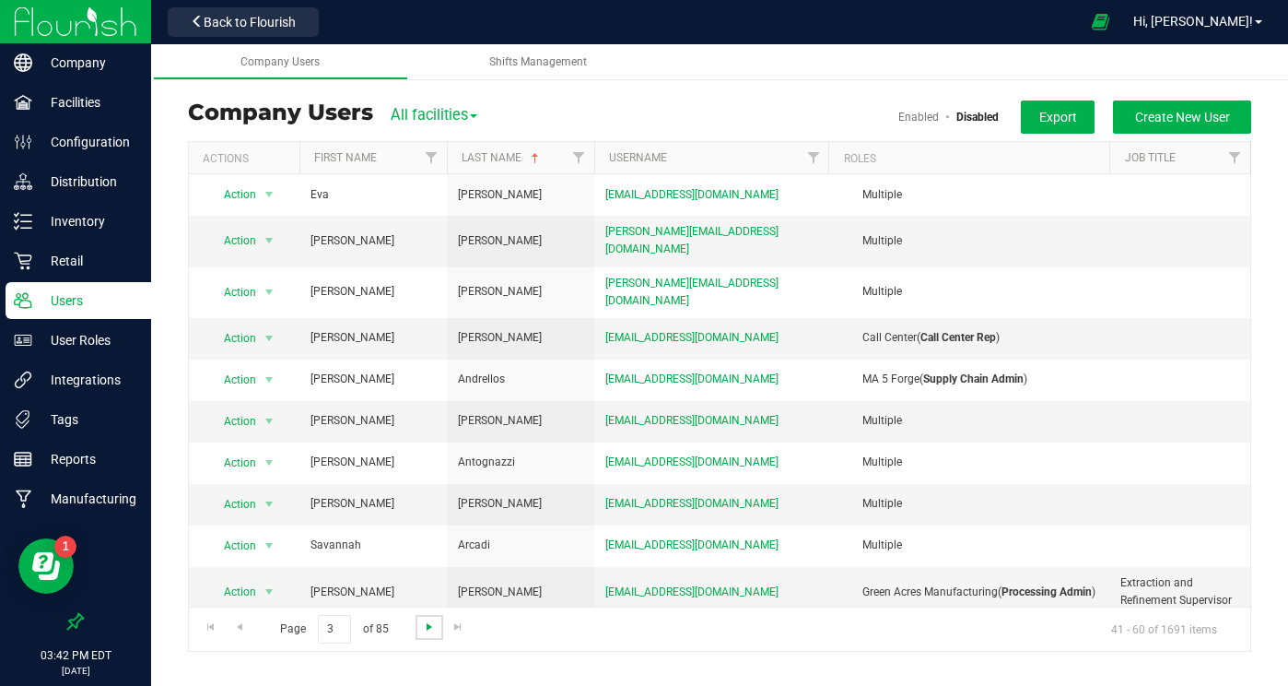
click at [423, 623] on span "Go to the next page" at bounding box center [429, 626] width 15 height 15
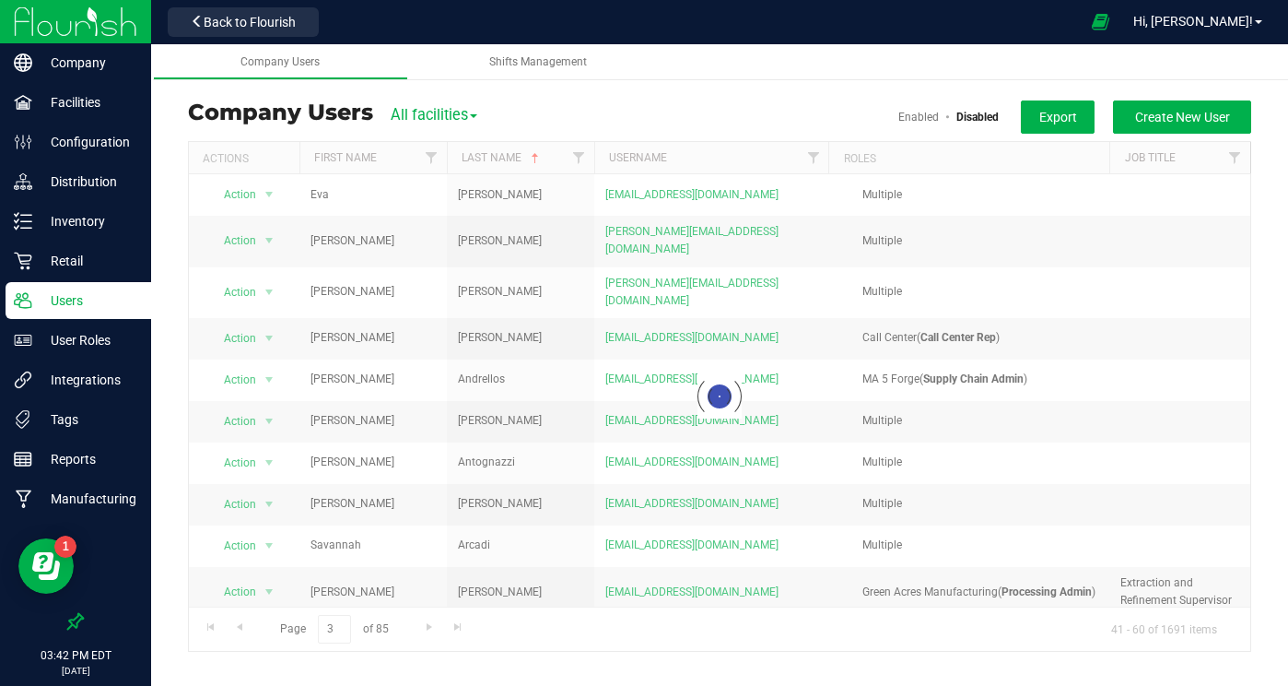
click at [423, 623] on div at bounding box center [720, 396] width 1062 height 509
click at [423, 623] on span "Go to the next page" at bounding box center [429, 626] width 15 height 15
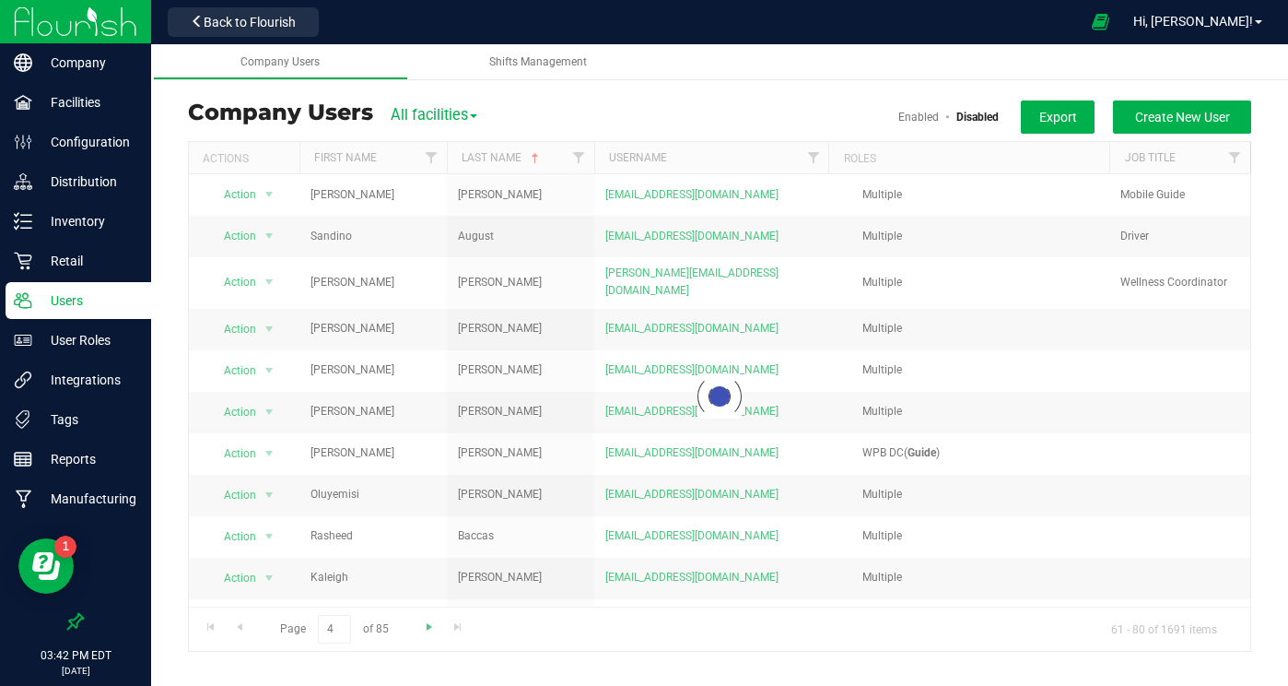
click at [423, 623] on div at bounding box center [720, 396] width 1062 height 509
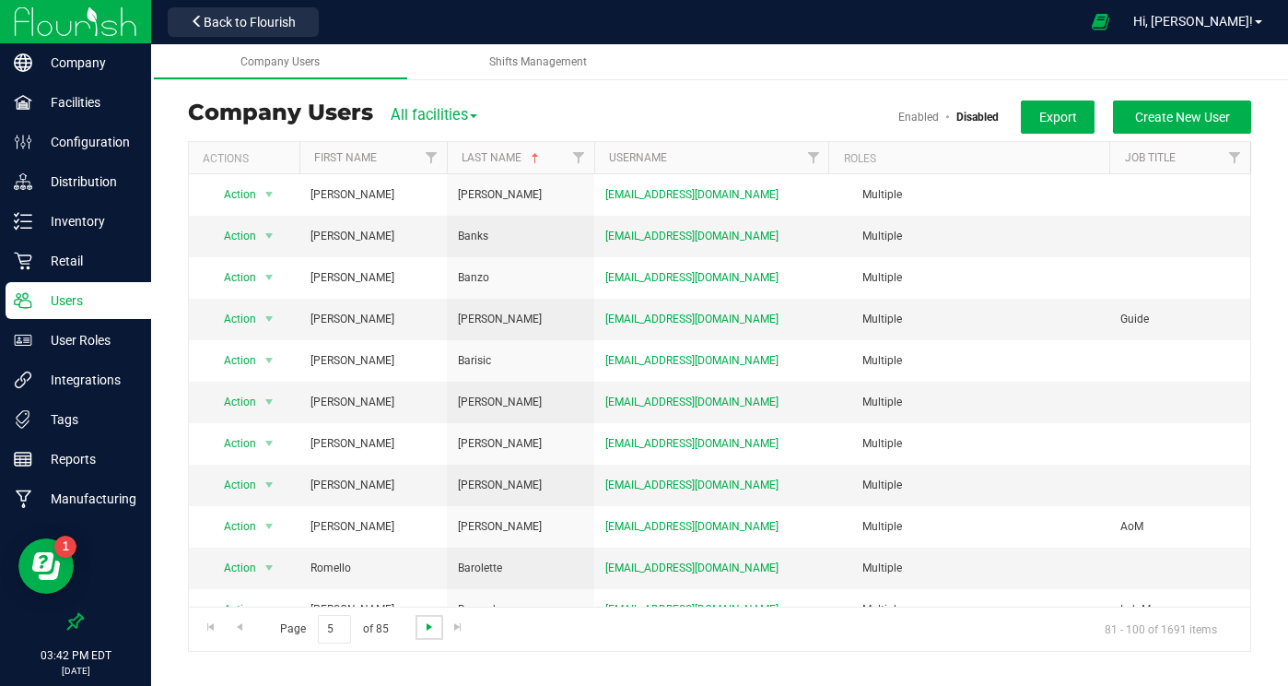
click at [423, 622] on span "Go to the next page" at bounding box center [429, 626] width 15 height 15
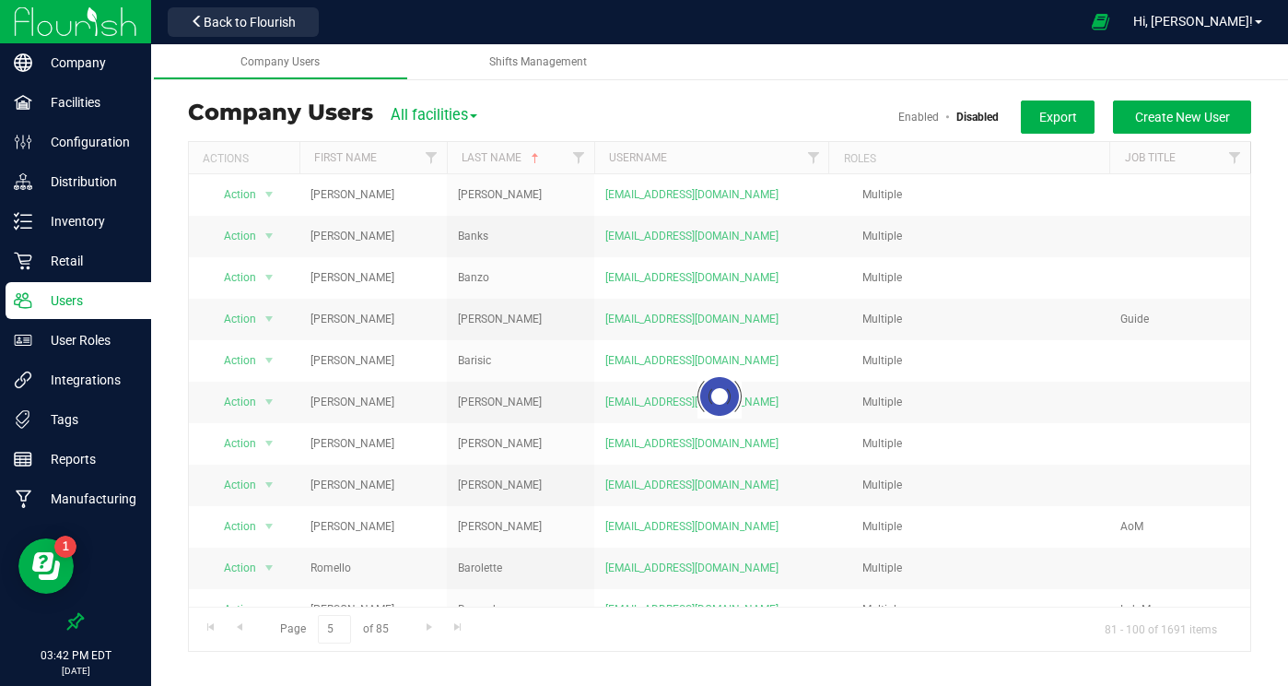
click at [423, 623] on div at bounding box center [720, 396] width 1062 height 509
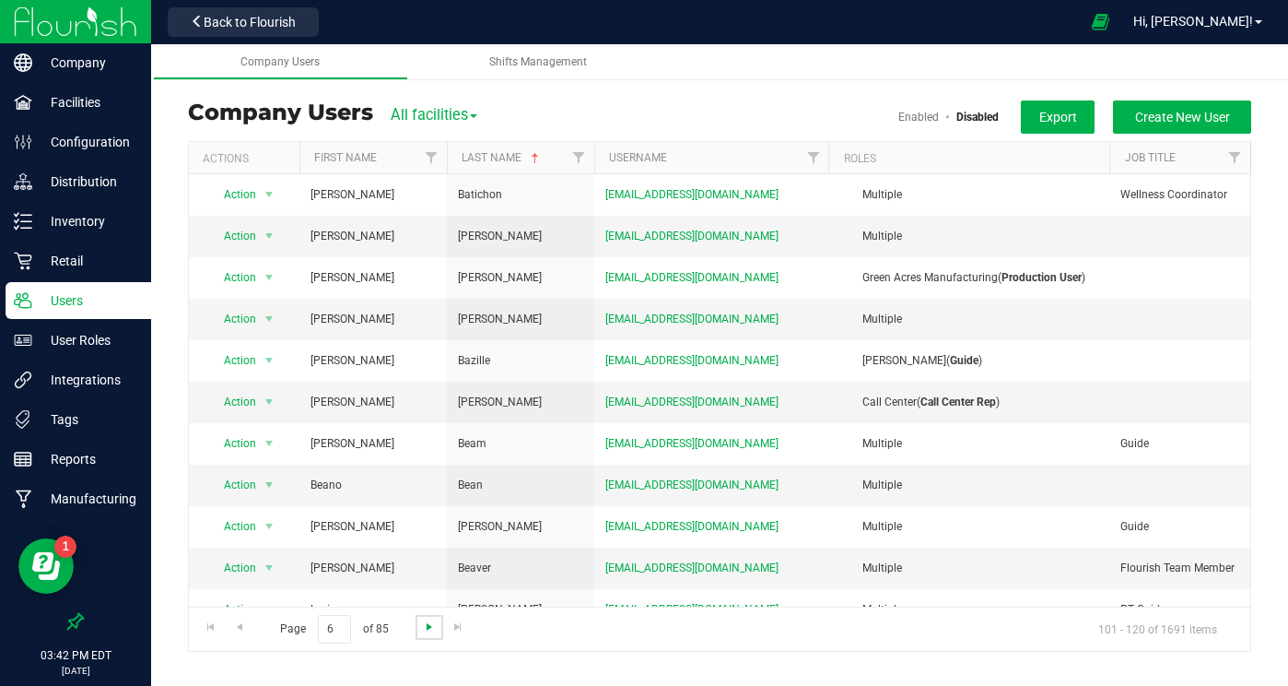
click at [424, 622] on span "Go to the next page" at bounding box center [429, 626] width 15 height 15
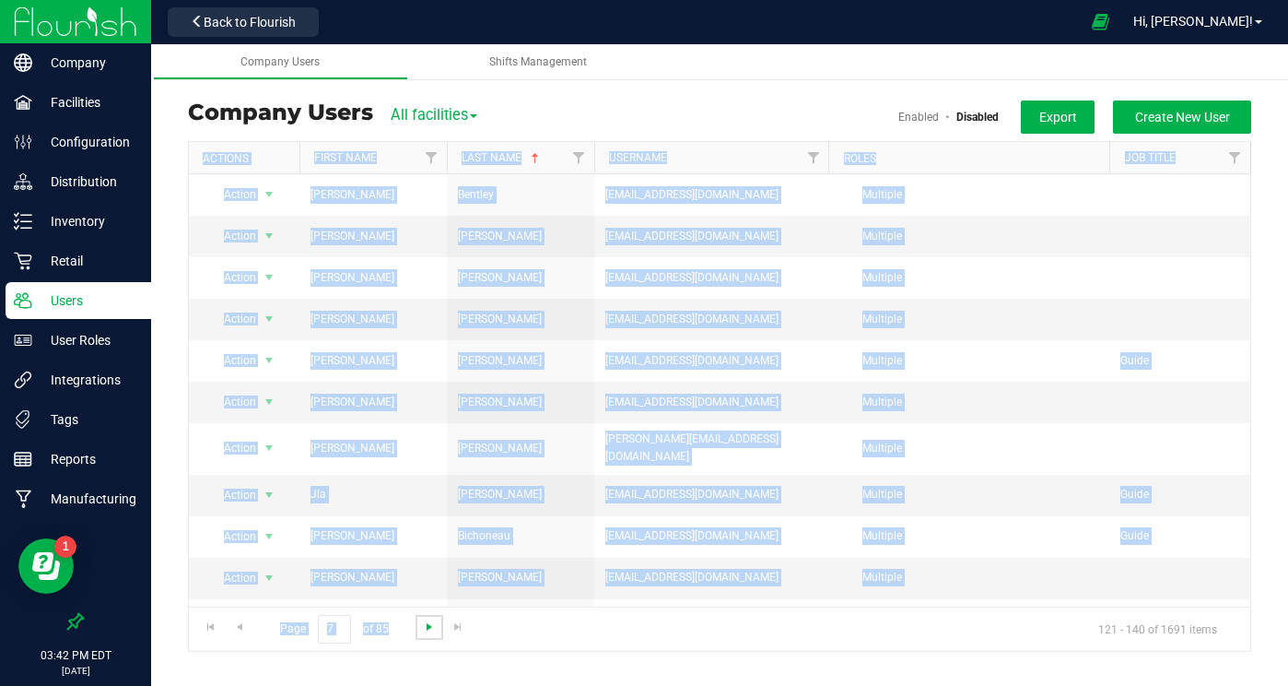
click at [424, 622] on span "Go to the next page" at bounding box center [429, 626] width 15 height 15
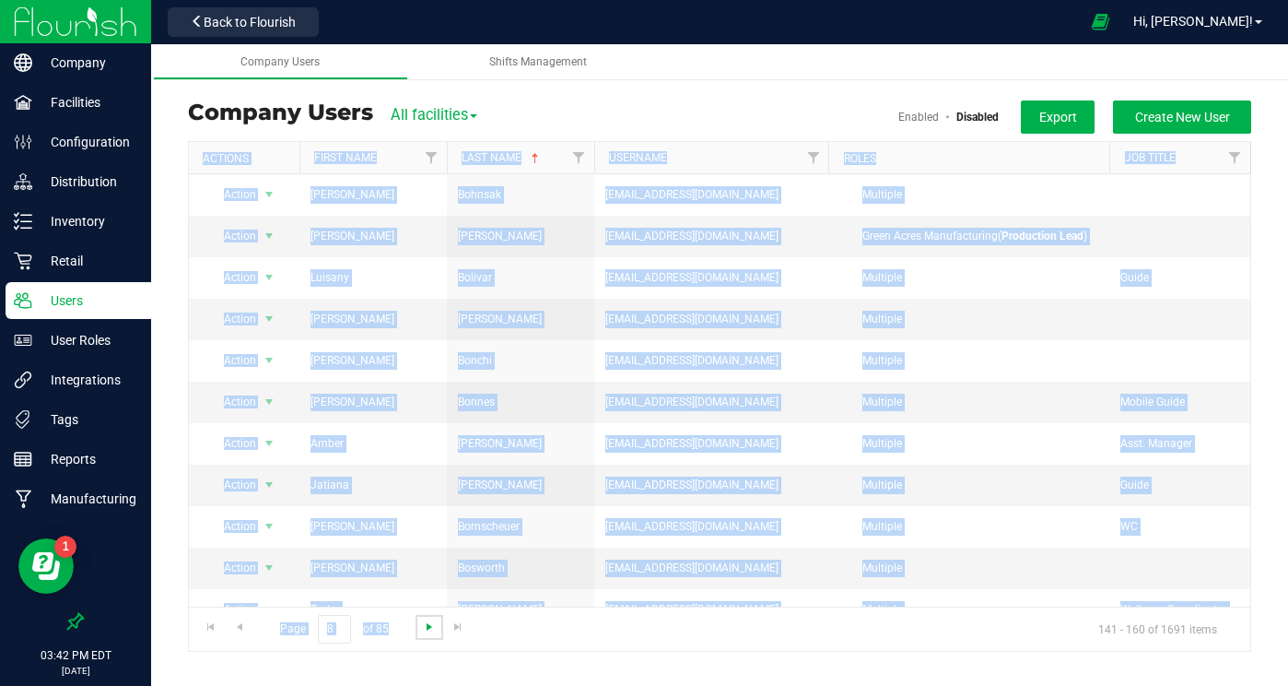
click at [423, 622] on span "Go to the next page" at bounding box center [429, 626] width 15 height 15
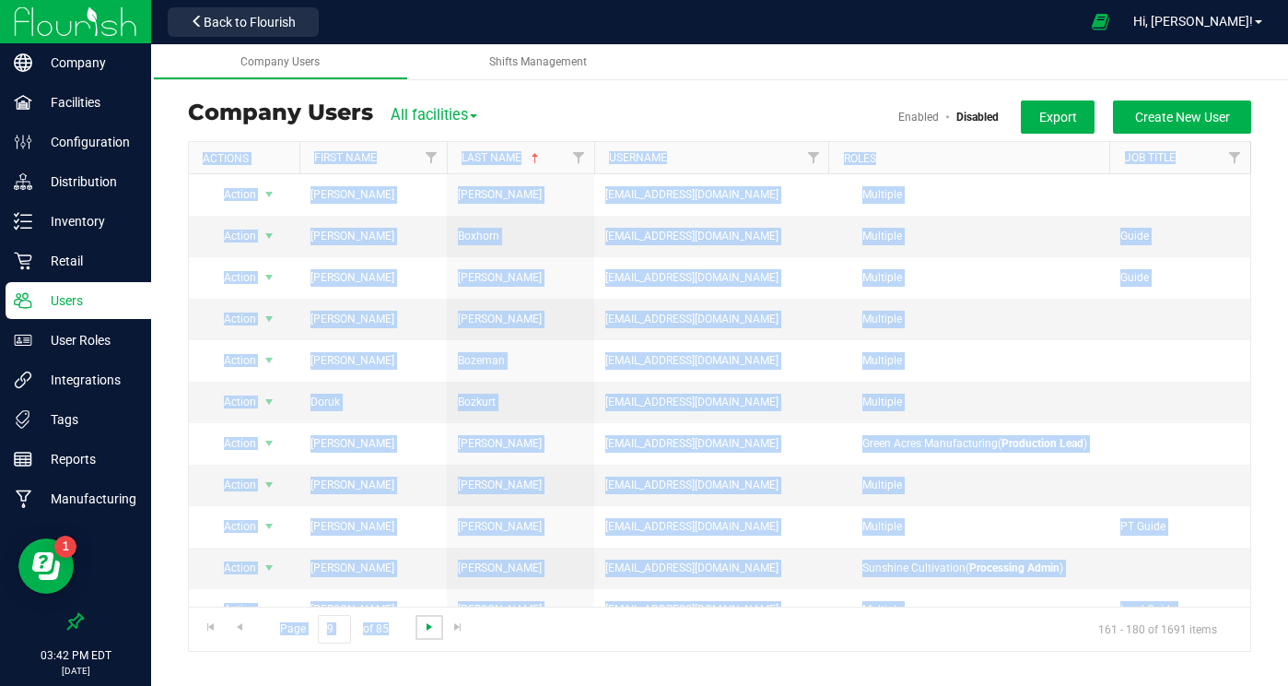
click at [423, 622] on span "Go to the next page" at bounding box center [429, 626] width 15 height 15
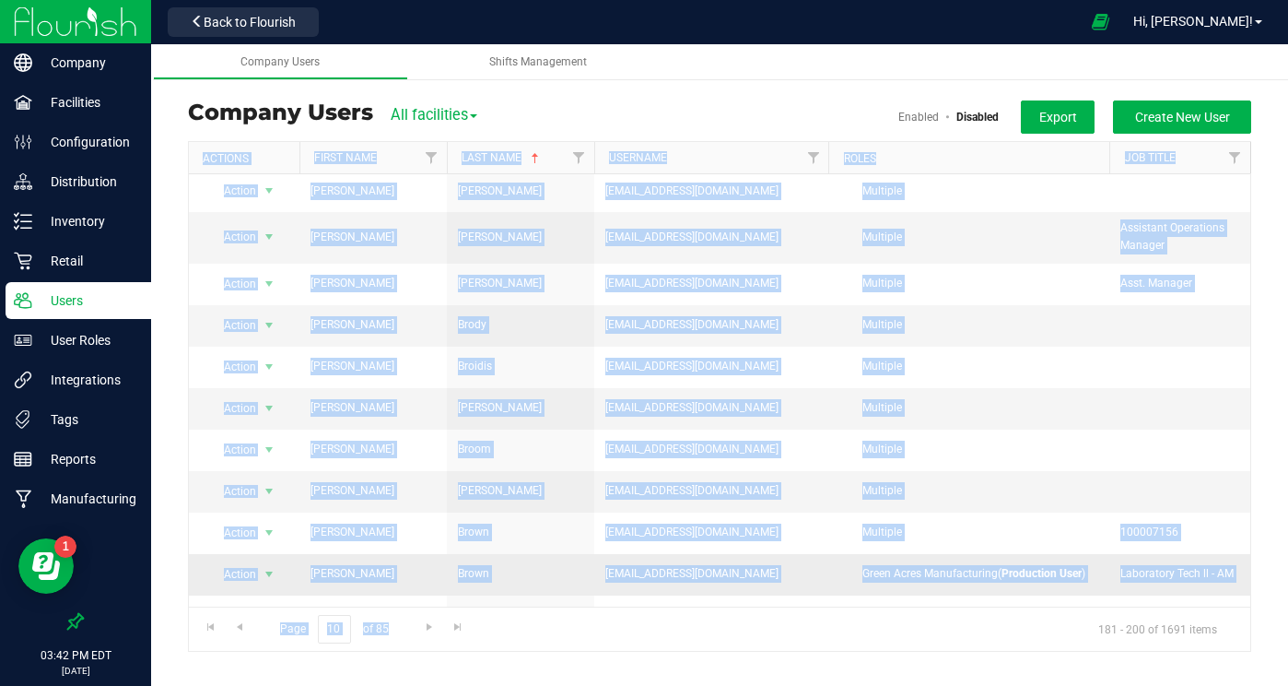
scroll to position [8, 0]
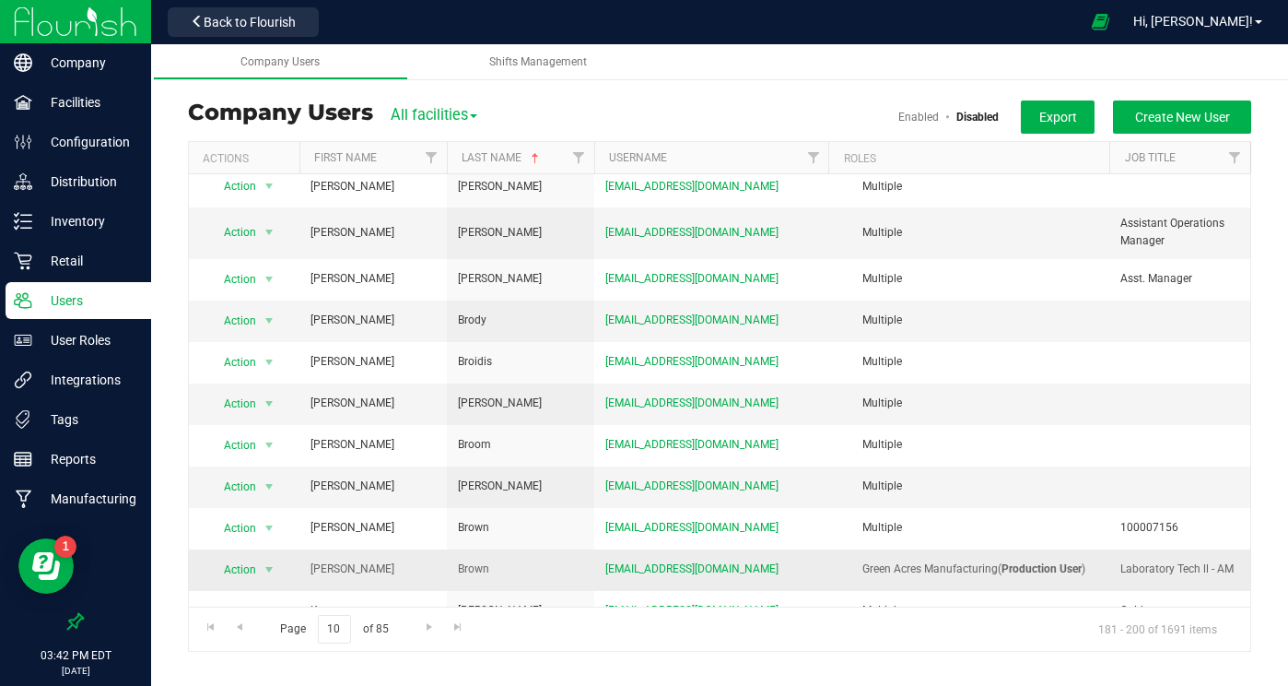
click at [433, 566] on td "[PERSON_NAME]" at bounding box center [372, 569] width 147 height 41
click at [426, 620] on span "Go to the next page" at bounding box center [429, 626] width 15 height 15
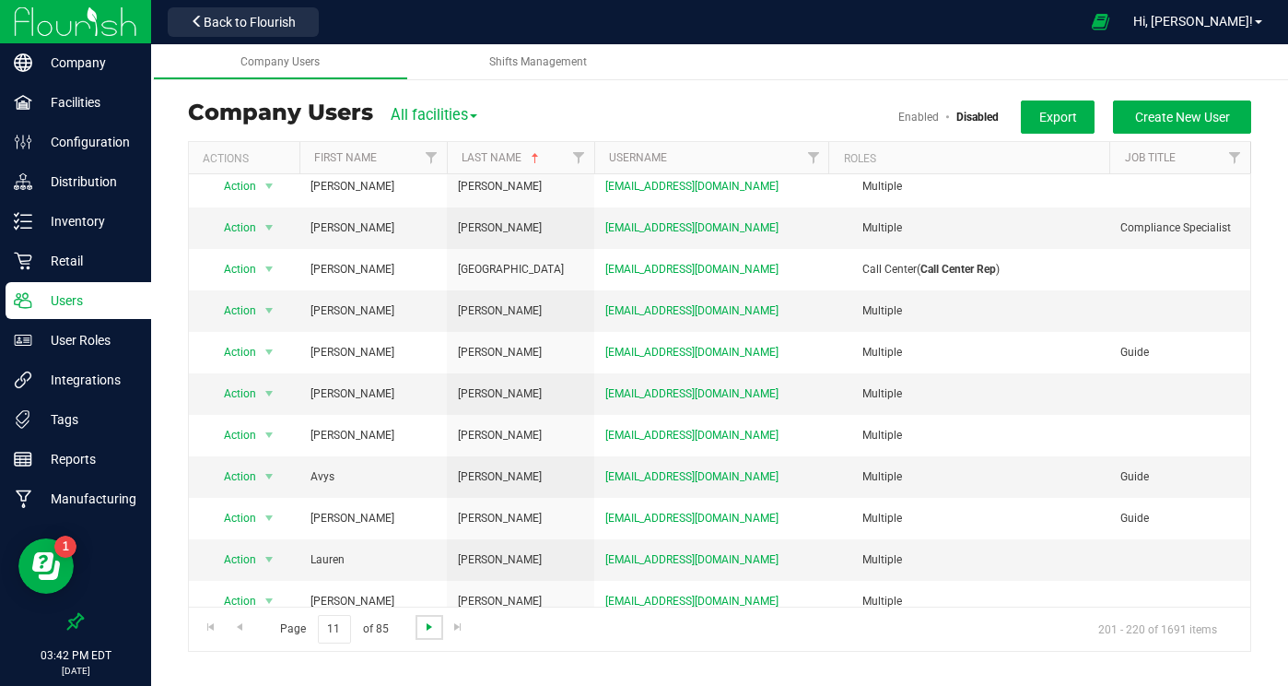
scroll to position [0, 0]
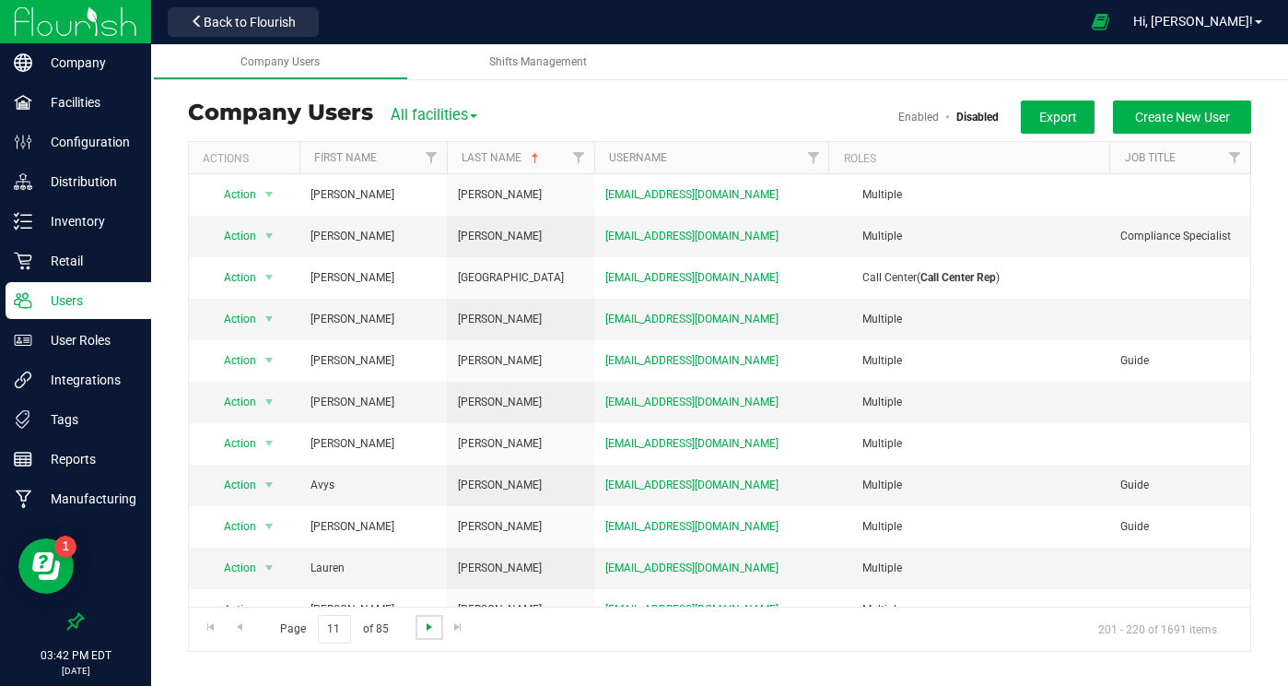
click at [426, 620] on span "Go to the next page" at bounding box center [429, 626] width 15 height 15
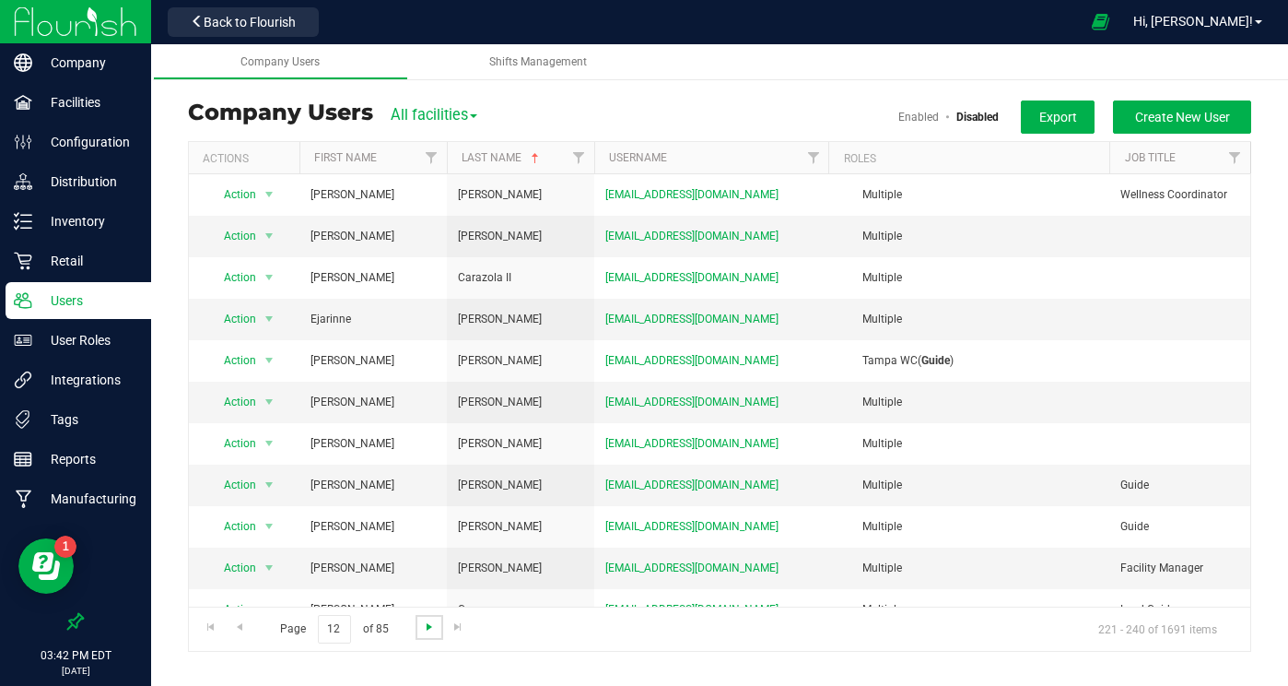
click at [425, 620] on span "Go to the next page" at bounding box center [429, 626] width 15 height 15
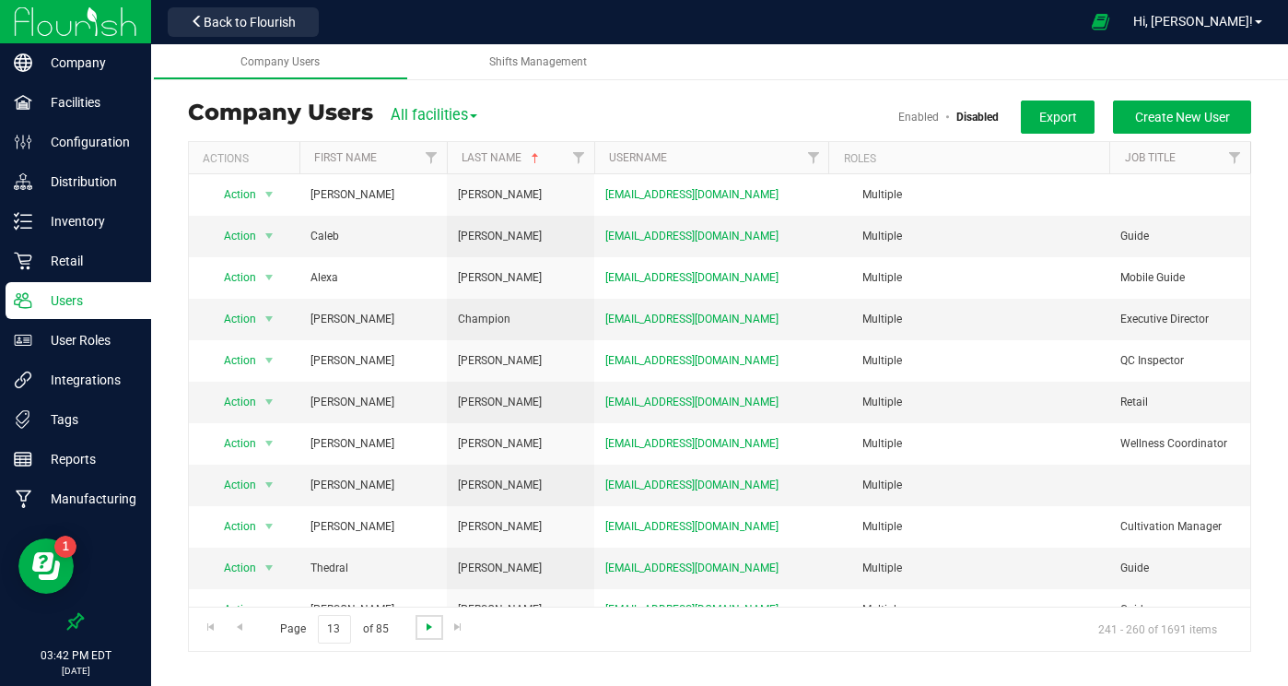
click at [425, 620] on span "Go to the next page" at bounding box center [429, 626] width 15 height 15
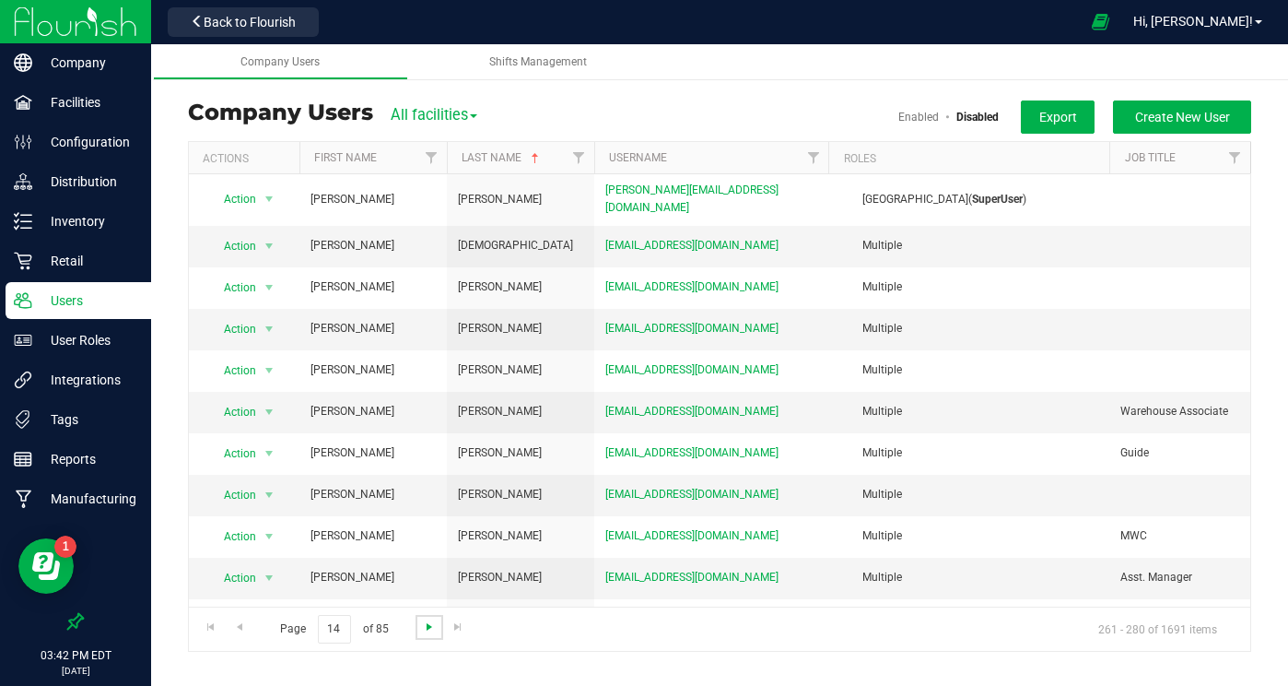
click at [426, 620] on span "Go to the next page" at bounding box center [429, 626] width 15 height 15
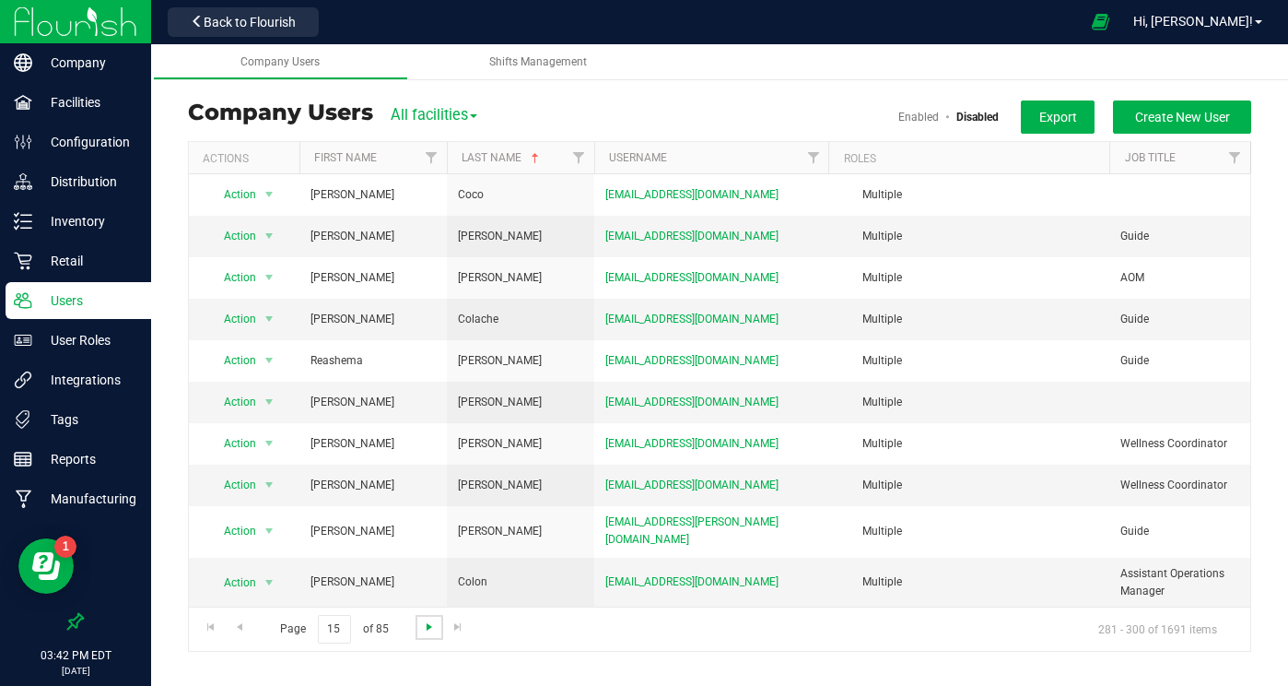
click at [425, 620] on span "Go to the next page" at bounding box center [429, 626] width 15 height 15
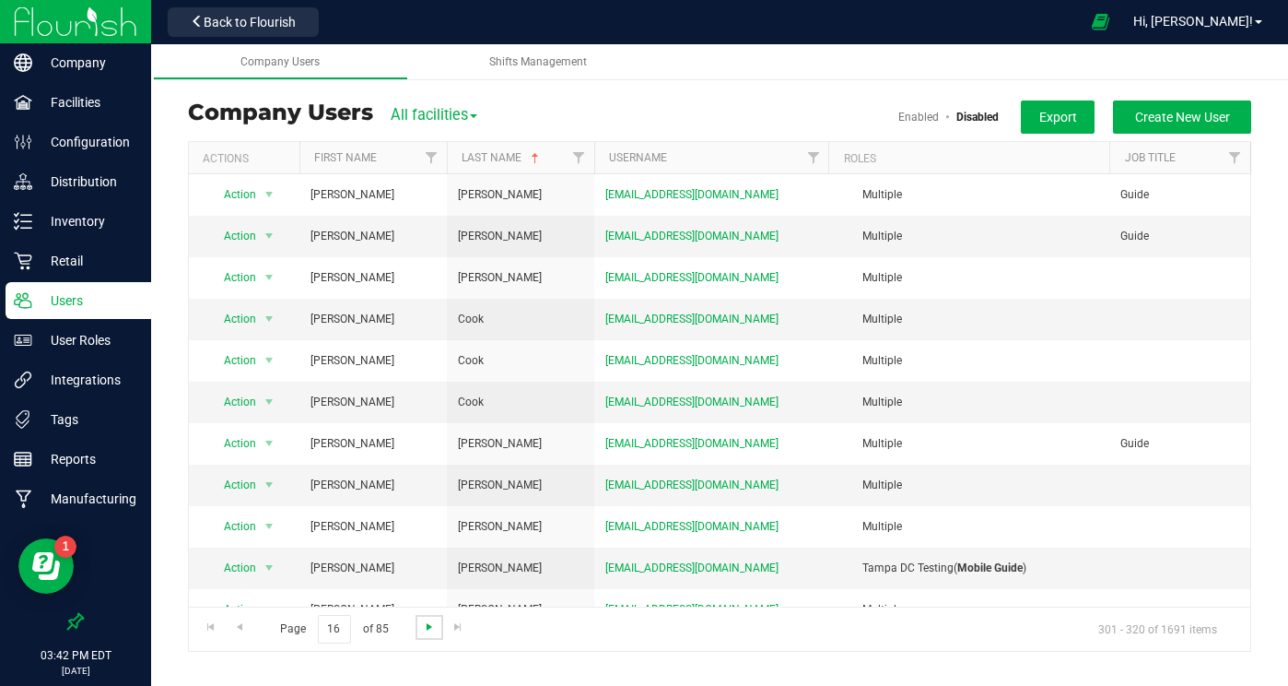
click at [425, 620] on span "Go to the next page" at bounding box center [429, 626] width 15 height 15
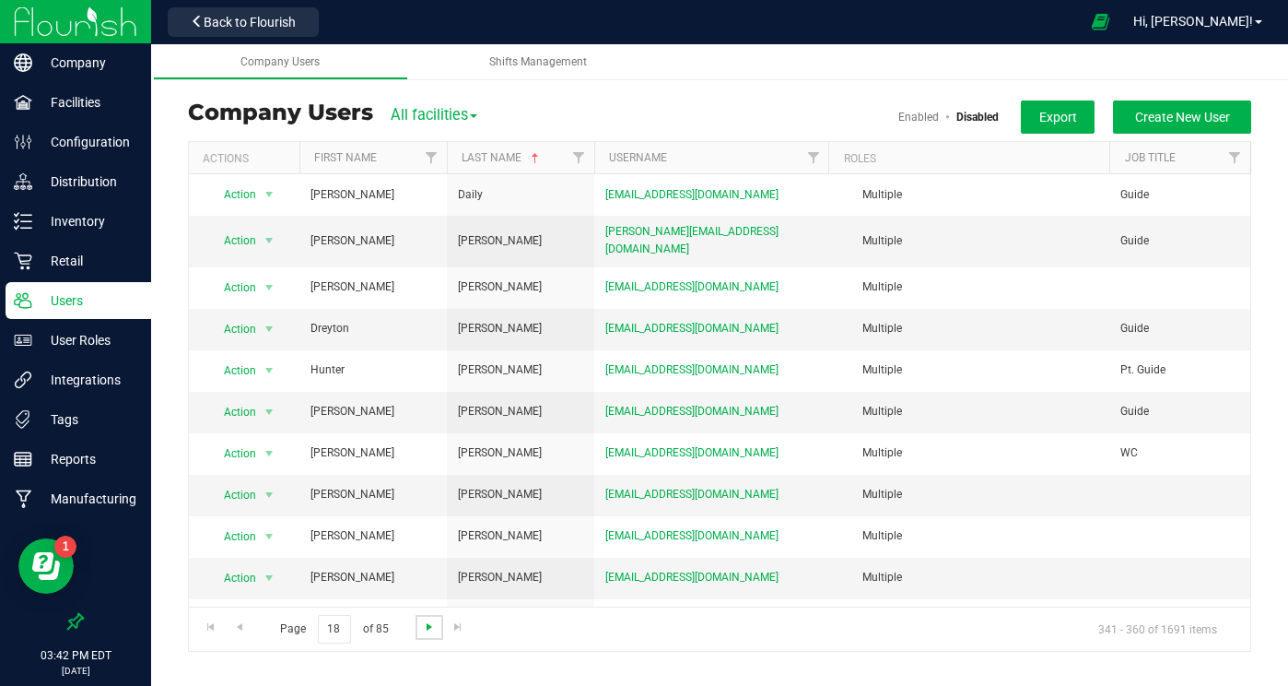
click at [425, 620] on span "Go to the next page" at bounding box center [429, 626] width 15 height 15
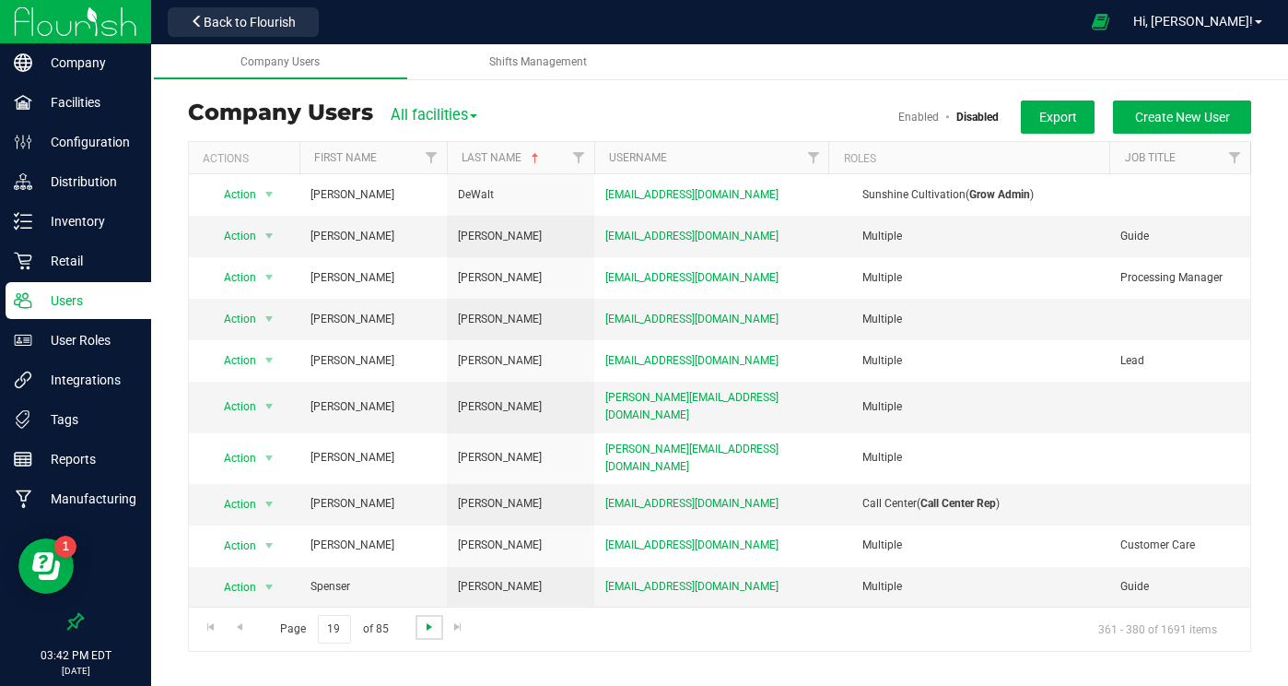
click at [425, 620] on span "Go to the next page" at bounding box center [429, 626] width 15 height 15
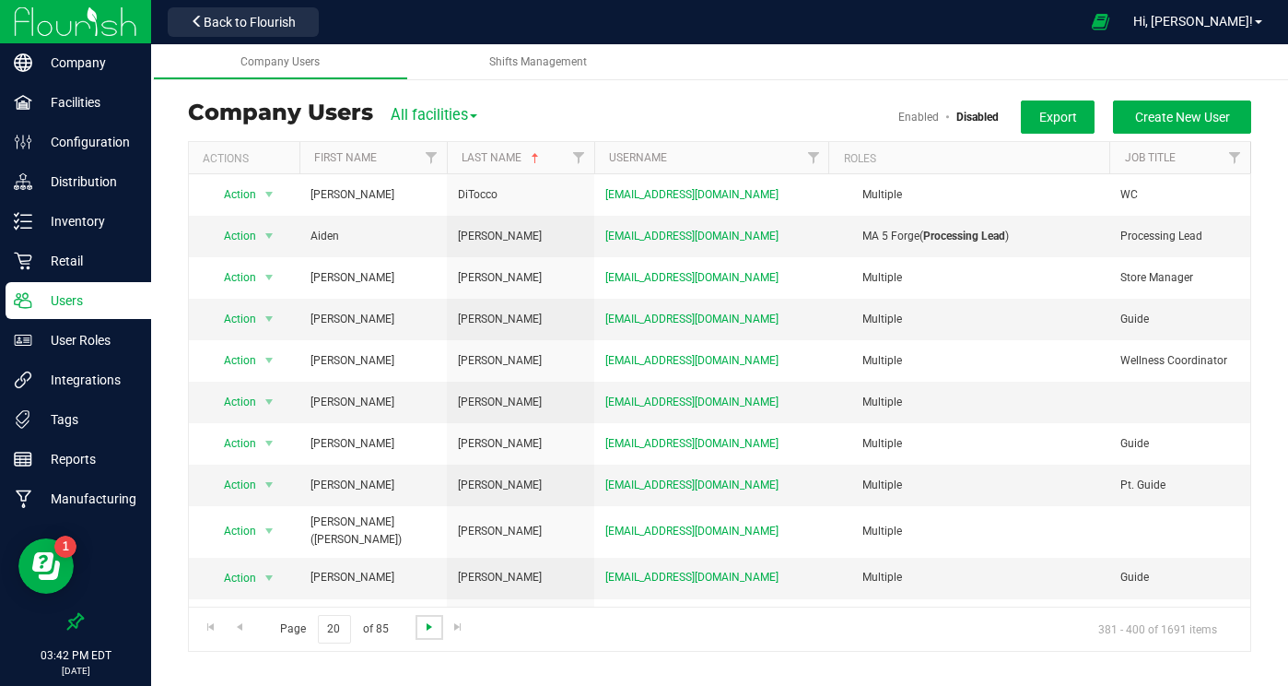
click at [424, 619] on span "Go to the next page" at bounding box center [429, 626] width 15 height 15
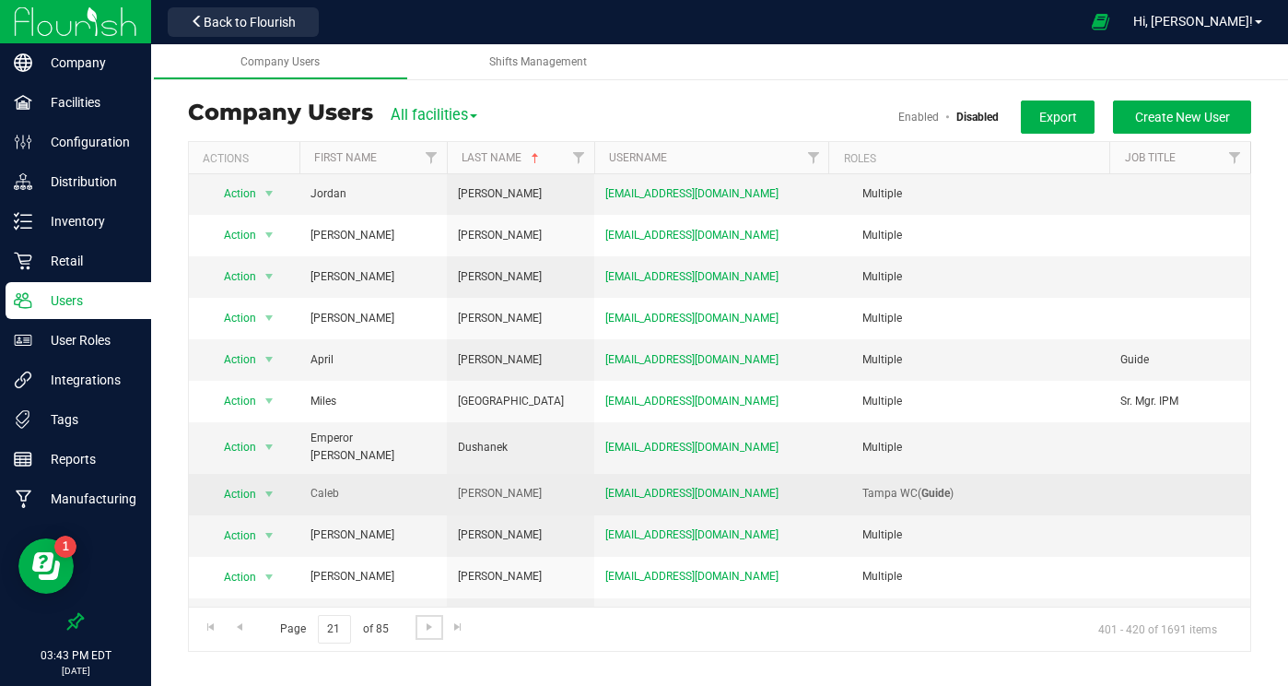
scroll to position [121, 0]
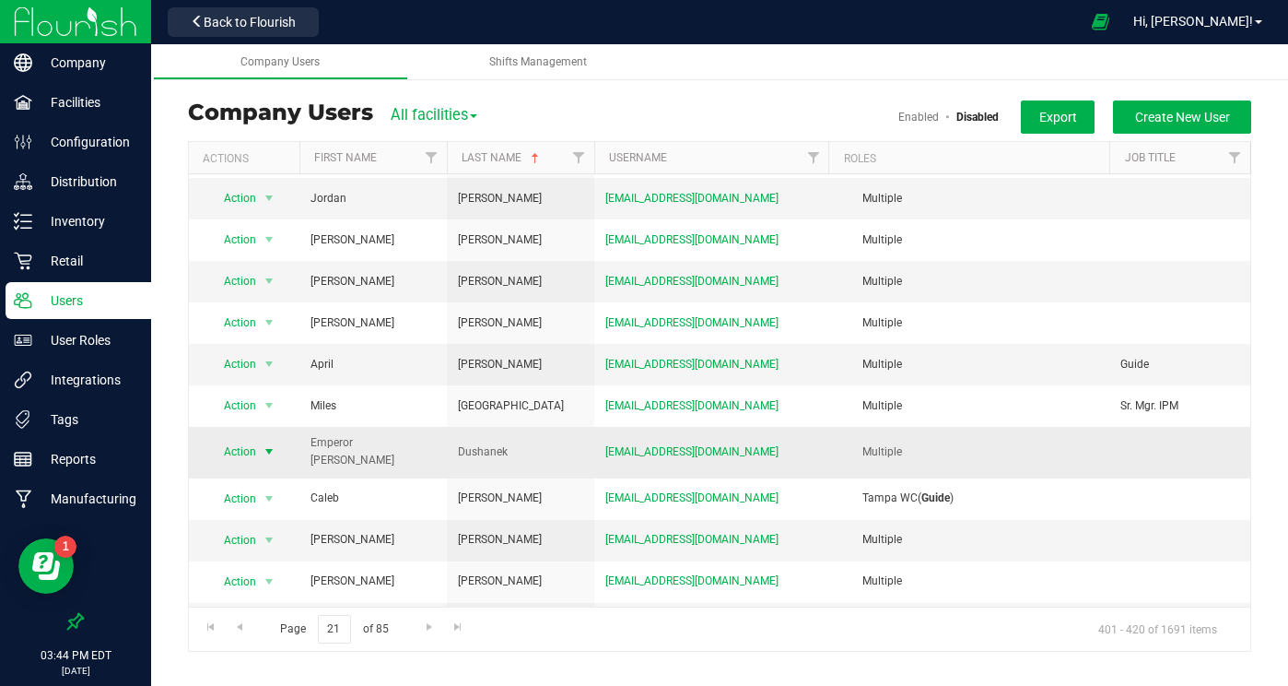
click at [267, 446] on span "select" at bounding box center [269, 451] width 15 height 15
click at [267, 533] on li "View user detail" at bounding box center [258, 534] width 100 height 28
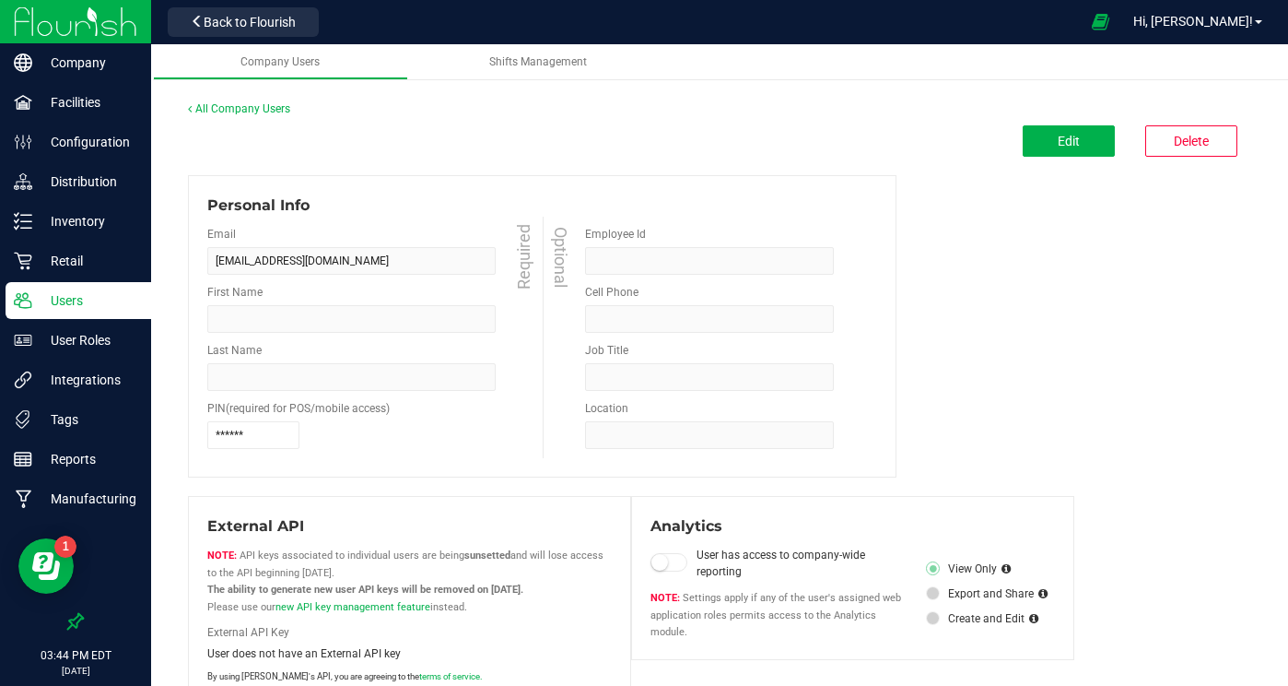
type input "Emperor [PERSON_NAME]"
type input "Dushanek"
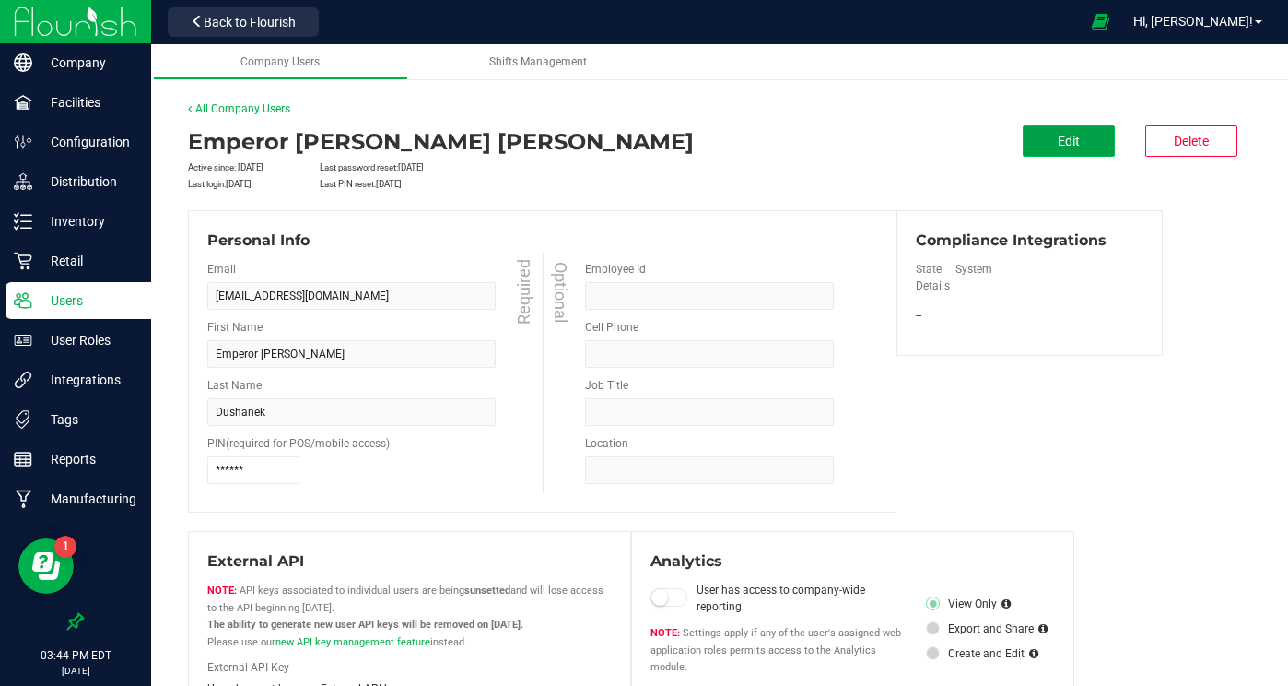
click at [1054, 126] on button "Edit" at bounding box center [1069, 140] width 92 height 31
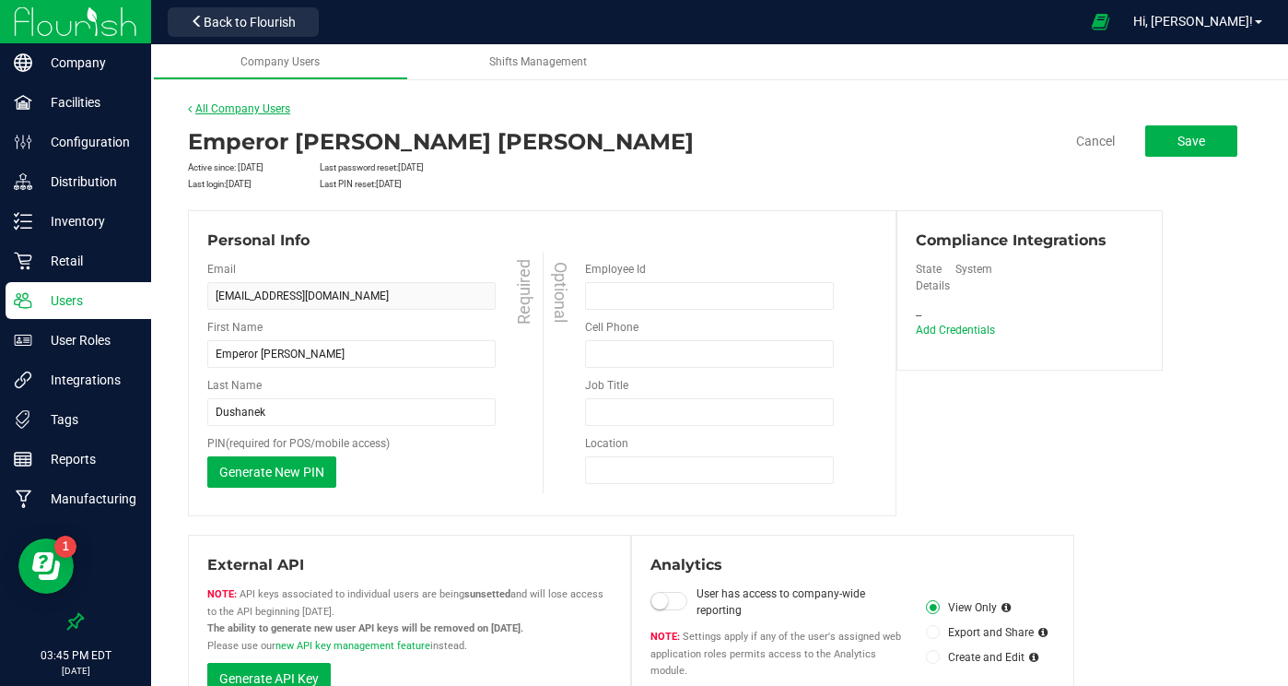
click at [259, 105] on link "All Company Users" at bounding box center [239, 108] width 102 height 13
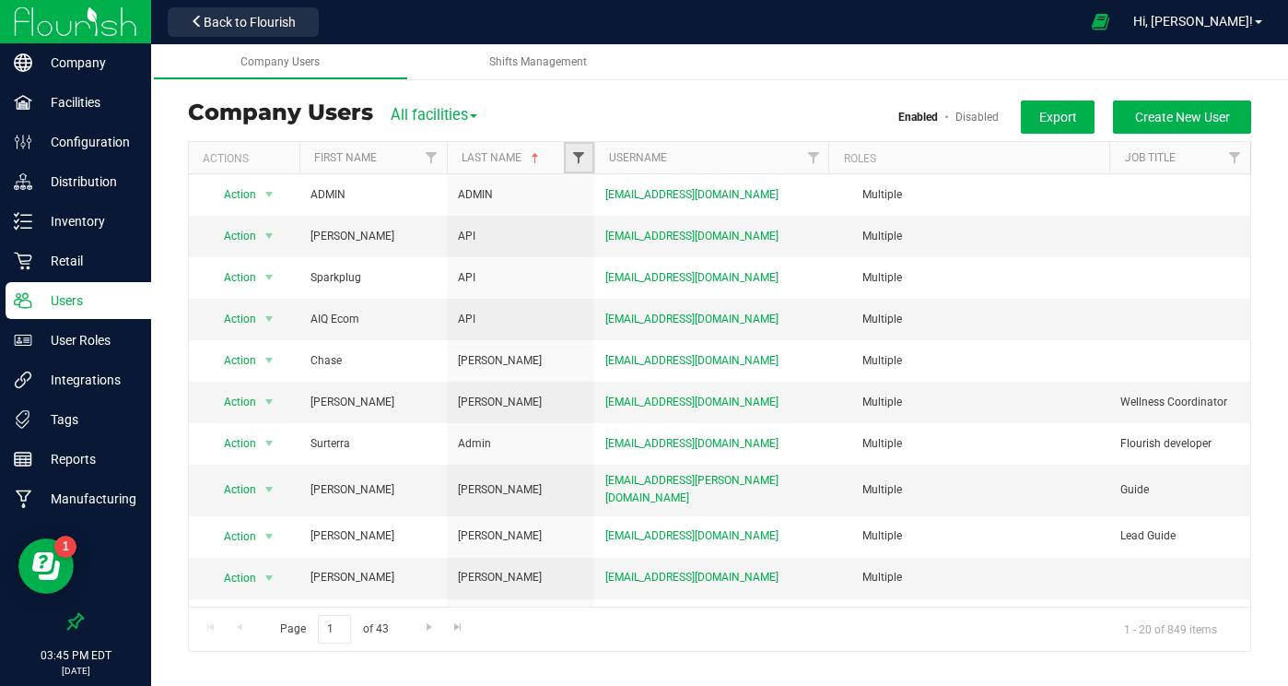
click at [585, 161] on span "Filter" at bounding box center [578, 157] width 15 height 15
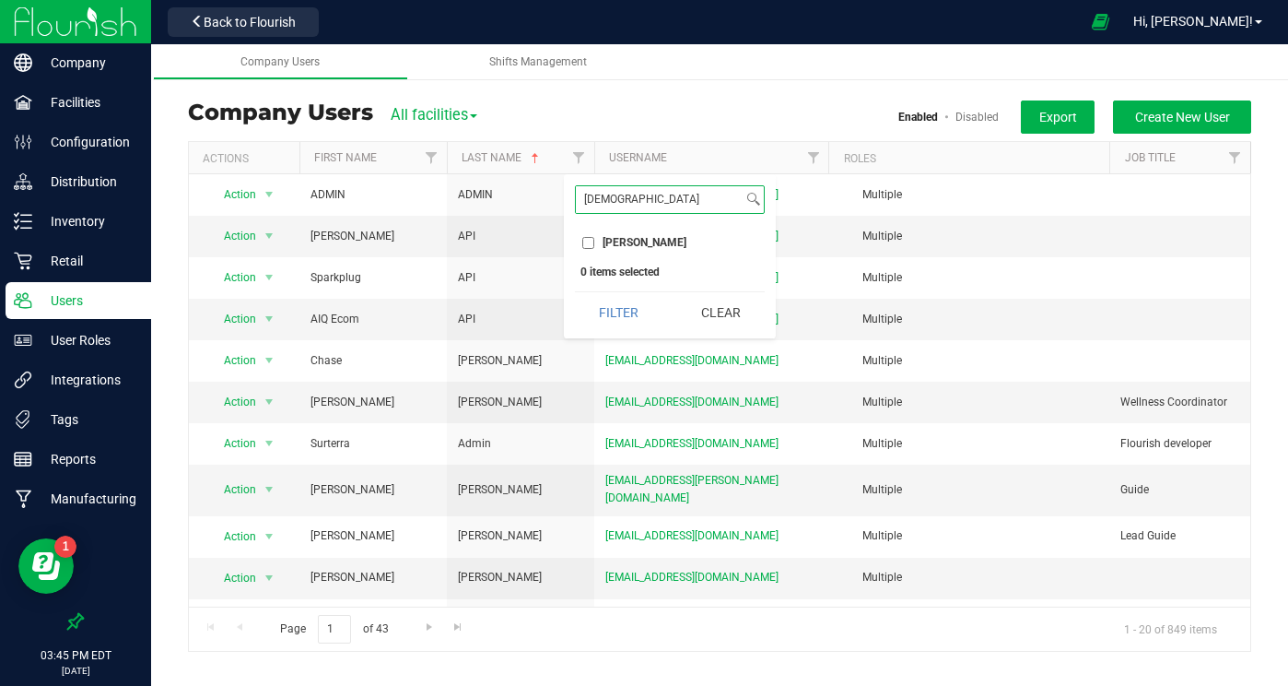
type input "[DEMOGRAPHIC_DATA]"
drag, startPoint x: 588, startPoint y: 239, endPoint x: 595, endPoint y: 291, distance: 53.0
click at [587, 241] on input "[PERSON_NAME]" at bounding box center [588, 243] width 12 height 12
checkbox input "true"
click at [611, 322] on button "Filter" at bounding box center [619, 312] width 88 height 41
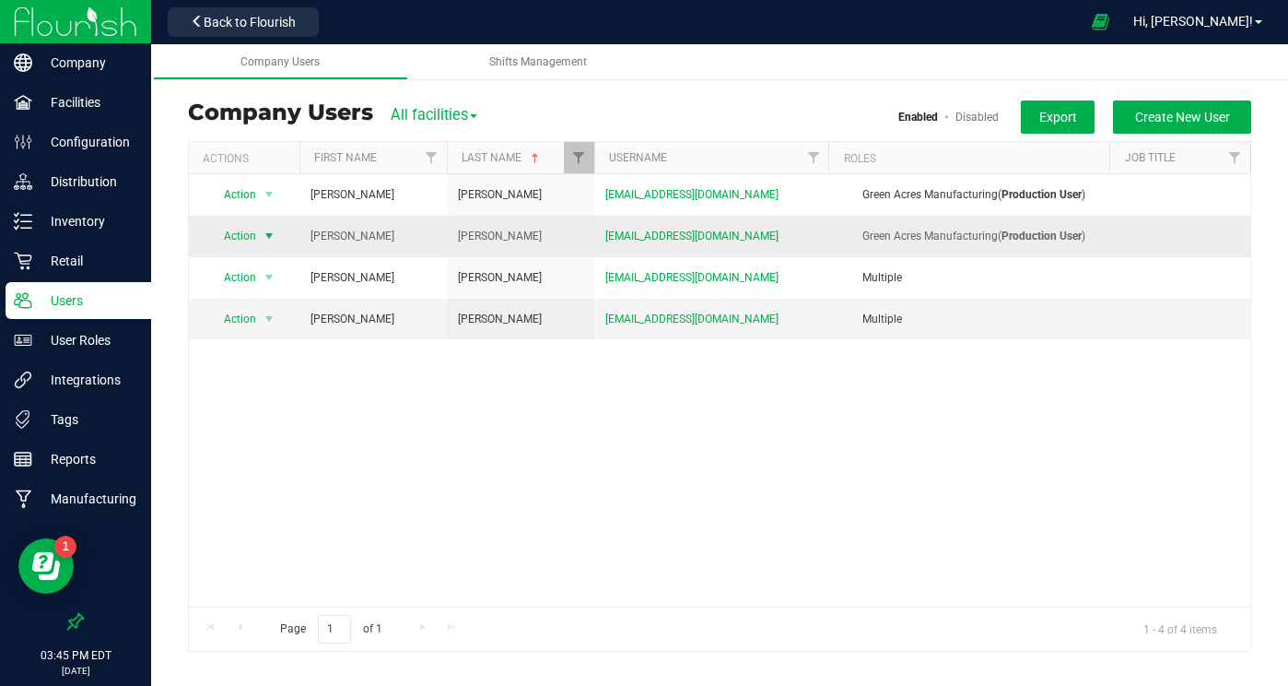
click at [269, 237] on span "select" at bounding box center [269, 236] width 15 height 15
click at [269, 311] on li "Edit user" at bounding box center [258, 323] width 100 height 28
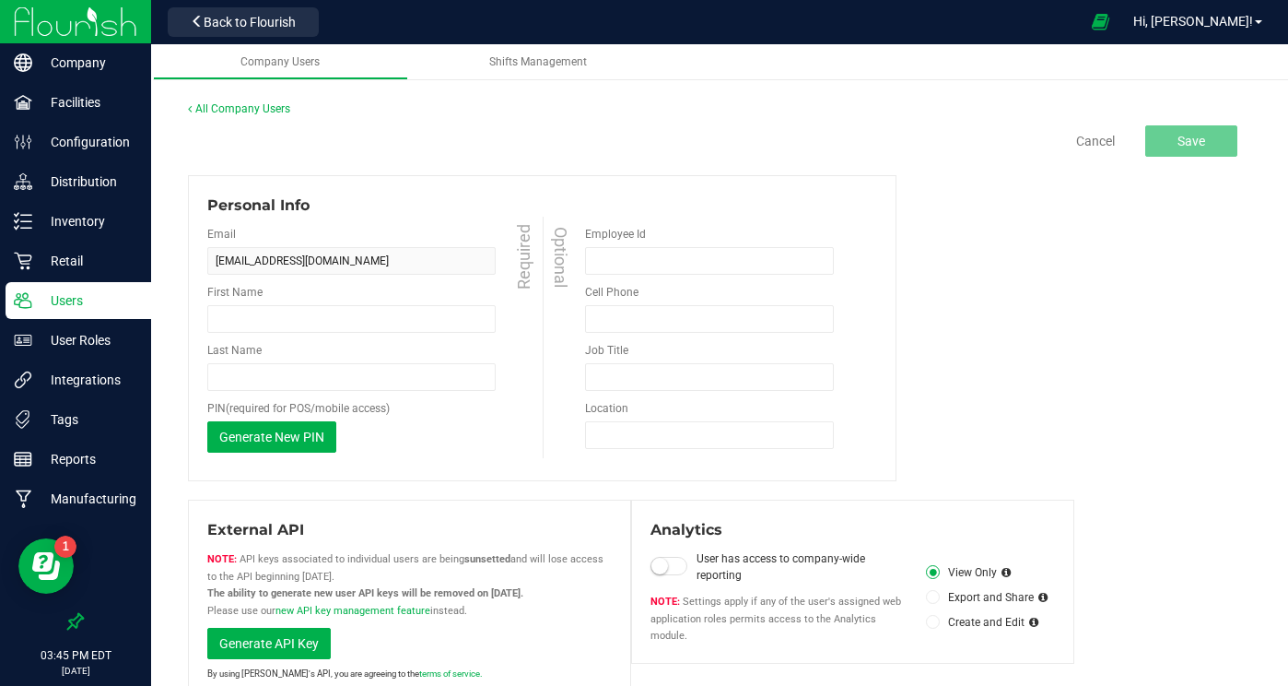
type input "[PERSON_NAME]"
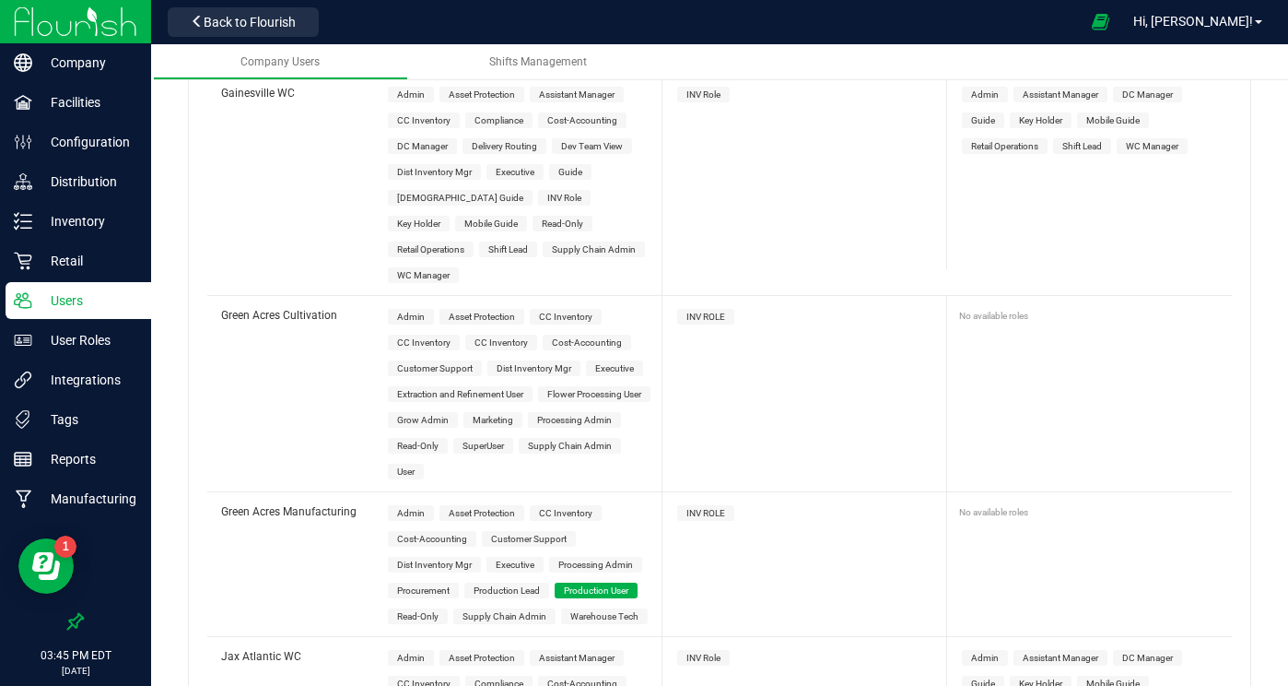
scroll to position [3614, 0]
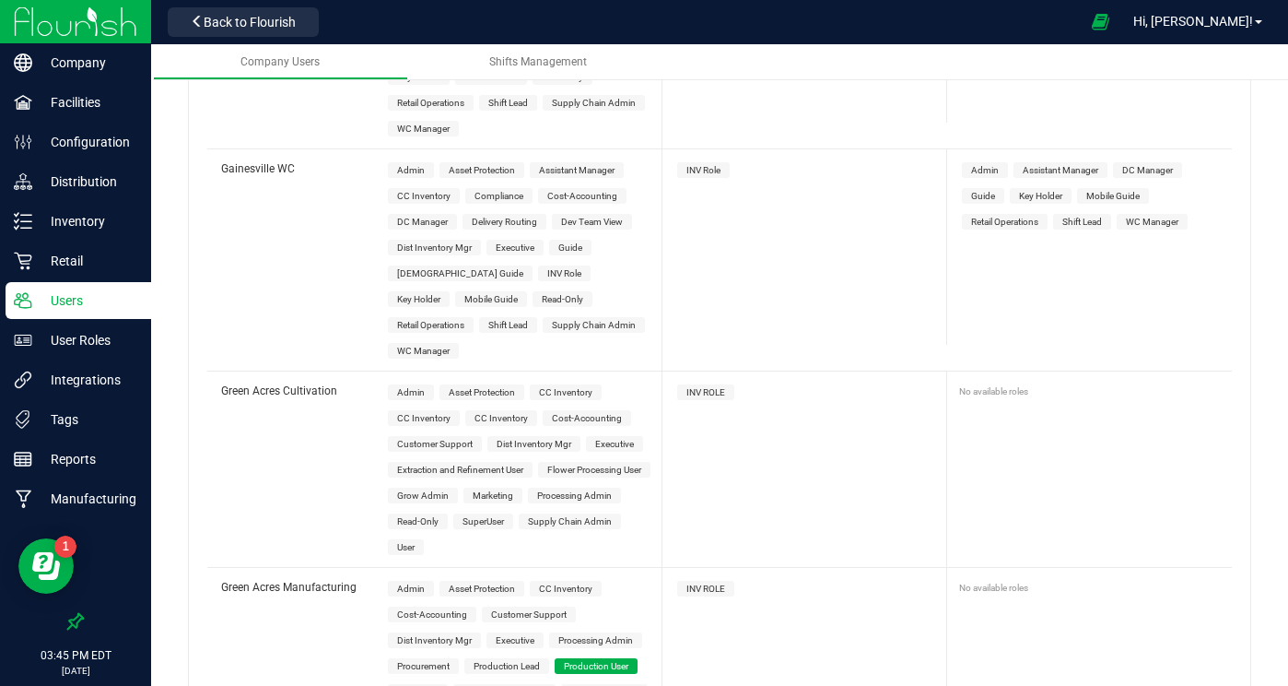
click at [615, 635] on span "Processing Admin" at bounding box center [595, 640] width 75 height 10
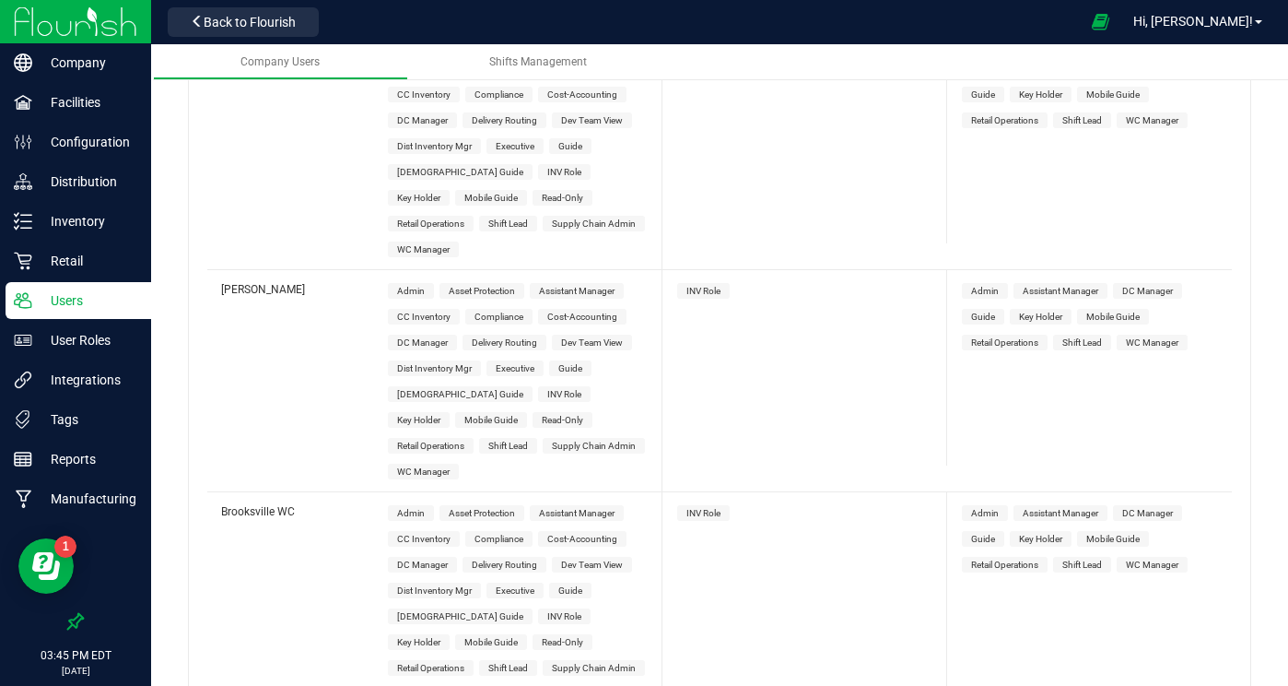
scroll to position [0, 0]
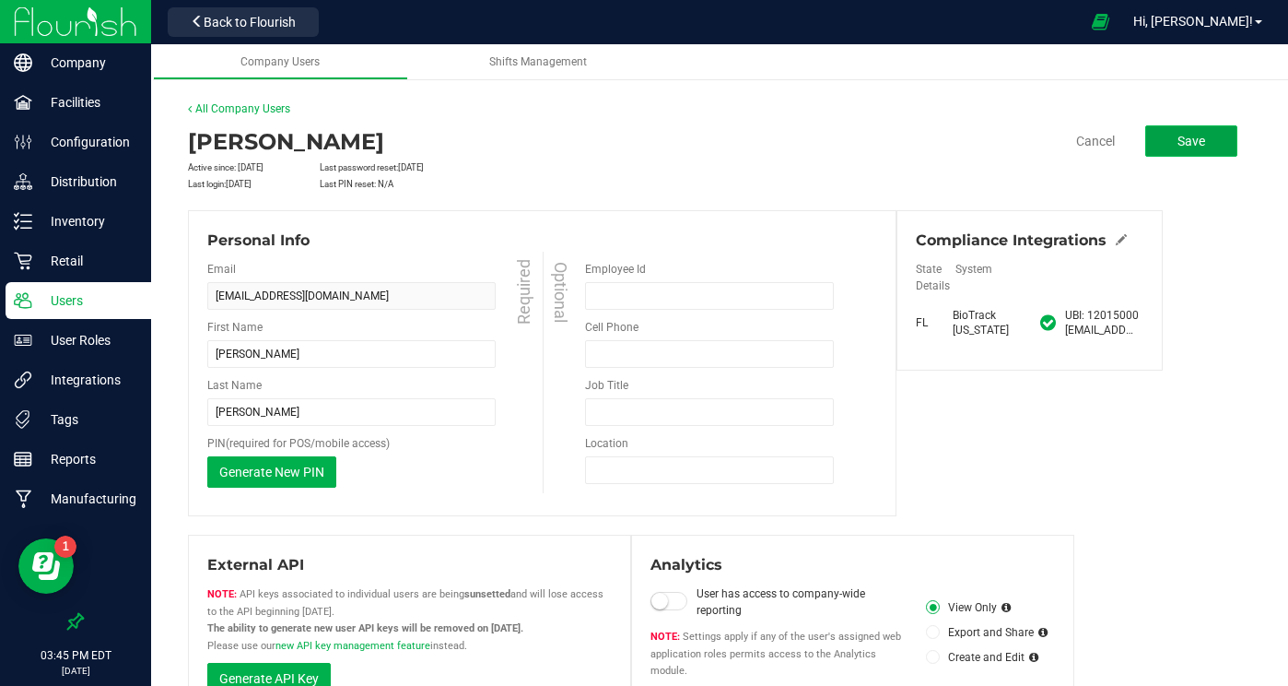
drag, startPoint x: 1185, startPoint y: 144, endPoint x: 1161, endPoint y: 140, distance: 24.2
click at [1184, 144] on span "Save" at bounding box center [1192, 141] width 28 height 15
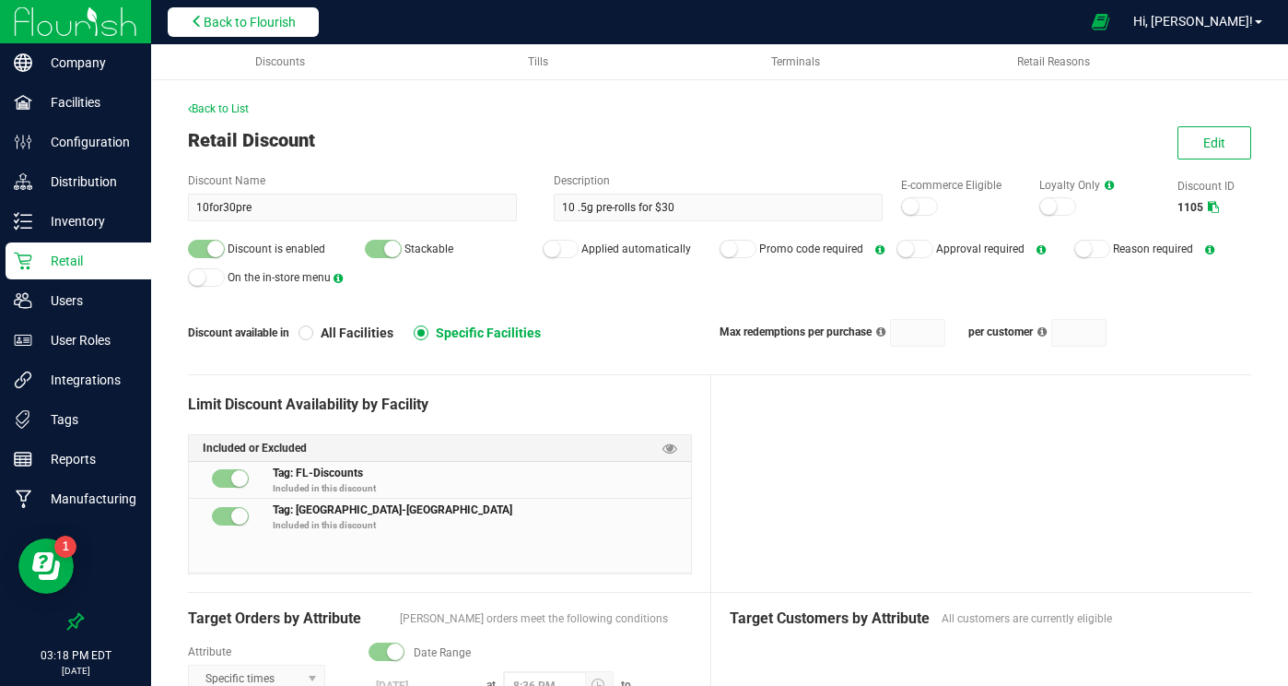
scroll to position [354, 0]
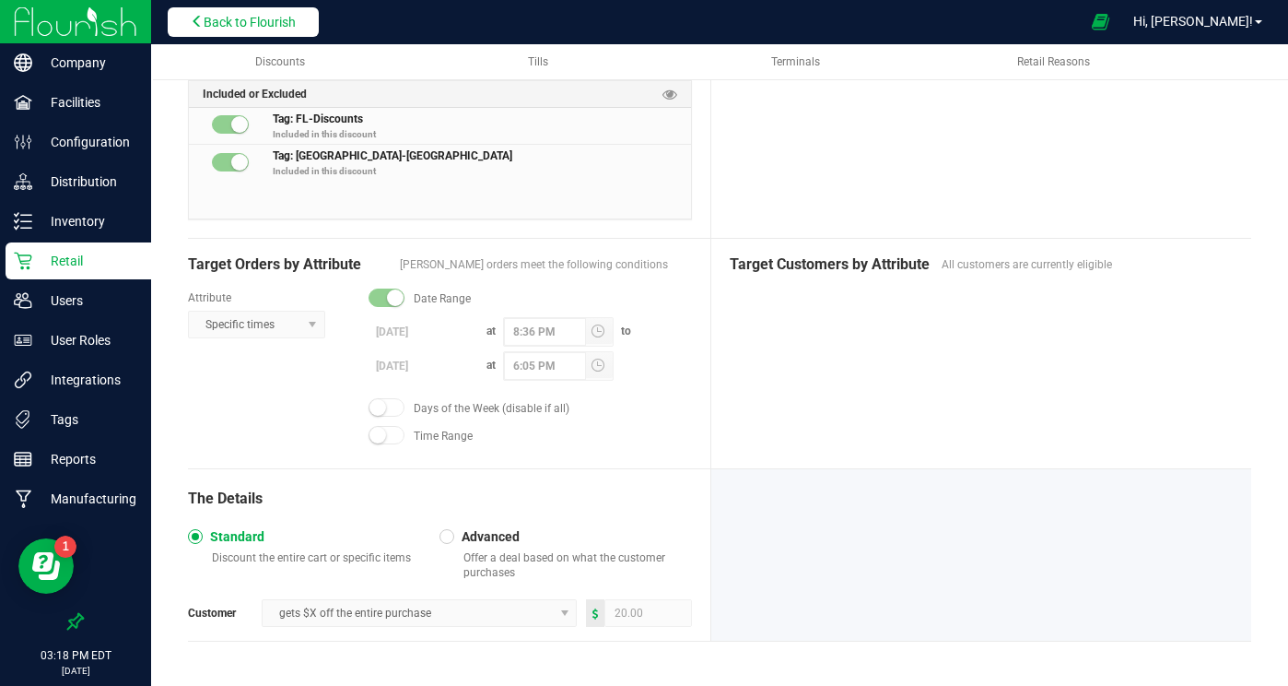
click at [261, 28] on span "Back to Flourish" at bounding box center [250, 22] width 92 height 15
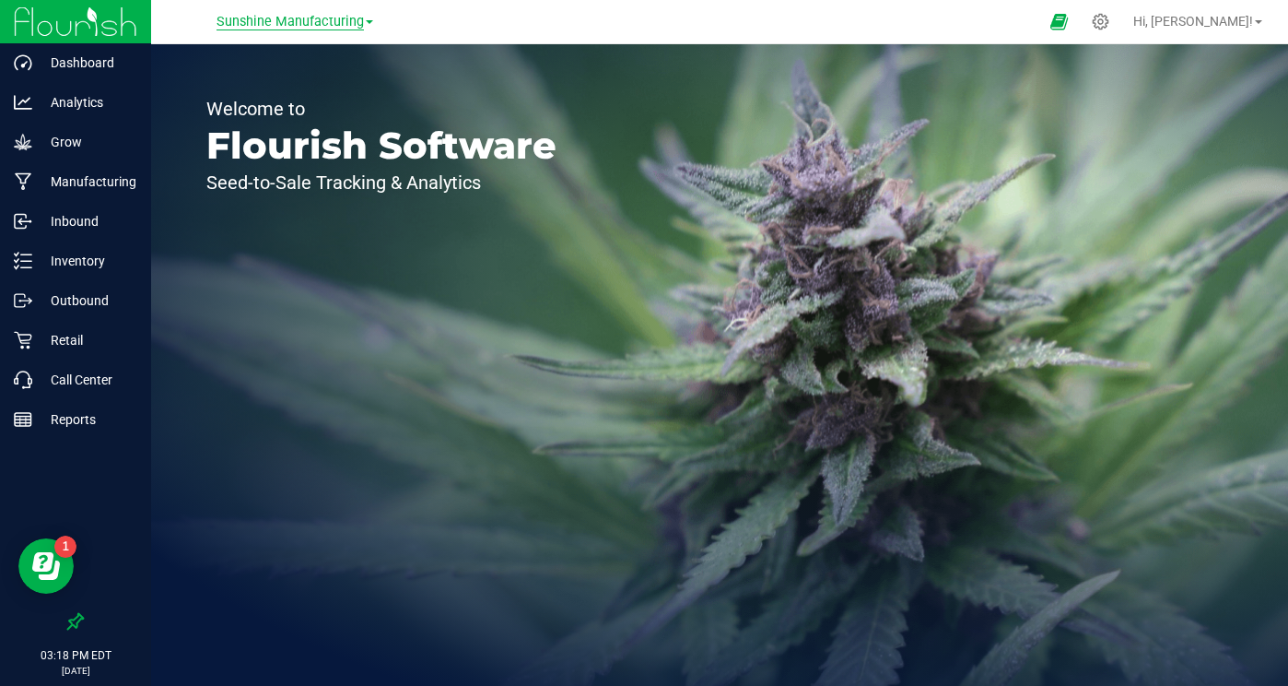
click at [298, 22] on span "Sunshine Manufacturing" at bounding box center [290, 22] width 147 height 17
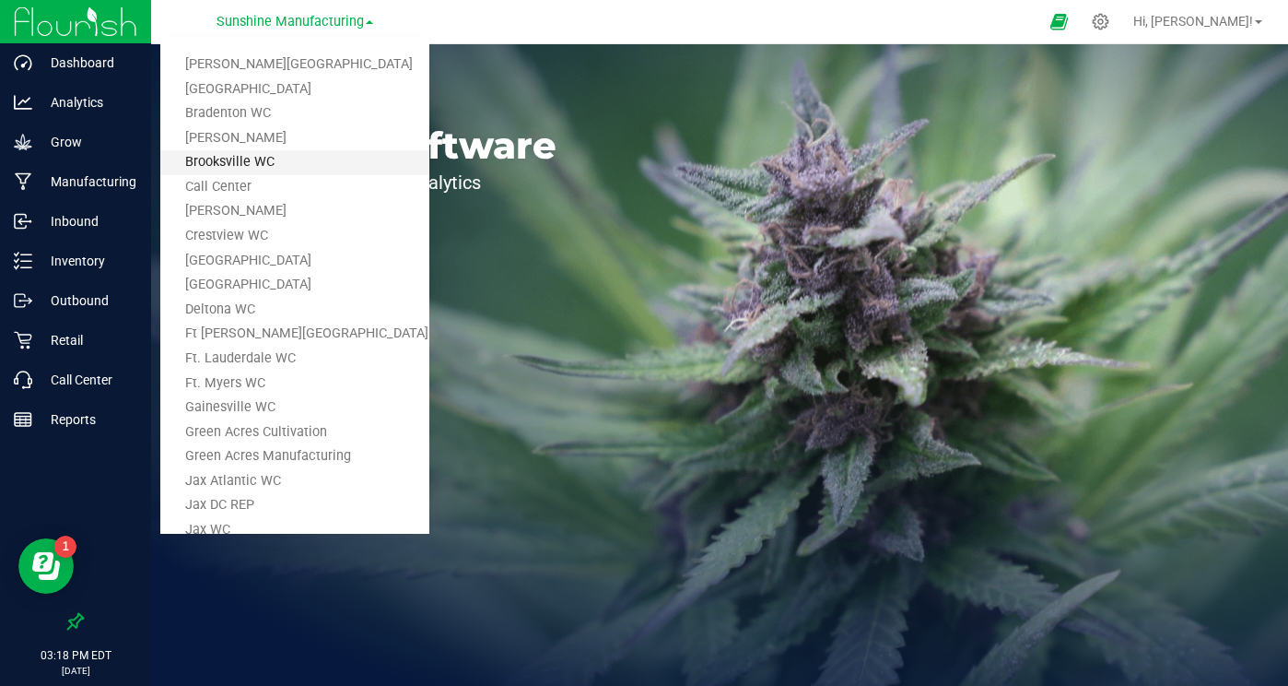
click at [252, 153] on link "Brooksville WC" at bounding box center [294, 162] width 269 height 25
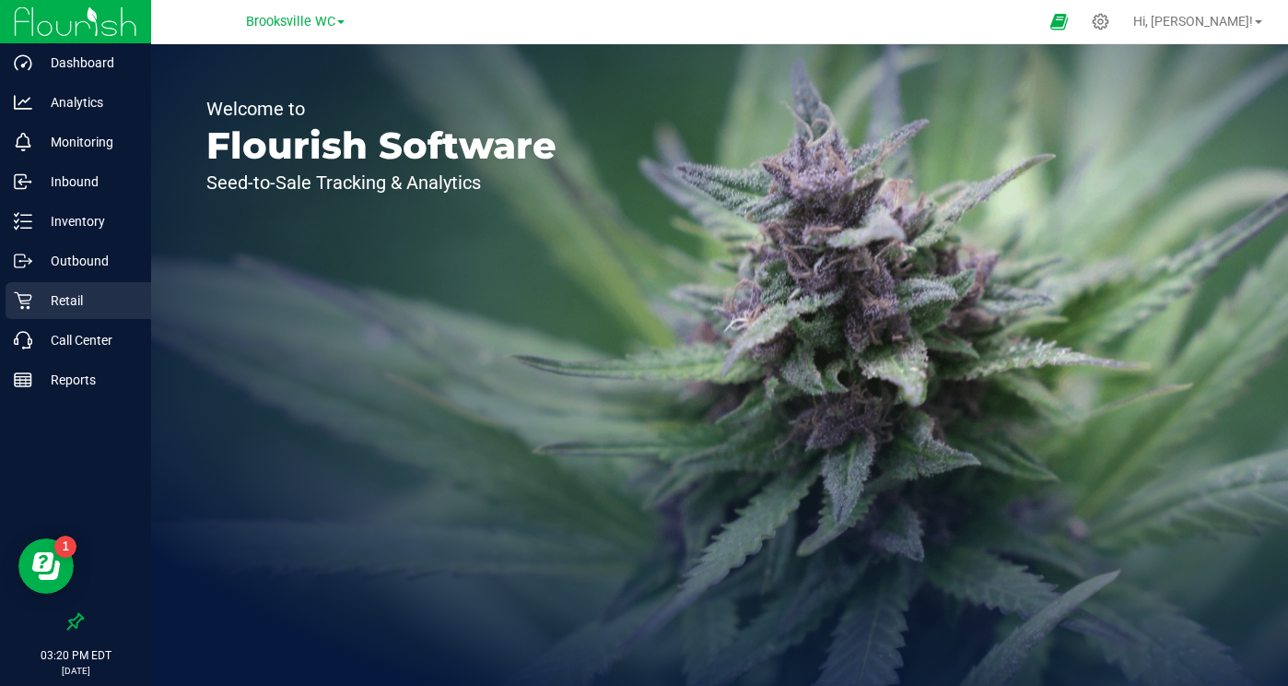
click at [67, 309] on p "Retail" at bounding box center [87, 300] width 111 height 22
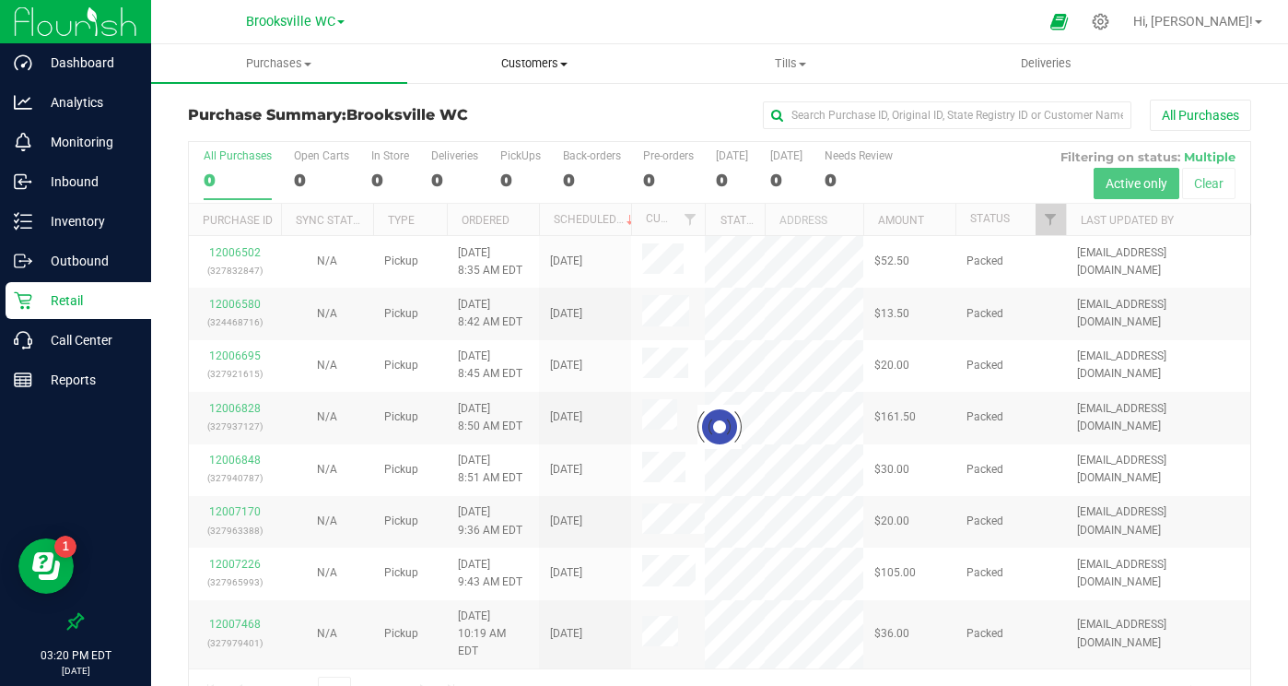
click at [520, 68] on span "Customers" at bounding box center [535, 63] width 254 height 17
click at [496, 109] on span "All customers" at bounding box center [473, 111] width 133 height 16
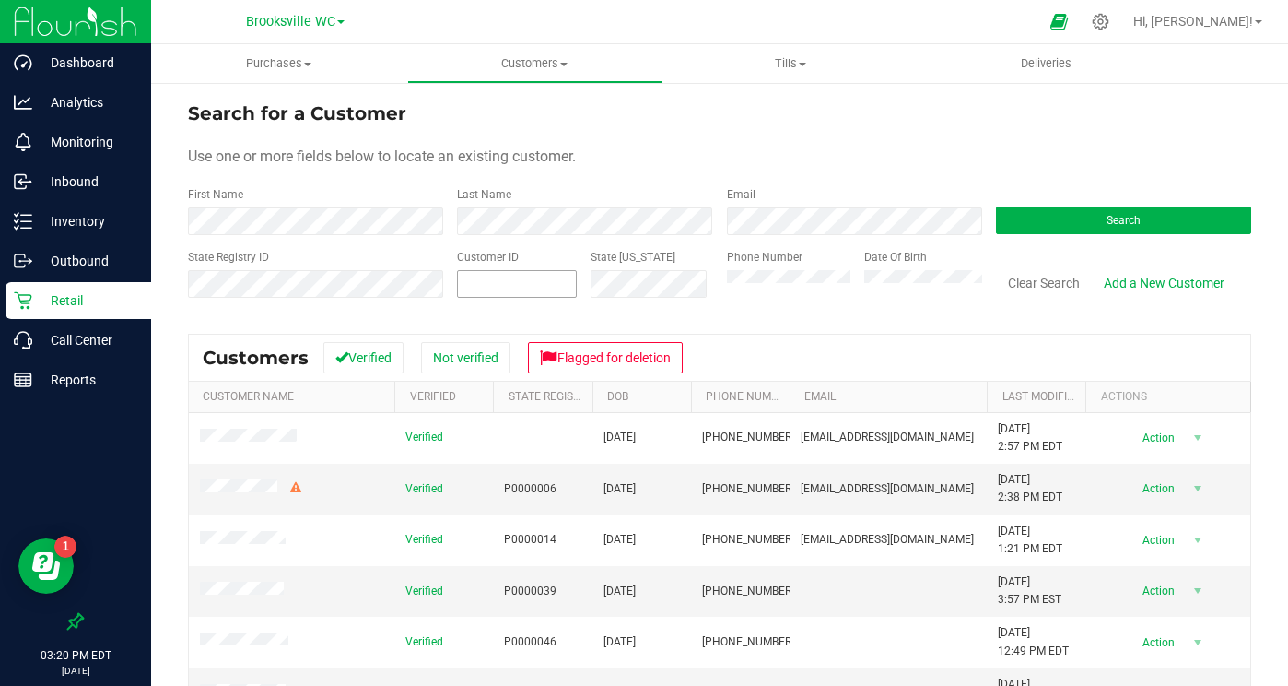
click at [512, 283] on span at bounding box center [517, 284] width 120 height 28
paste input "339820"
type input "339820"
click at [1045, 207] on button "Search" at bounding box center [1123, 220] width 255 height 28
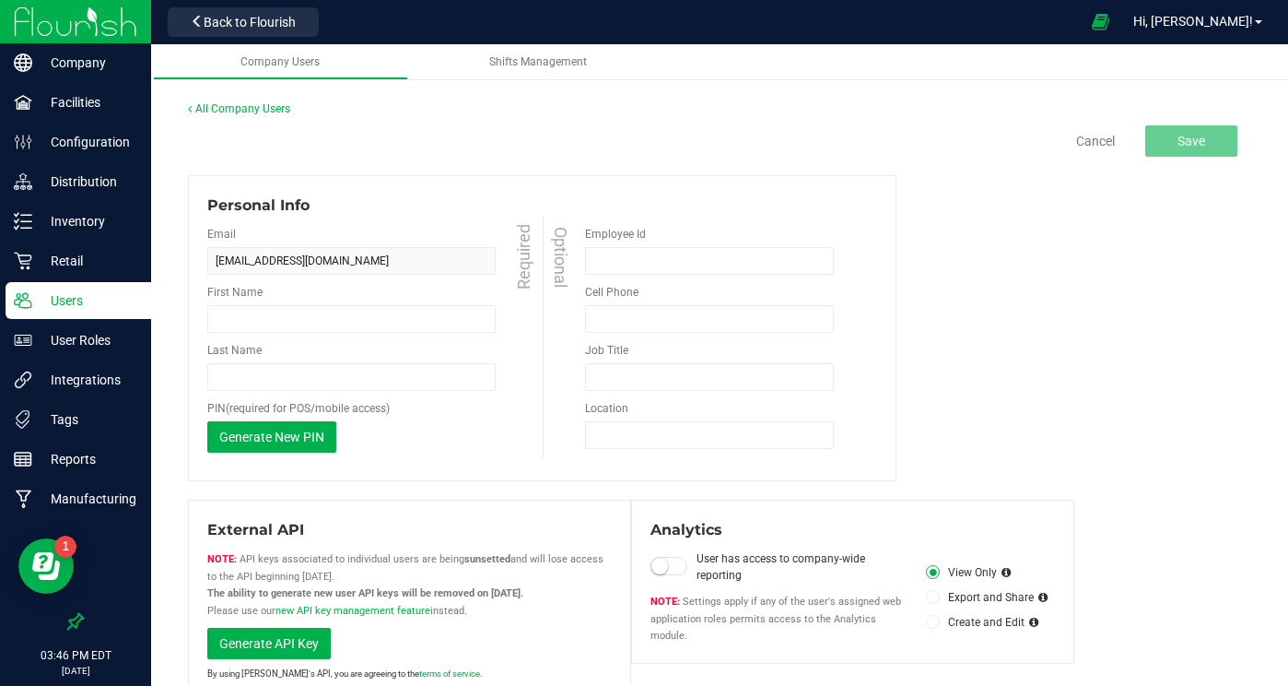
type input "Teresa"
type input "Nunez"
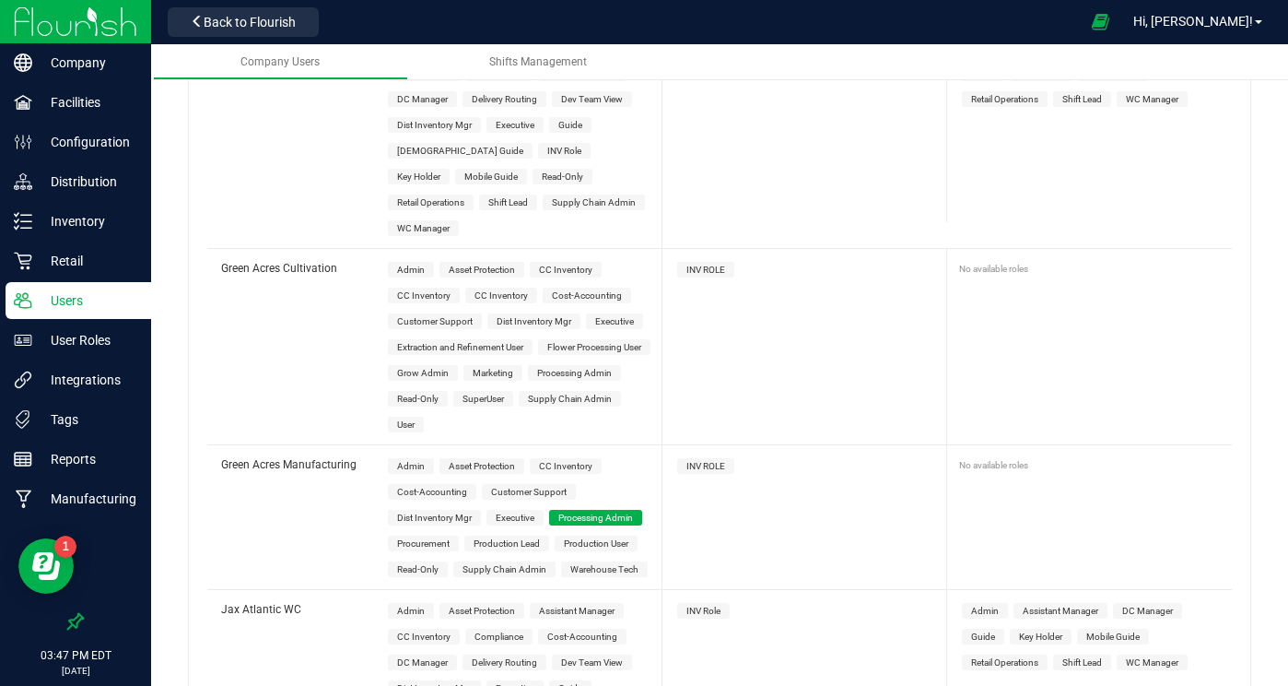
scroll to position [3725, 0]
